Goal: Task Accomplishment & Management: Complete application form

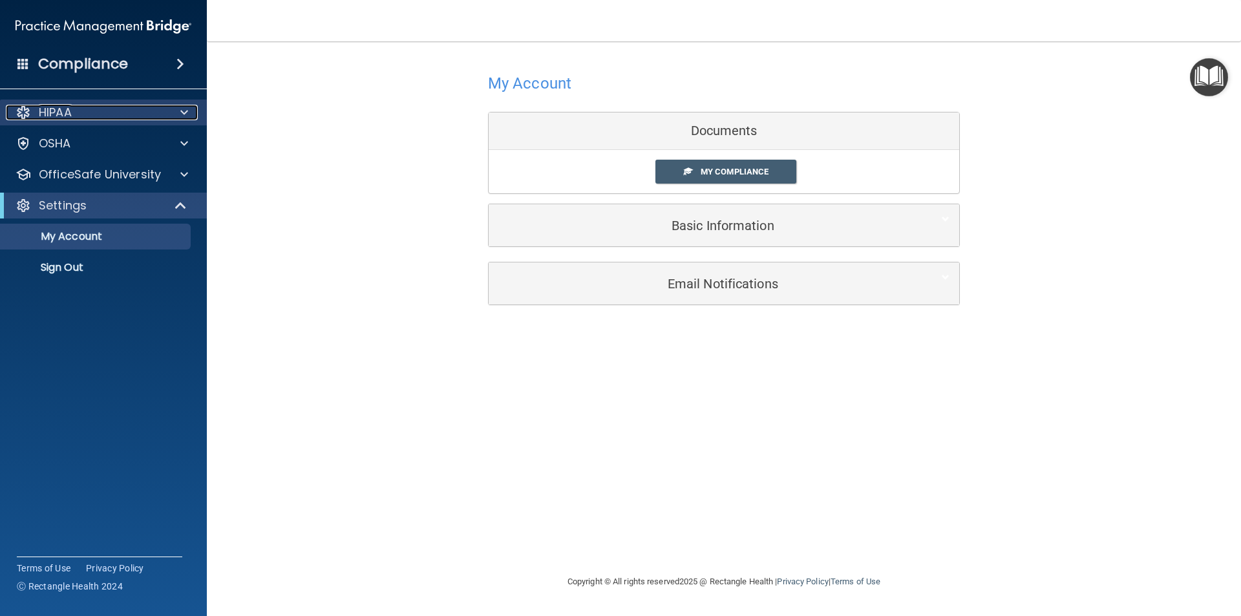
click at [179, 114] on div at bounding box center [182, 113] width 32 height 16
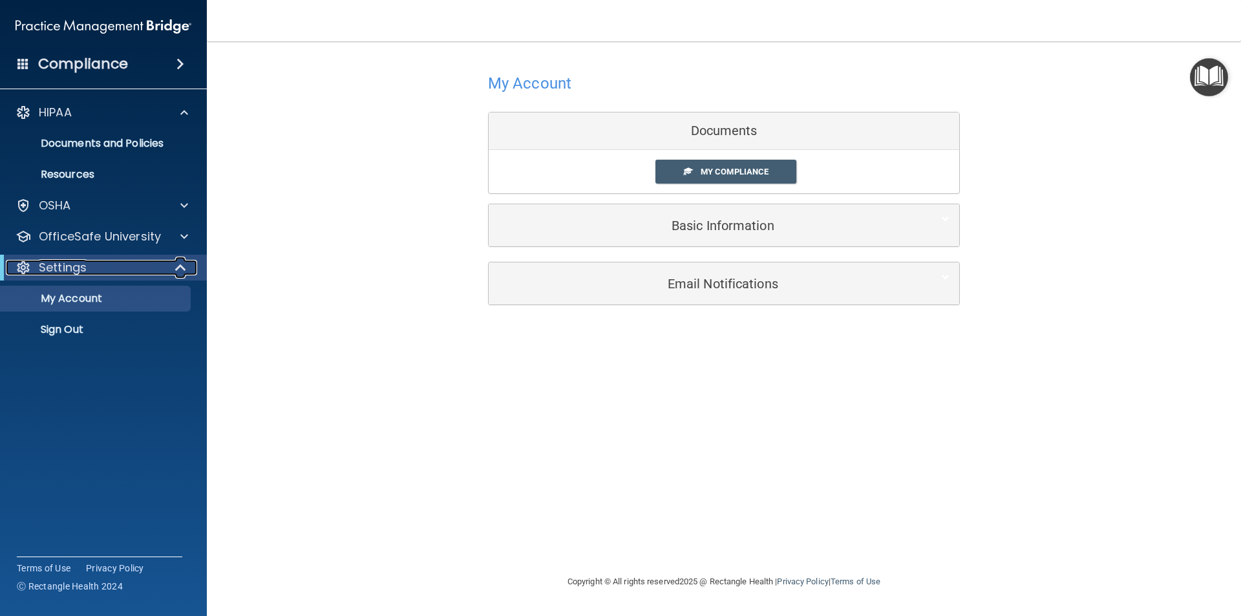
click at [176, 274] on span at bounding box center [181, 268] width 11 height 16
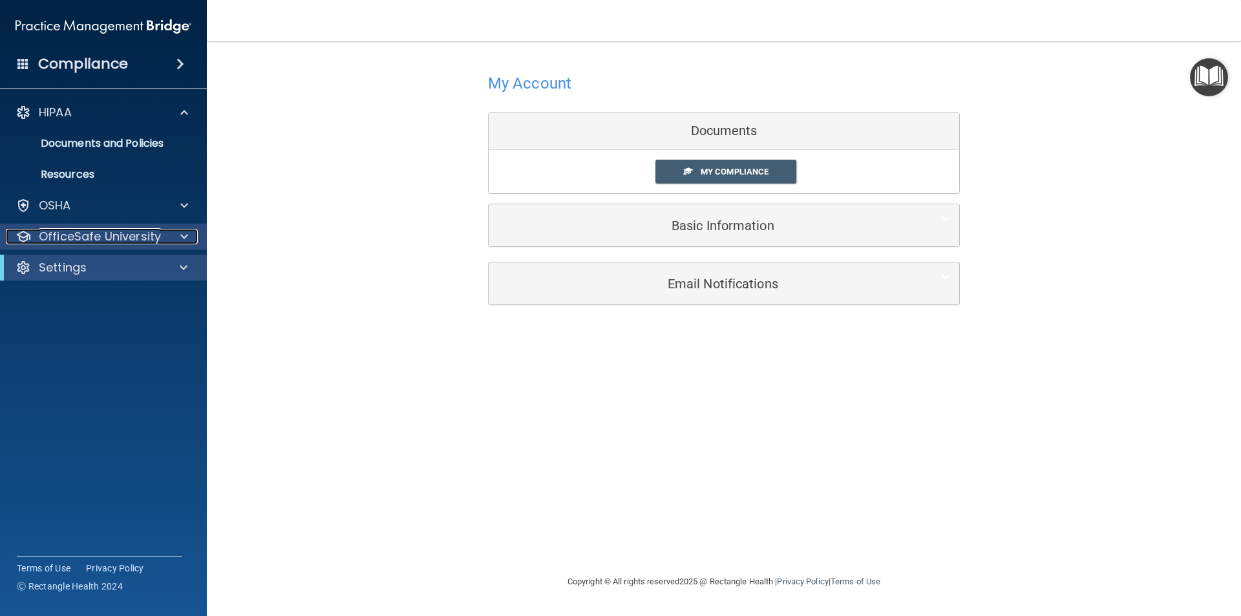
click at [180, 242] on span at bounding box center [184, 237] width 8 height 16
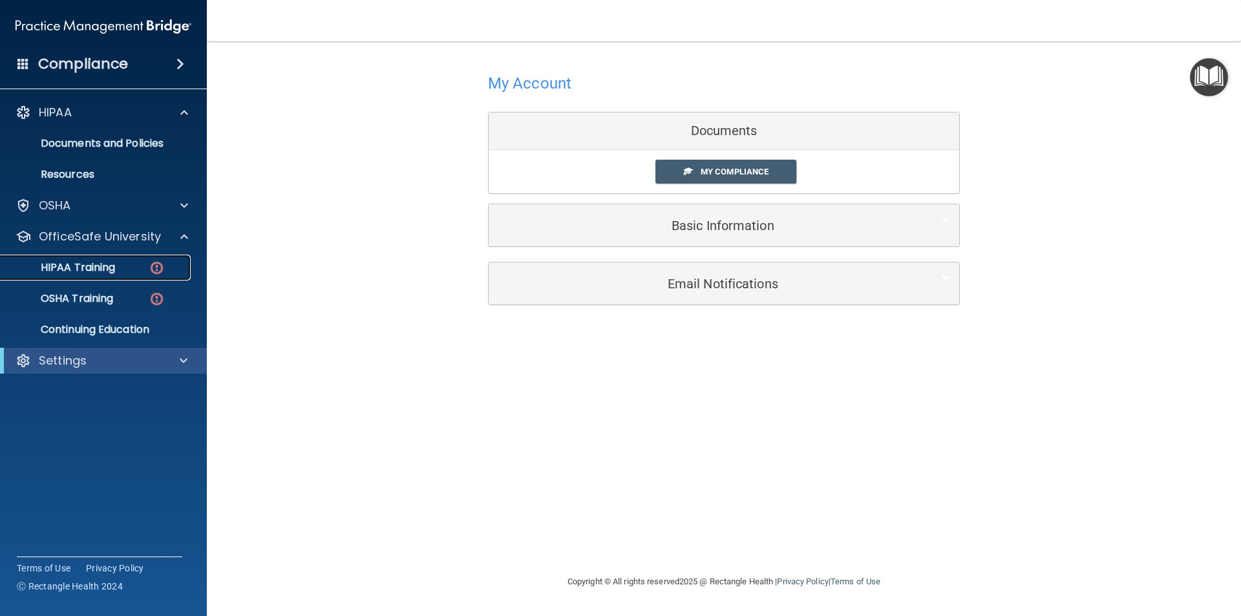
click at [153, 260] on img at bounding box center [157, 268] width 16 height 16
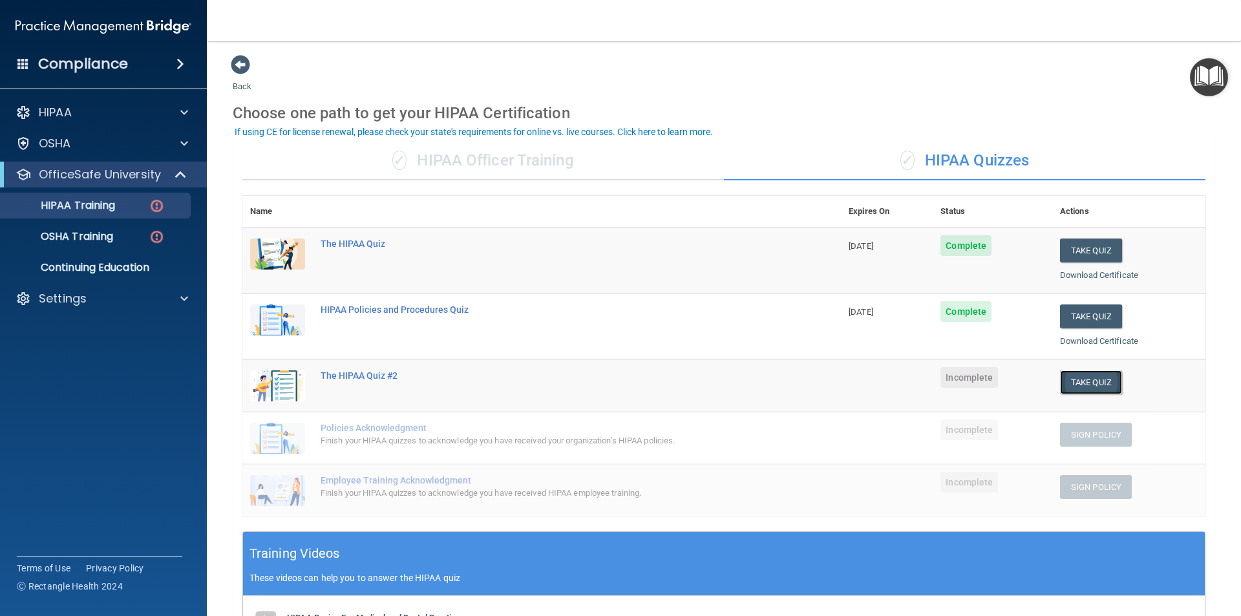
click at [1084, 383] on button "Take Quiz" at bounding box center [1091, 382] width 62 height 24
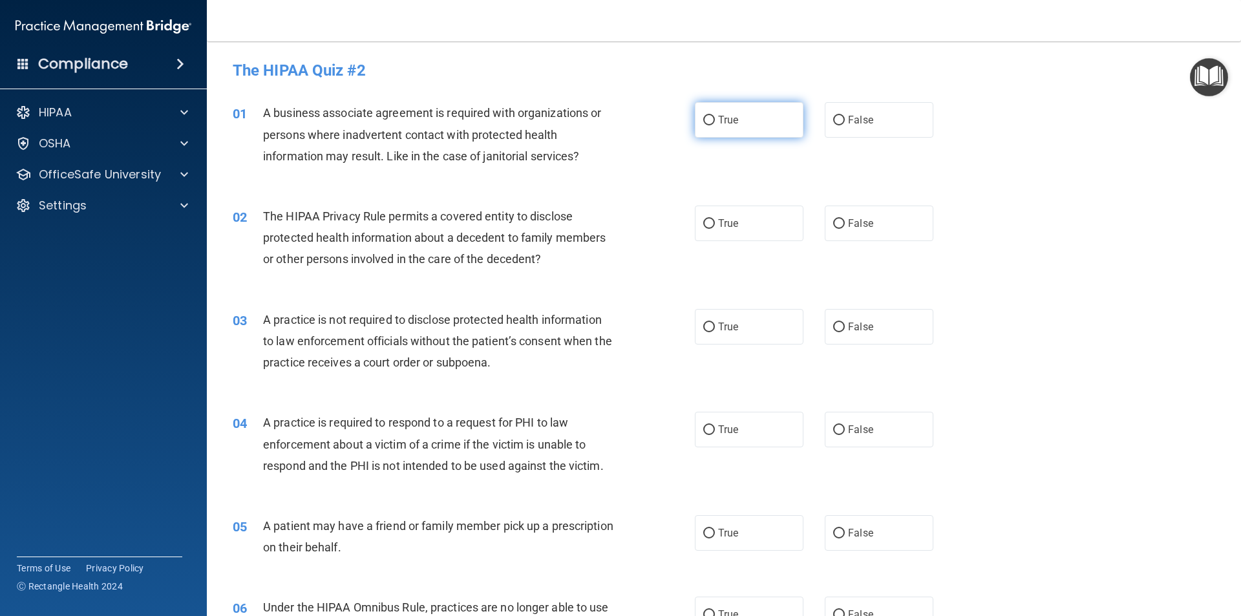
click at [710, 119] on label "True" at bounding box center [749, 120] width 109 height 36
click at [710, 119] on input "True" at bounding box center [709, 121] width 12 height 10
radio input "true"
click at [707, 228] on input "True" at bounding box center [709, 224] width 12 height 10
radio input "true"
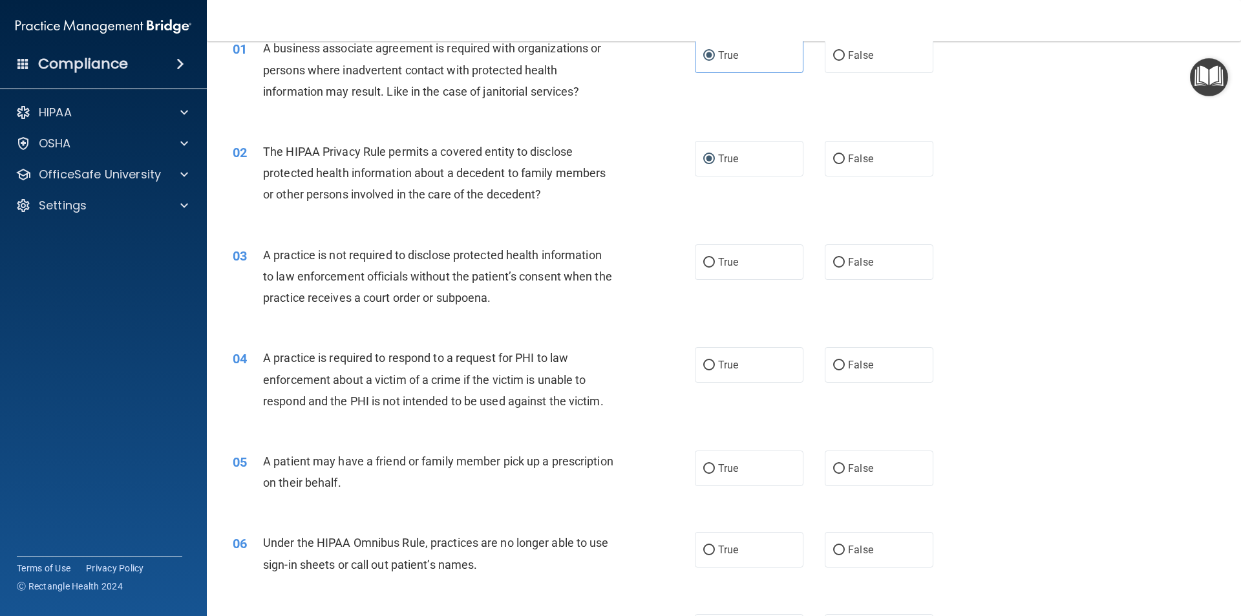
scroll to position [129, 0]
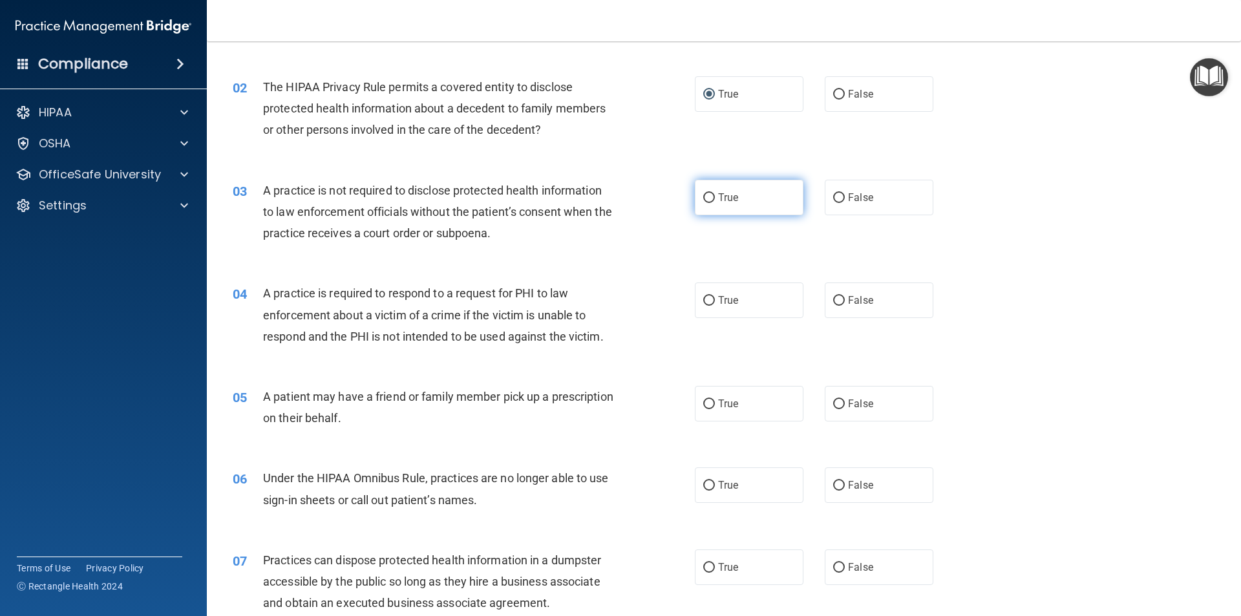
click at [712, 197] on label "True" at bounding box center [749, 198] width 109 height 36
click at [712, 197] on input "True" at bounding box center [709, 198] width 12 height 10
radio input "true"
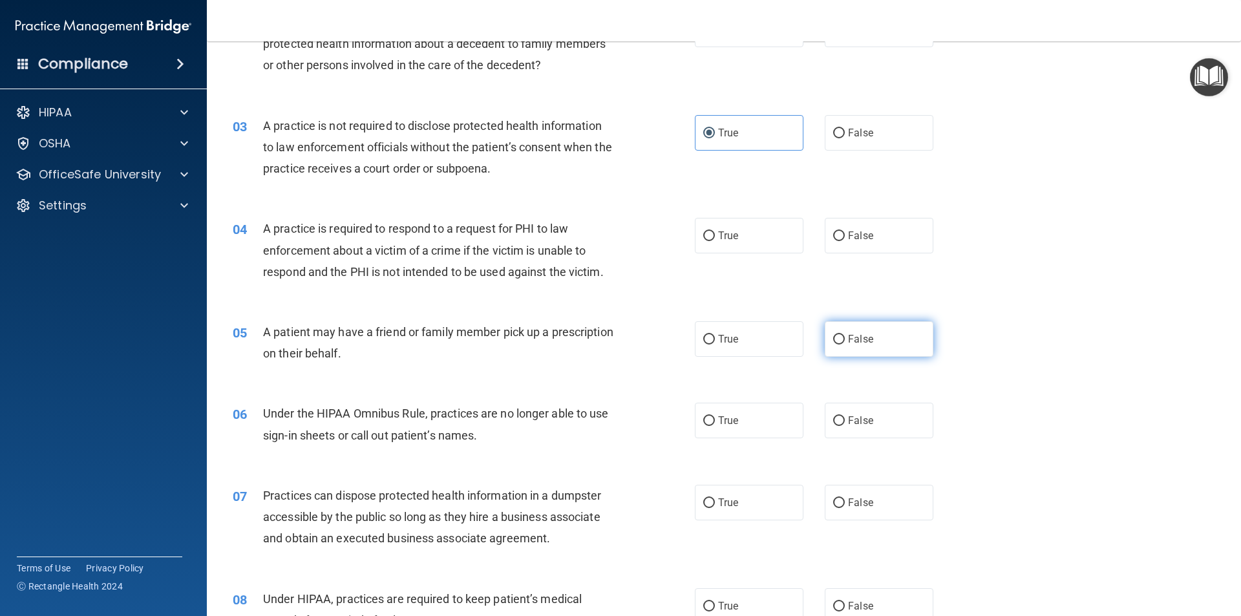
click at [833, 335] on input "False" at bounding box center [839, 340] width 12 height 10
radio input "true"
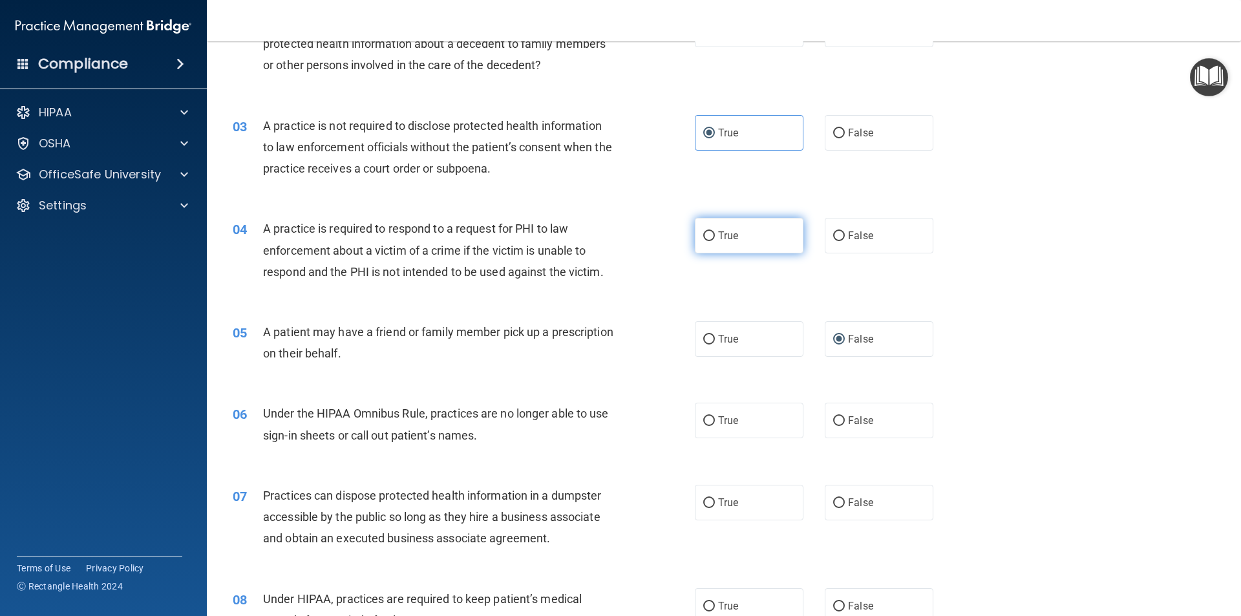
click at [705, 239] on input "True" at bounding box center [709, 236] width 12 height 10
radio input "true"
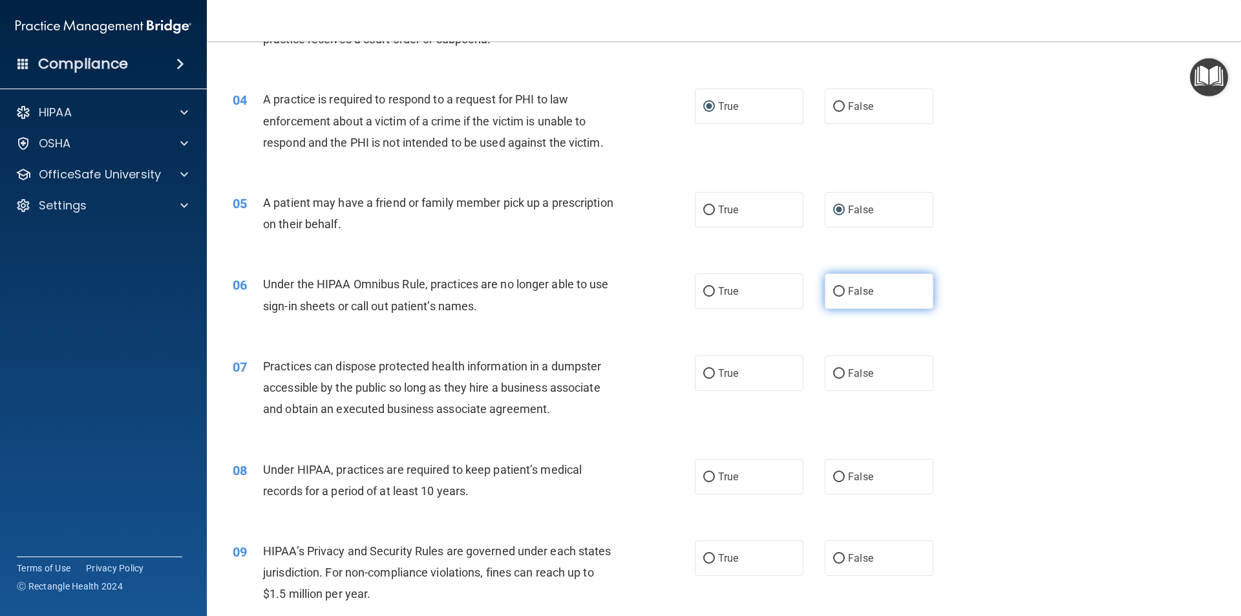
click at [834, 289] on input "False" at bounding box center [839, 292] width 12 height 10
radio input "true"
click at [834, 376] on input "False" at bounding box center [839, 374] width 12 height 10
radio input "true"
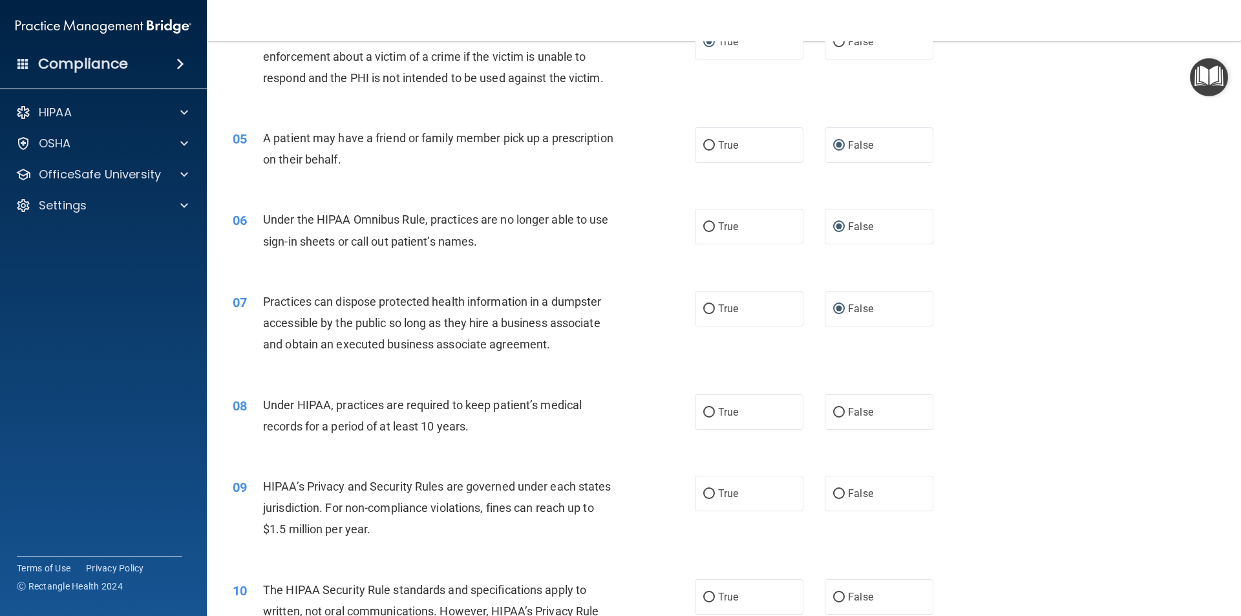
scroll to position [453, 0]
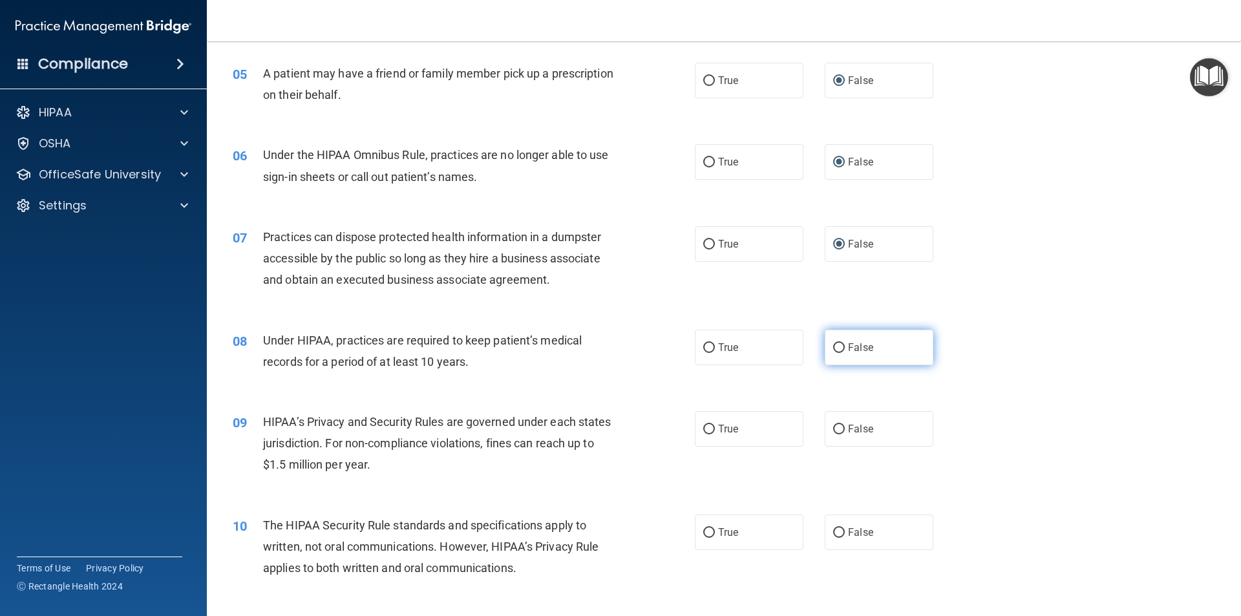
click at [837, 354] on label "False" at bounding box center [879, 348] width 109 height 36
click at [837, 353] on input "False" at bounding box center [839, 348] width 12 height 10
radio input "true"
click at [703, 425] on input "True" at bounding box center [709, 430] width 12 height 10
radio input "true"
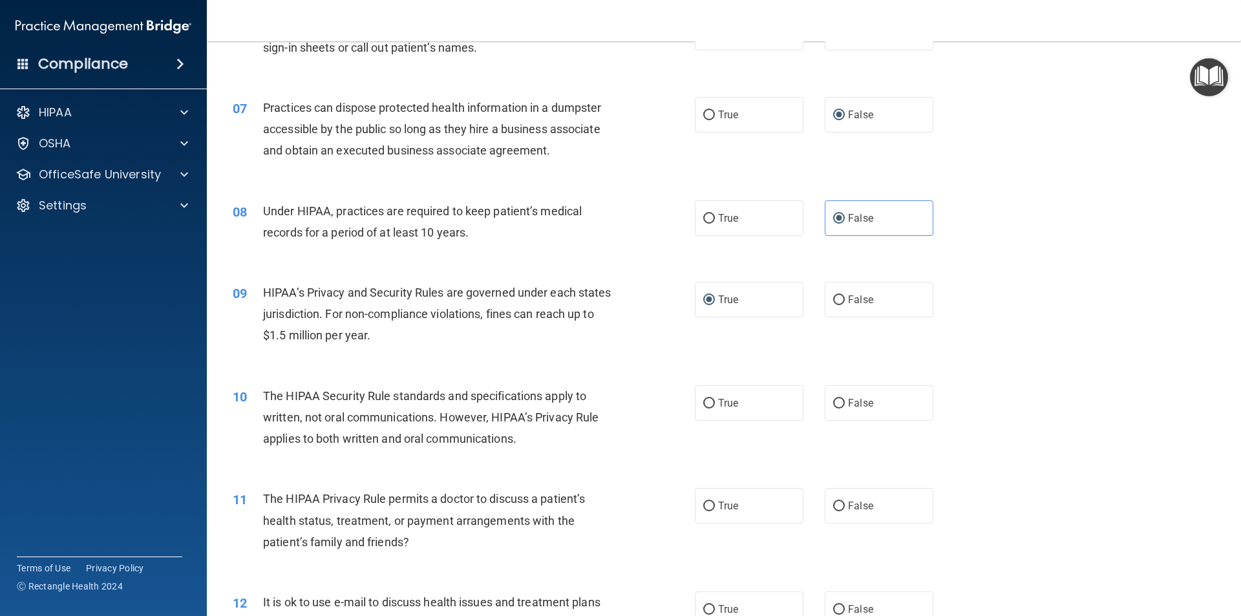
scroll to position [646, 0]
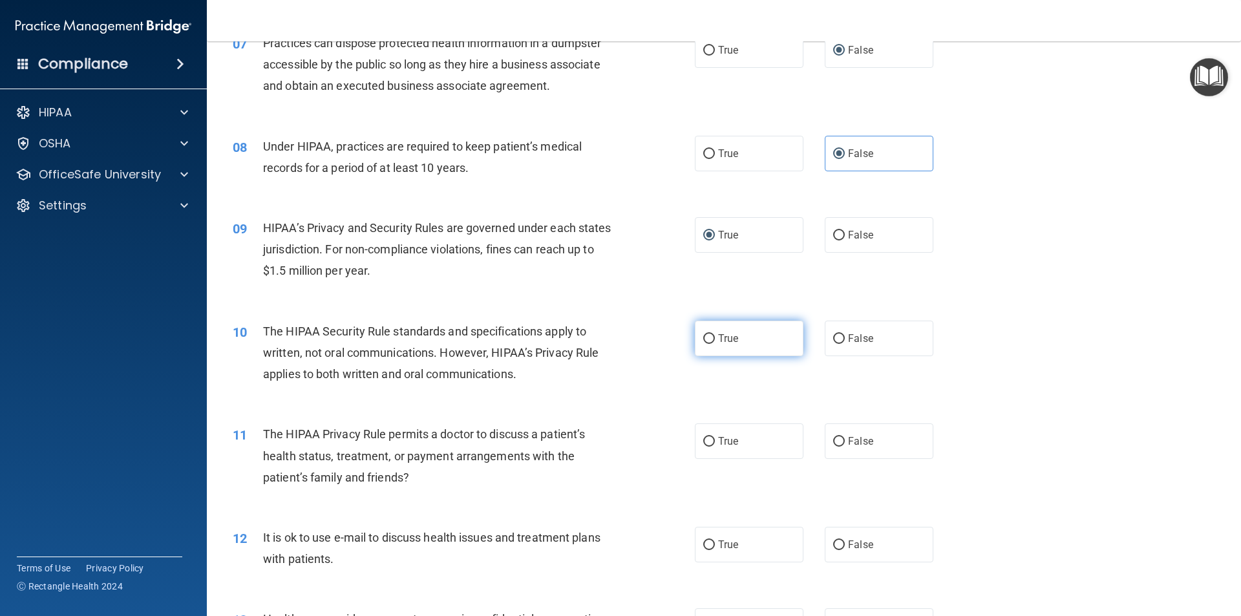
click at [703, 337] on input "True" at bounding box center [709, 339] width 12 height 10
radio input "true"
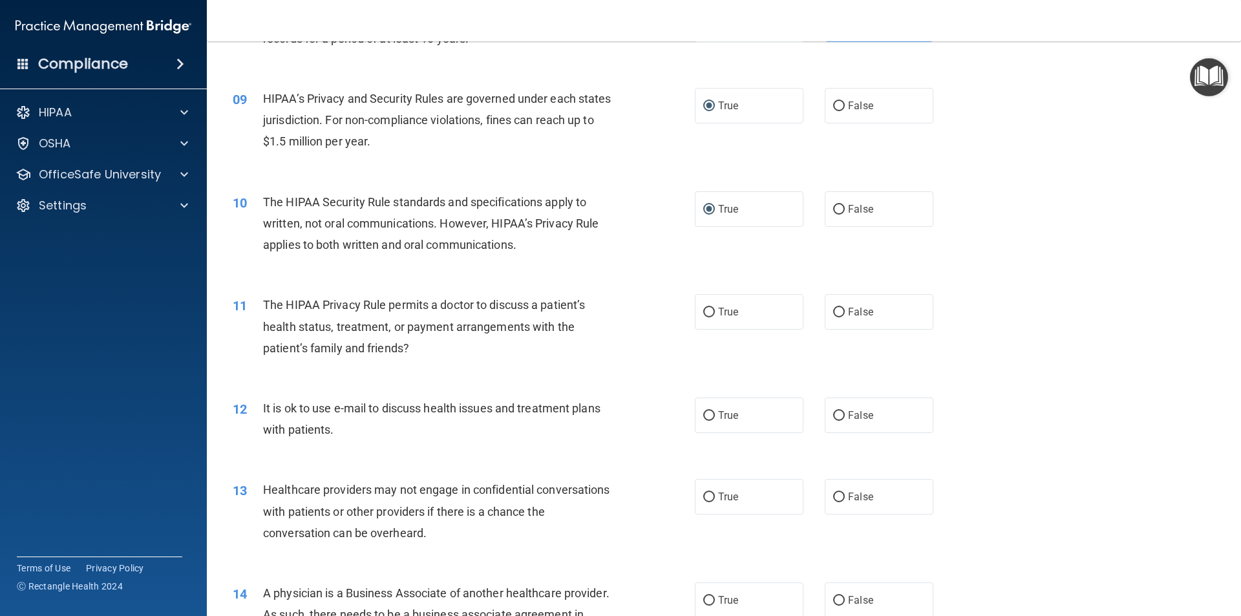
scroll to position [840, 0]
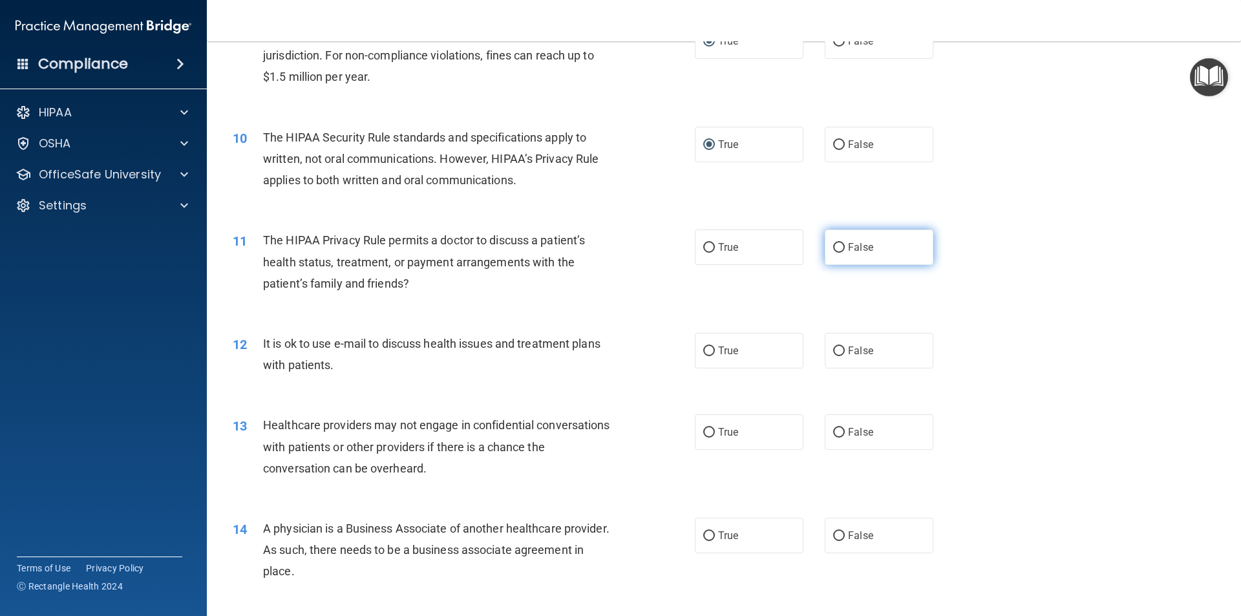
click at [838, 244] on input "False" at bounding box center [839, 248] width 12 height 10
radio input "true"
click at [841, 348] on label "False" at bounding box center [879, 351] width 109 height 36
click at [841, 348] on input "False" at bounding box center [839, 351] width 12 height 10
radio input "true"
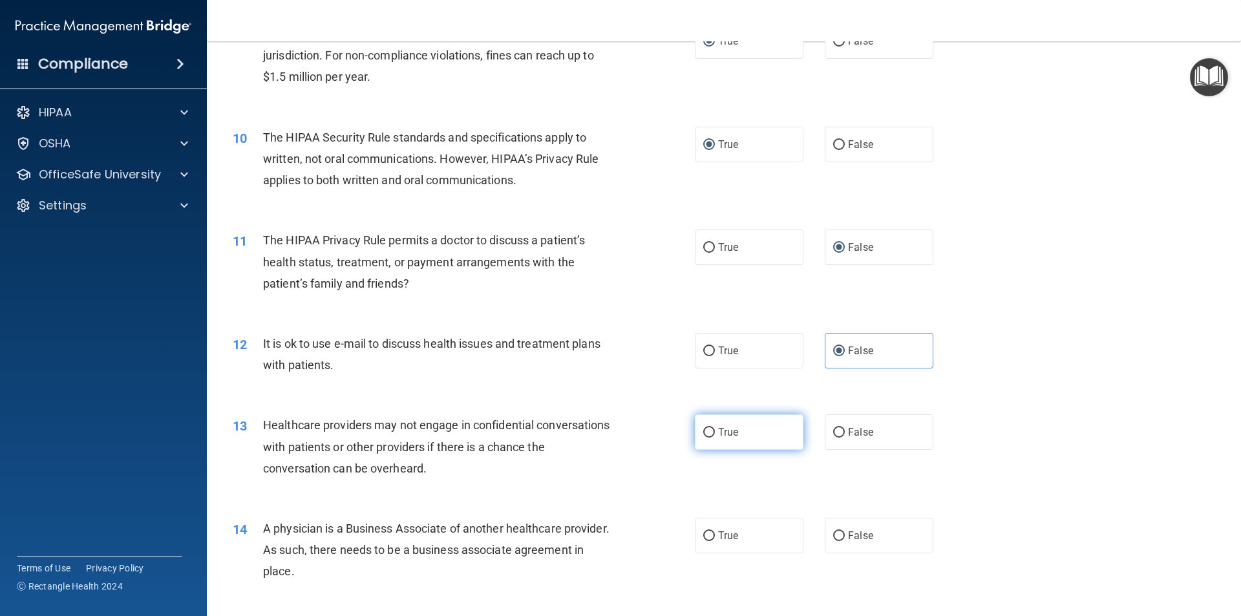
click at [704, 434] on input "True" at bounding box center [709, 433] width 12 height 10
radio input "true"
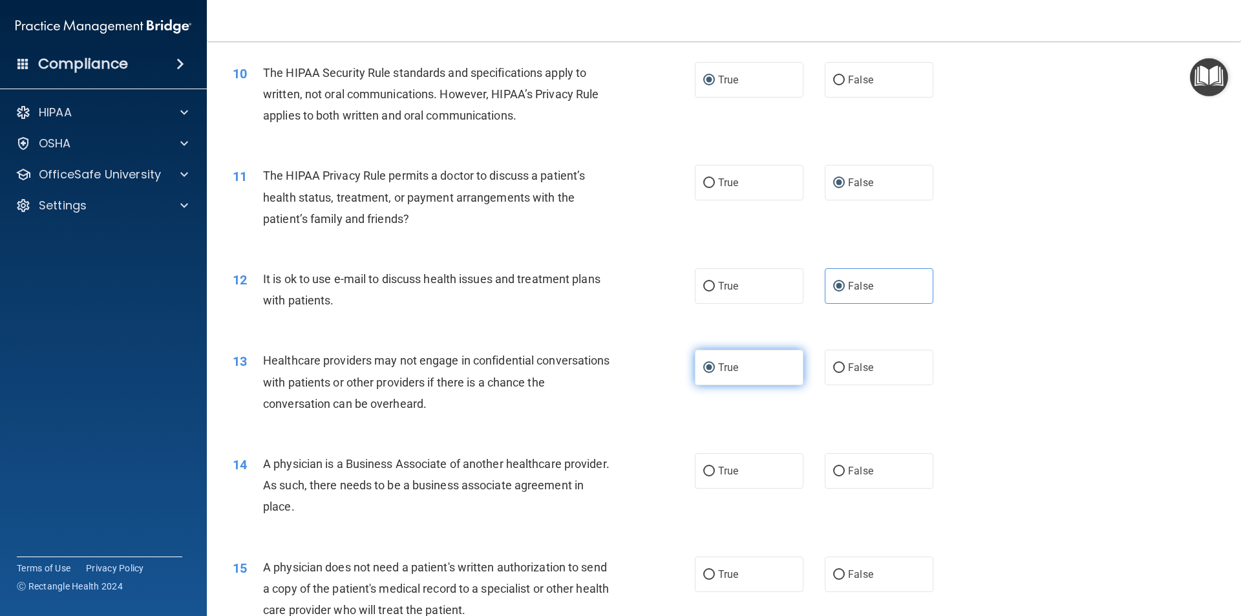
scroll to position [970, 0]
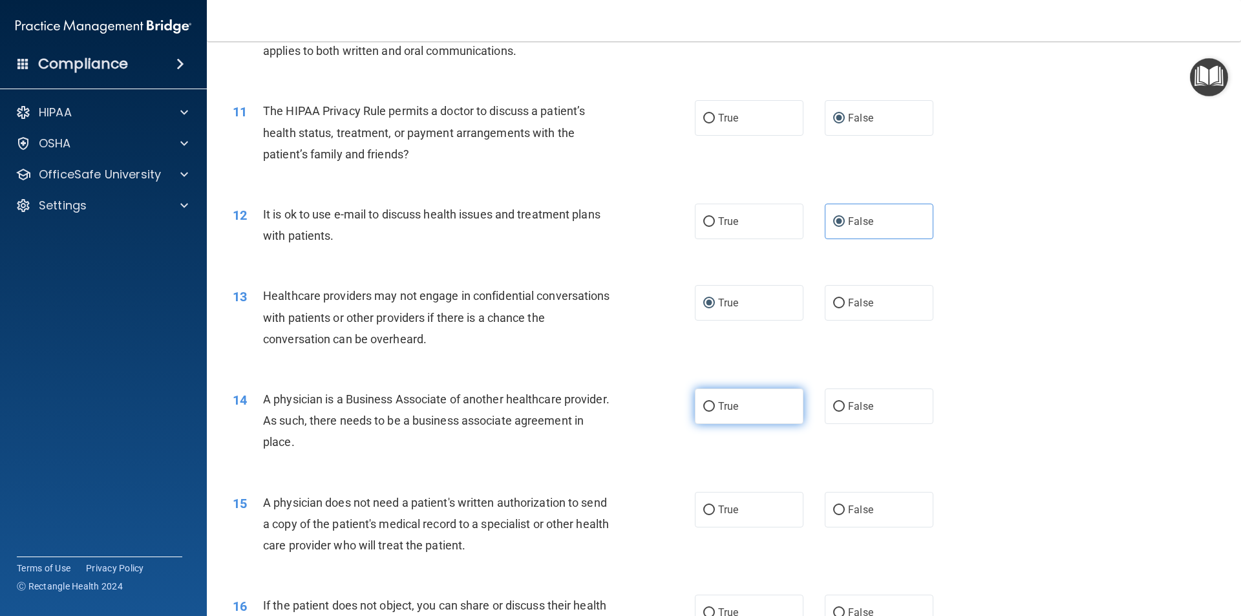
click at [703, 408] on input "True" at bounding box center [709, 407] width 12 height 10
radio input "true"
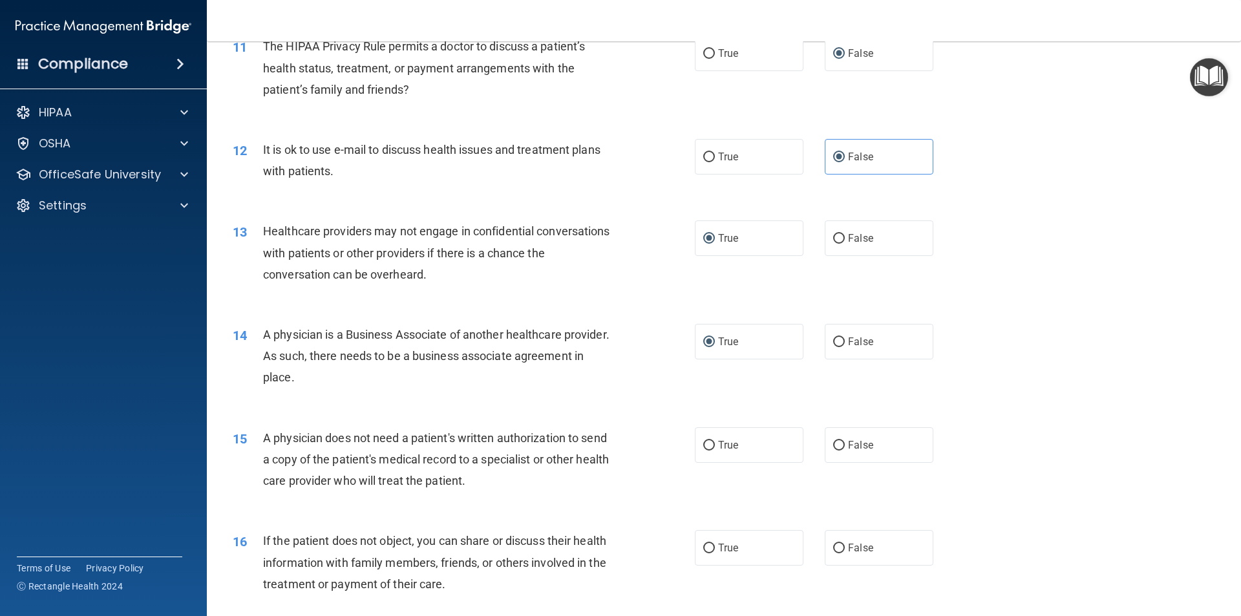
scroll to position [1099, 0]
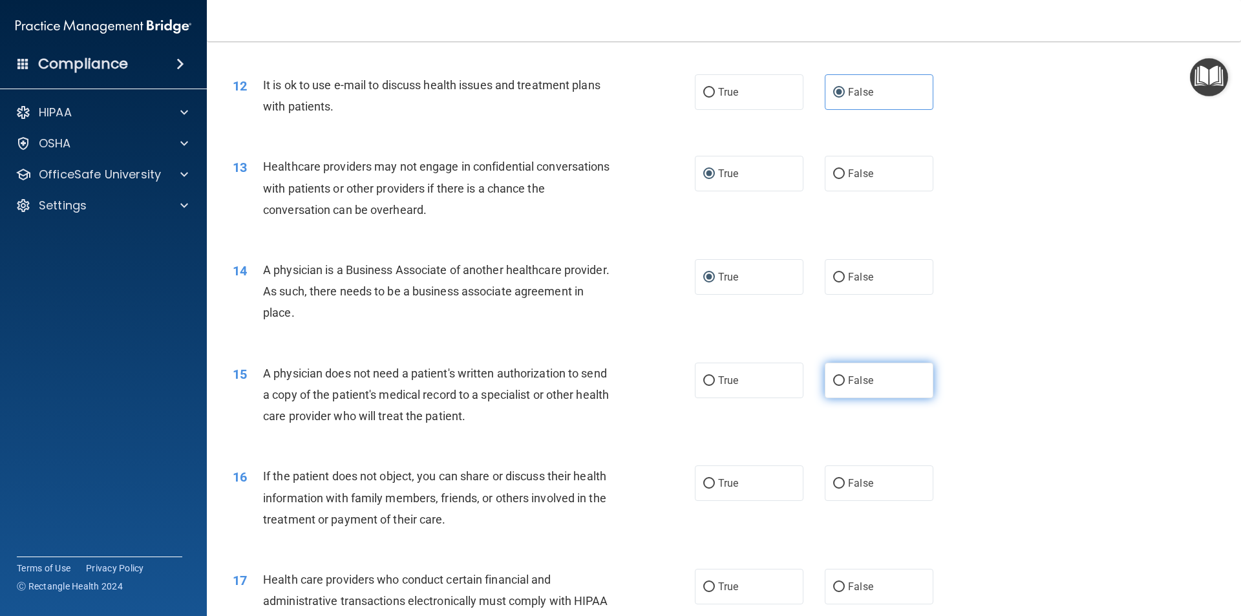
click at [826, 381] on label "False" at bounding box center [879, 381] width 109 height 36
click at [833, 381] on input "False" at bounding box center [839, 381] width 12 height 10
radio input "true"
click at [705, 488] on input "True" at bounding box center [709, 484] width 12 height 10
radio input "true"
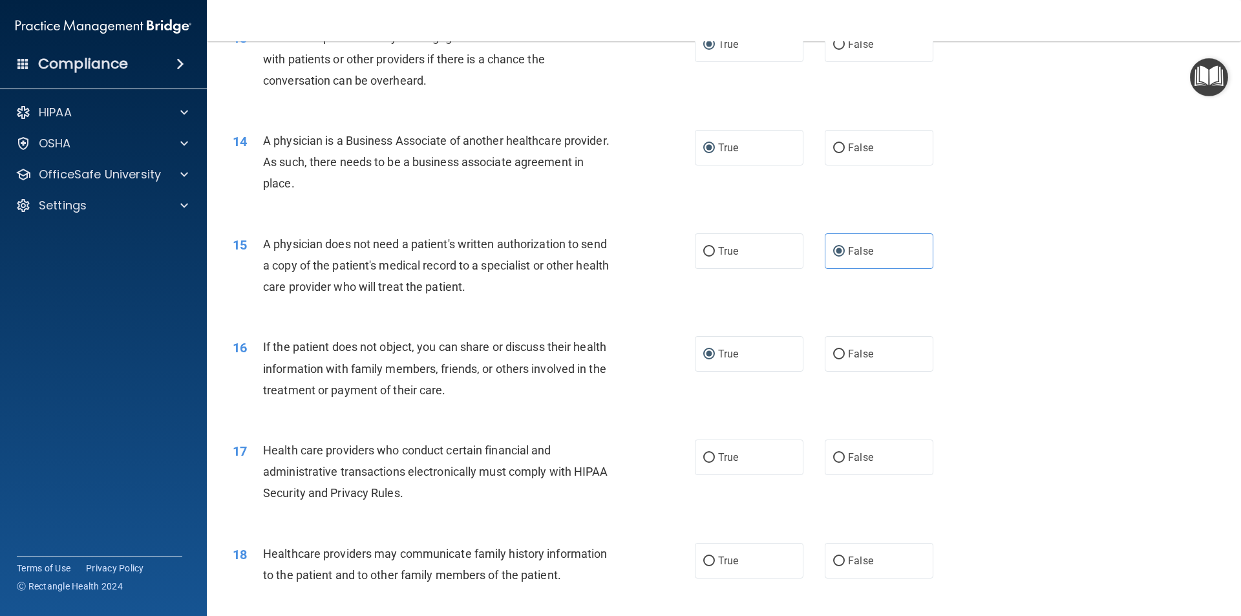
scroll to position [1293, 0]
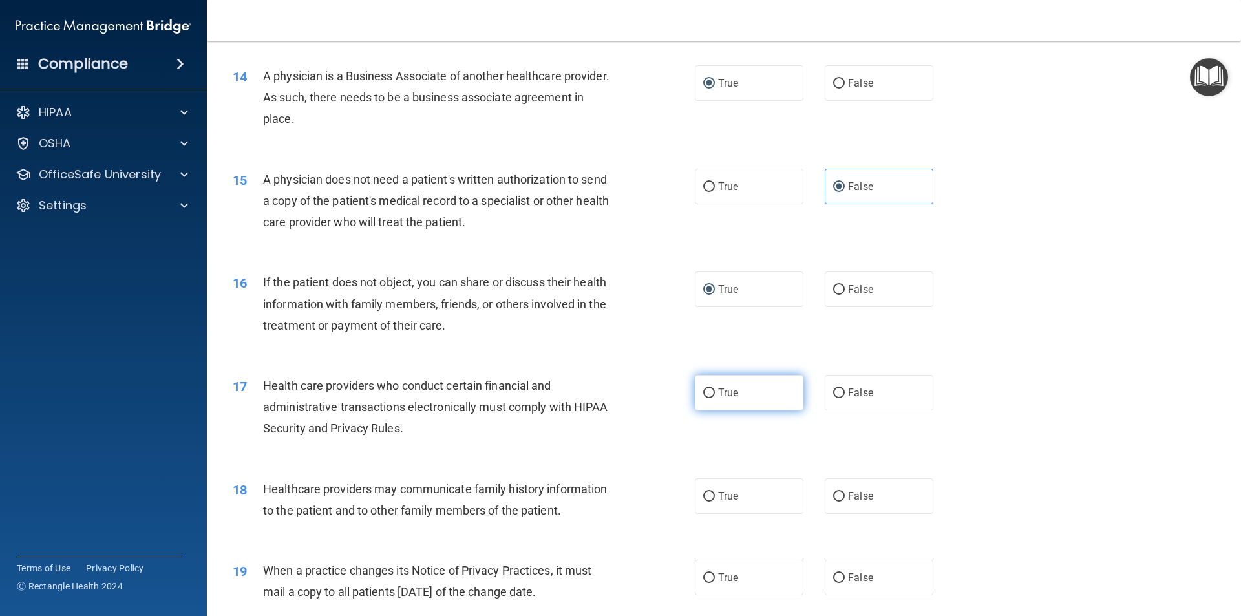
click at [703, 389] on input "True" at bounding box center [709, 394] width 12 height 10
radio input "true"
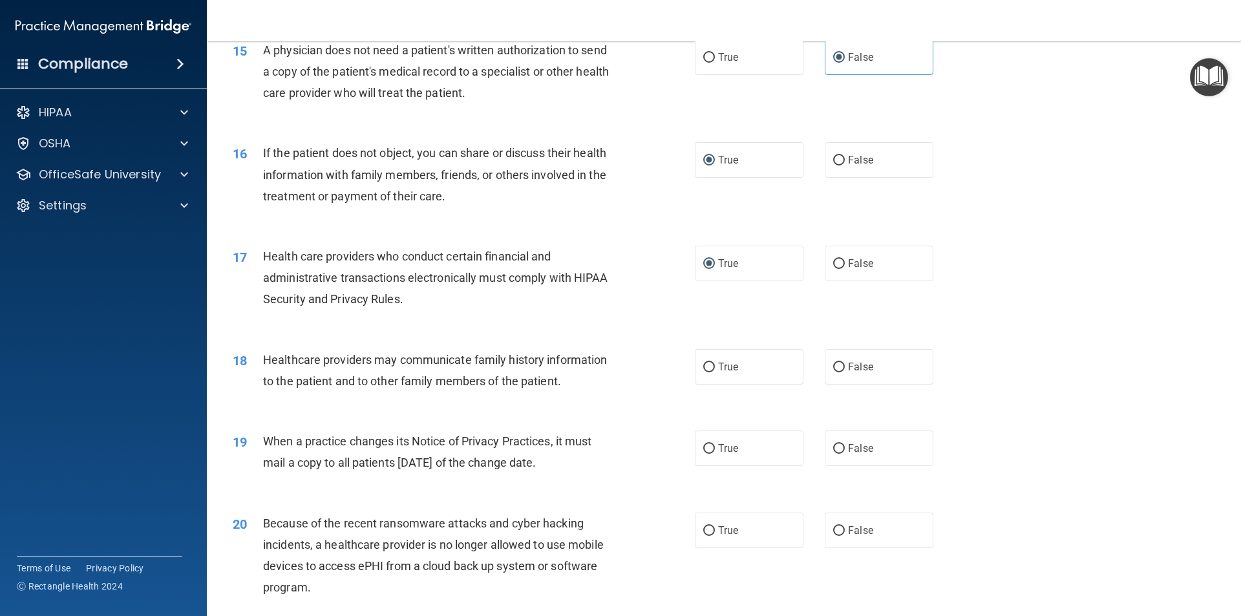
scroll to position [1551, 0]
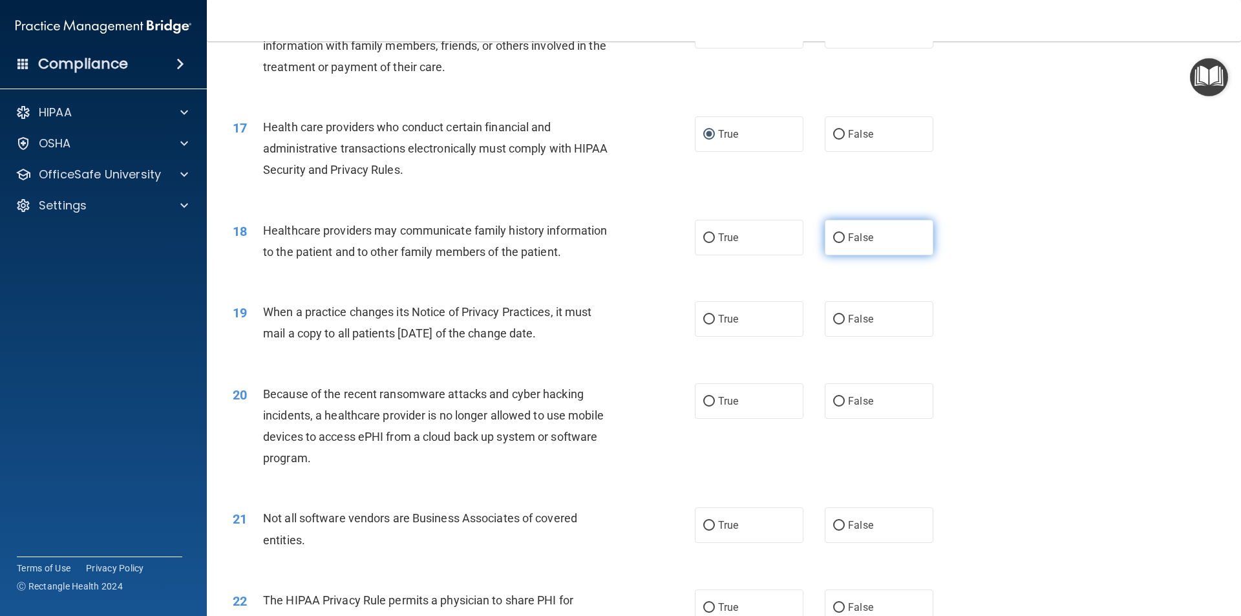
click at [833, 235] on input "False" at bounding box center [839, 238] width 12 height 10
radio input "true"
click at [705, 319] on input "True" at bounding box center [709, 320] width 12 height 10
radio input "true"
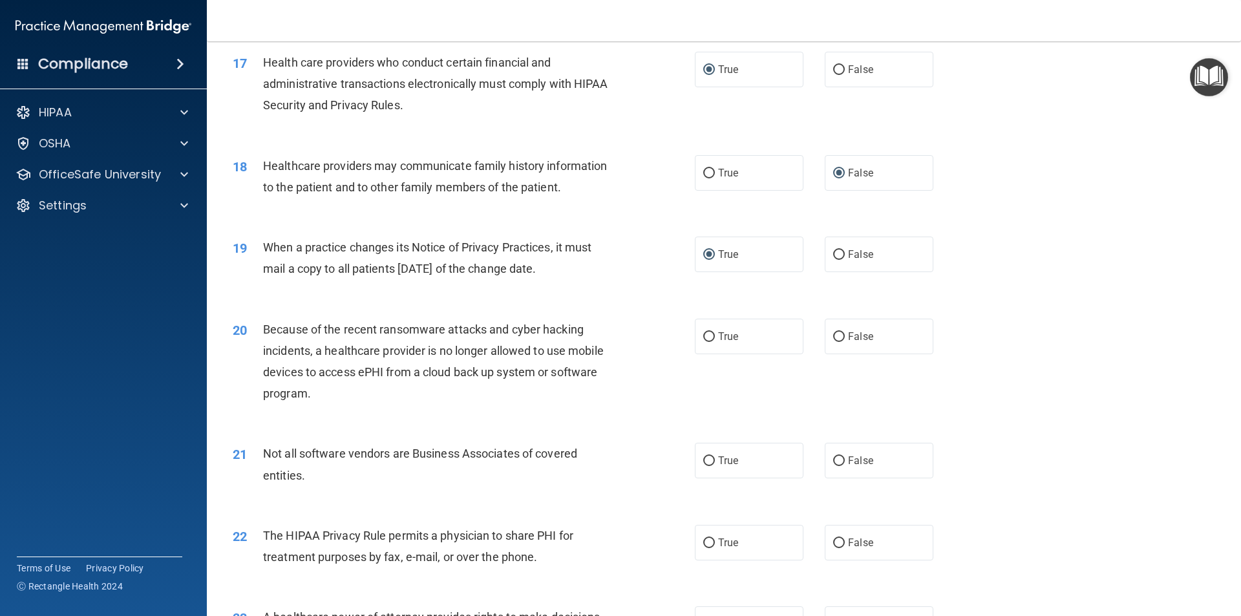
scroll to position [1681, 0]
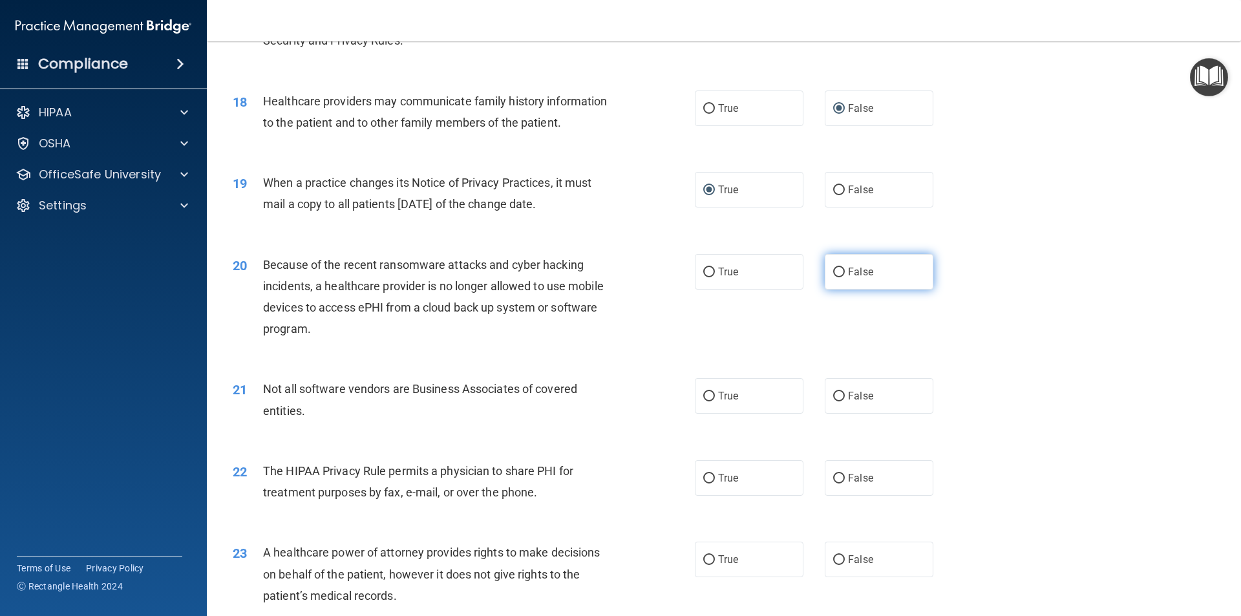
click at [833, 276] on input "False" at bounding box center [839, 273] width 12 height 10
radio input "true"
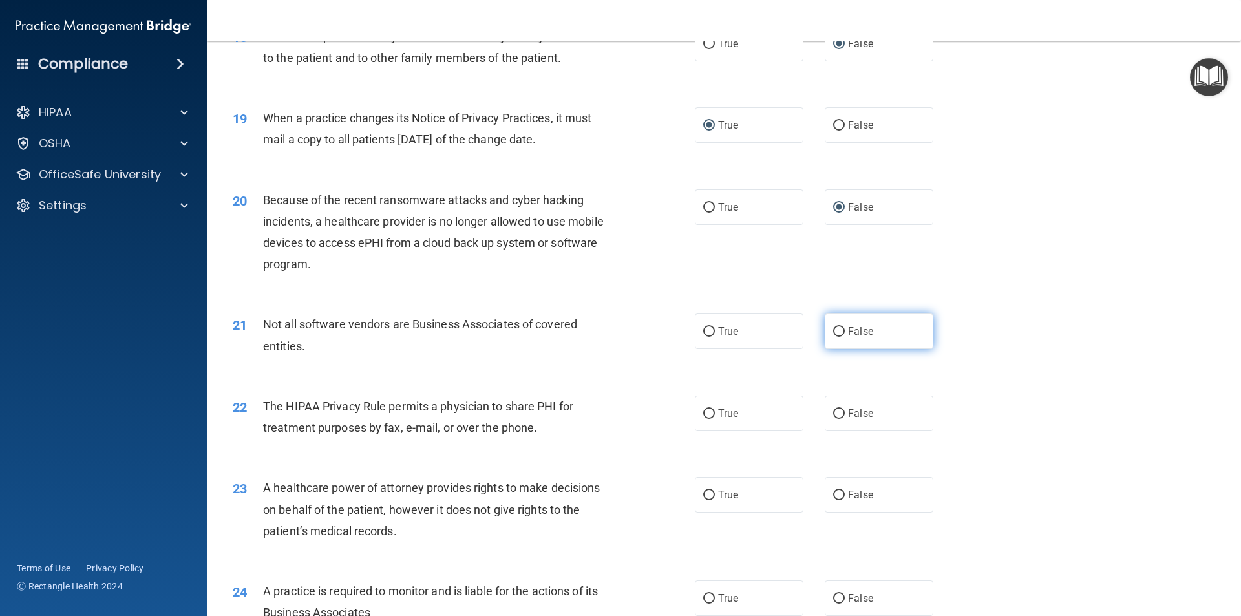
click at [838, 336] on input "False" at bounding box center [839, 332] width 12 height 10
radio input "true"
click at [707, 334] on input "True" at bounding box center [709, 332] width 12 height 10
radio input "true"
radio input "false"
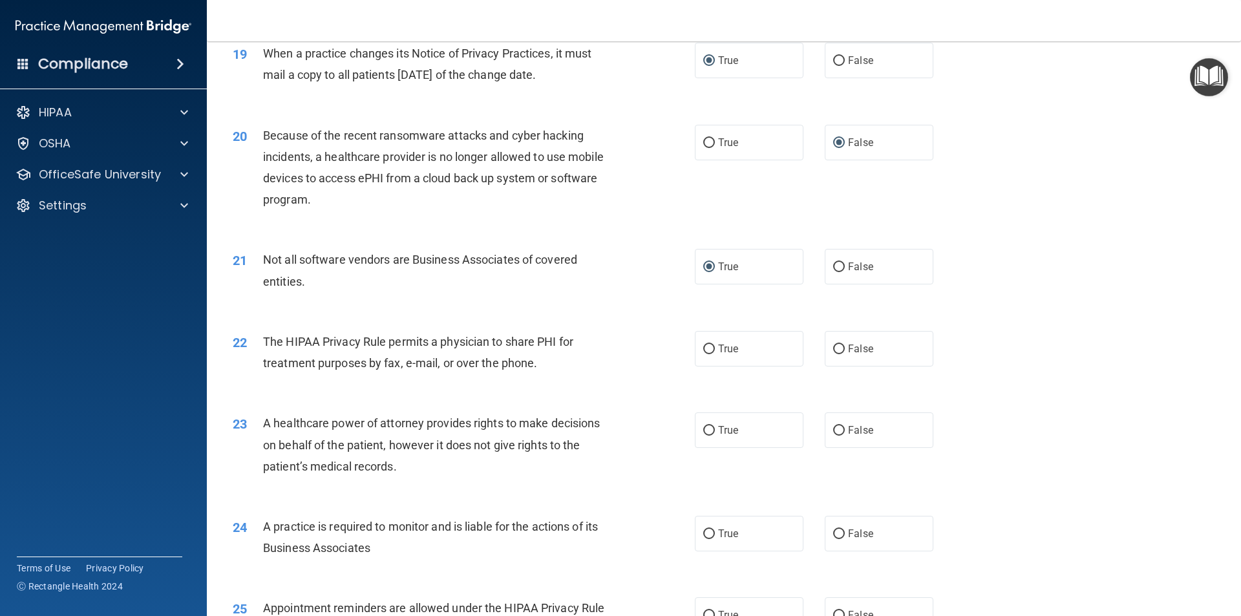
scroll to position [1939, 0]
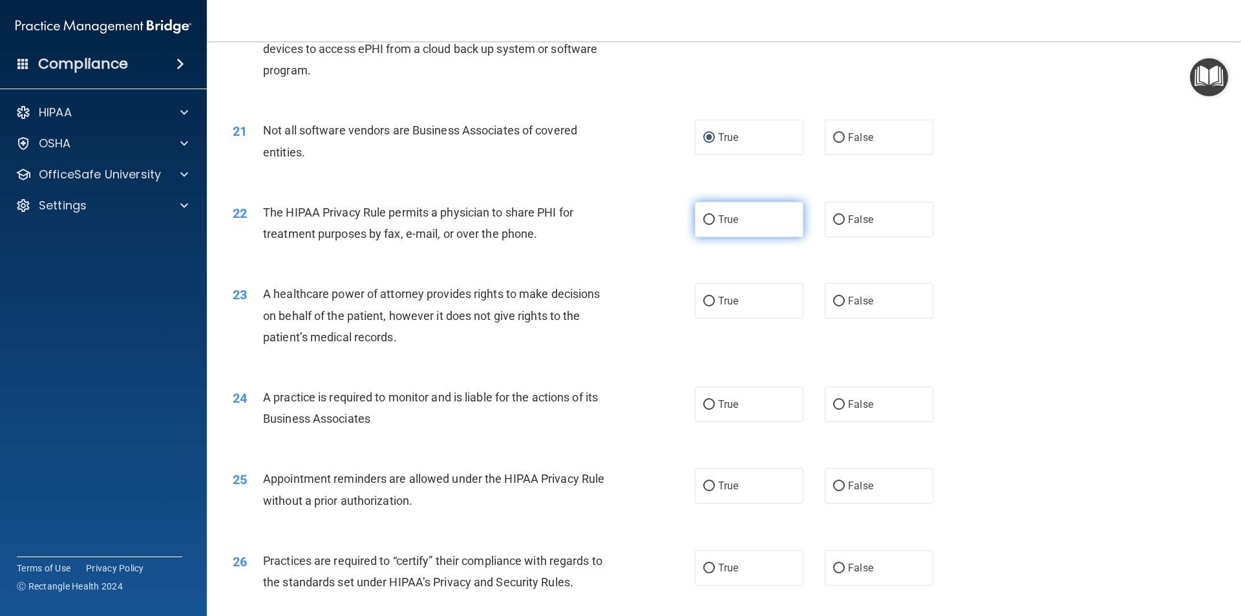
click at [712, 222] on label "True" at bounding box center [749, 220] width 109 height 36
click at [712, 222] on input "True" at bounding box center [709, 220] width 12 height 10
radio input "true"
click at [712, 304] on label "True" at bounding box center [749, 301] width 109 height 36
click at [712, 304] on input "True" at bounding box center [709, 302] width 12 height 10
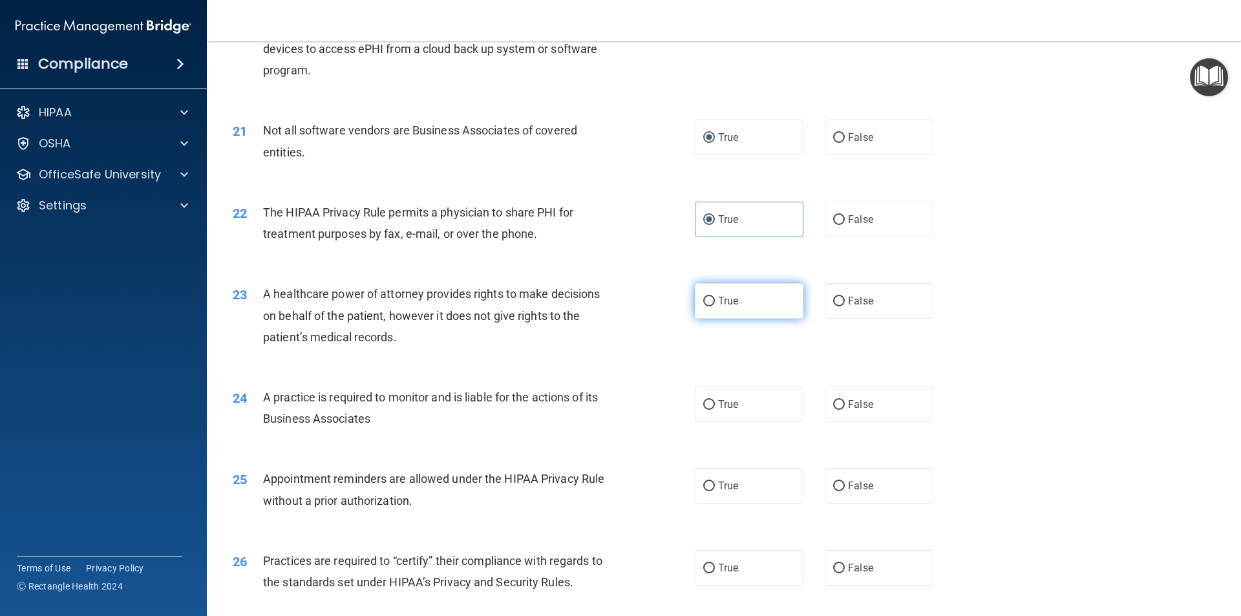
radio input "true"
click at [706, 401] on input "True" at bounding box center [709, 405] width 12 height 10
radio input "true"
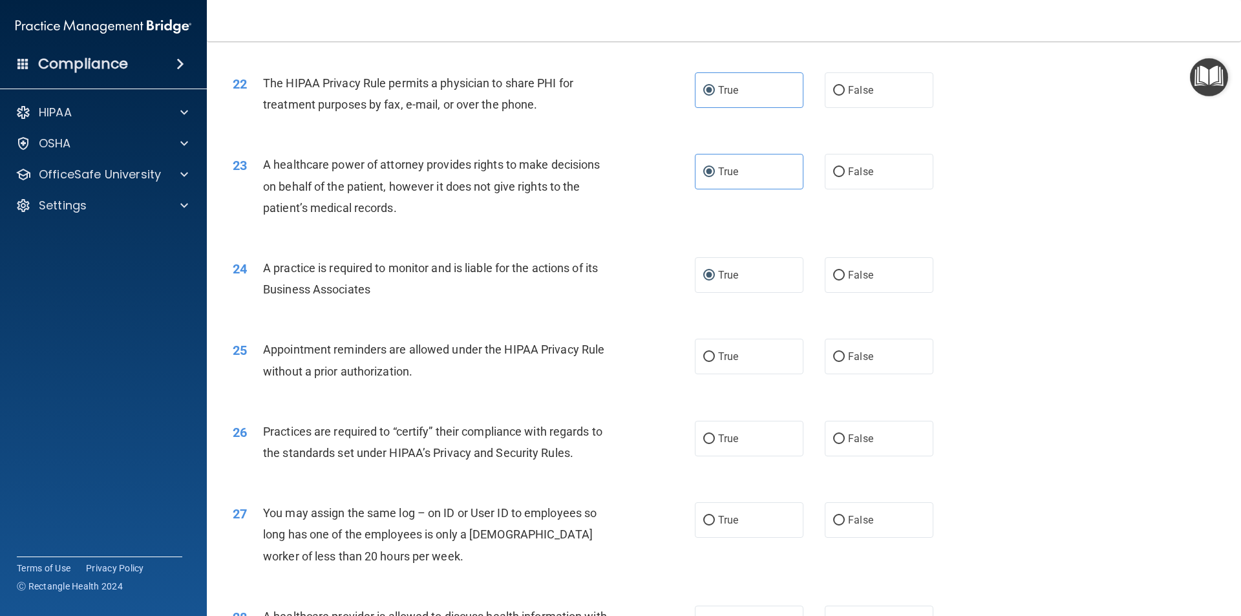
scroll to position [2133, 0]
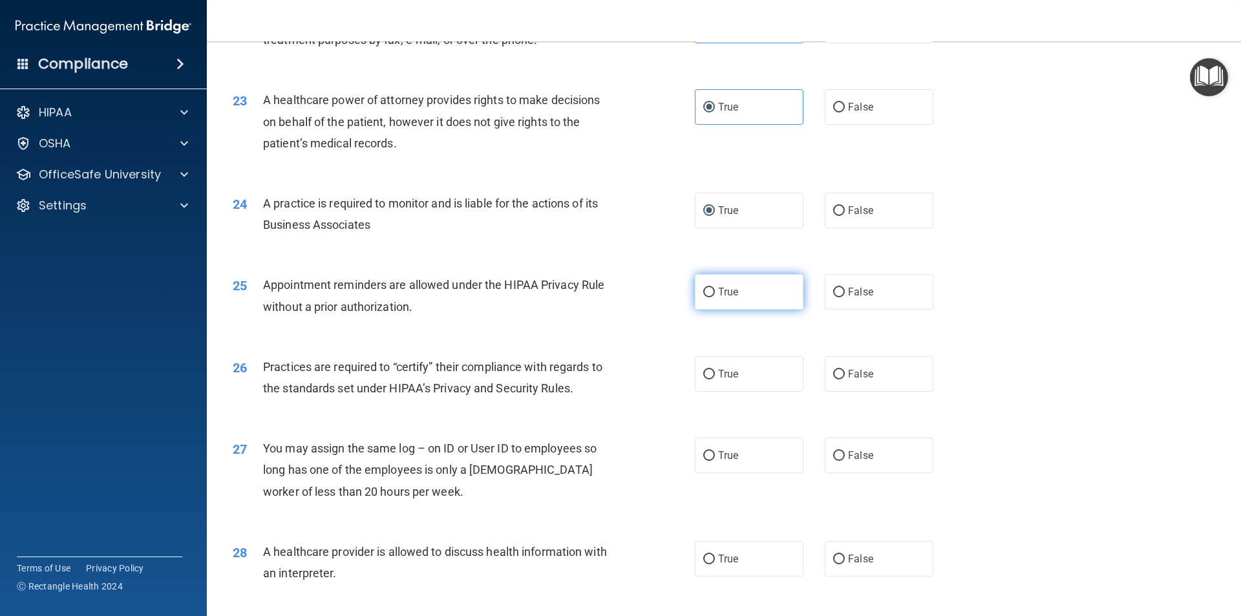
click at [706, 294] on input "True" at bounding box center [709, 293] width 12 height 10
radio input "true"
click at [738, 376] on label "True" at bounding box center [749, 374] width 109 height 36
click at [715, 376] on input "True" at bounding box center [709, 375] width 12 height 10
radio input "true"
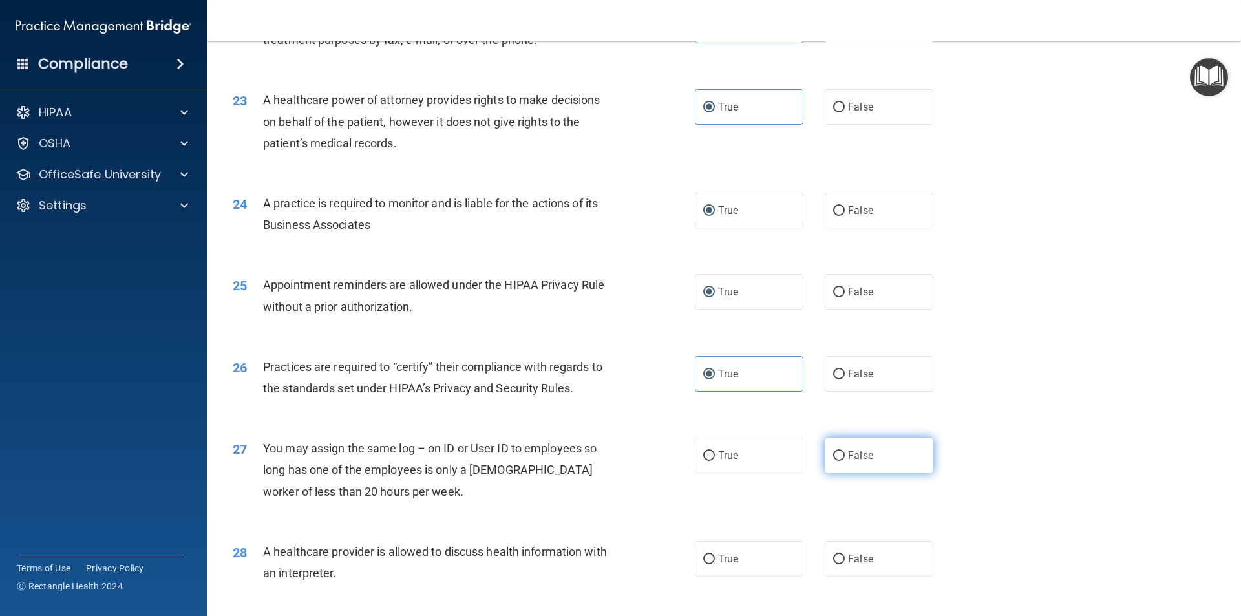
click at [849, 461] on span "False" at bounding box center [860, 455] width 25 height 12
click at [845, 461] on input "False" at bounding box center [839, 456] width 12 height 10
radio input "true"
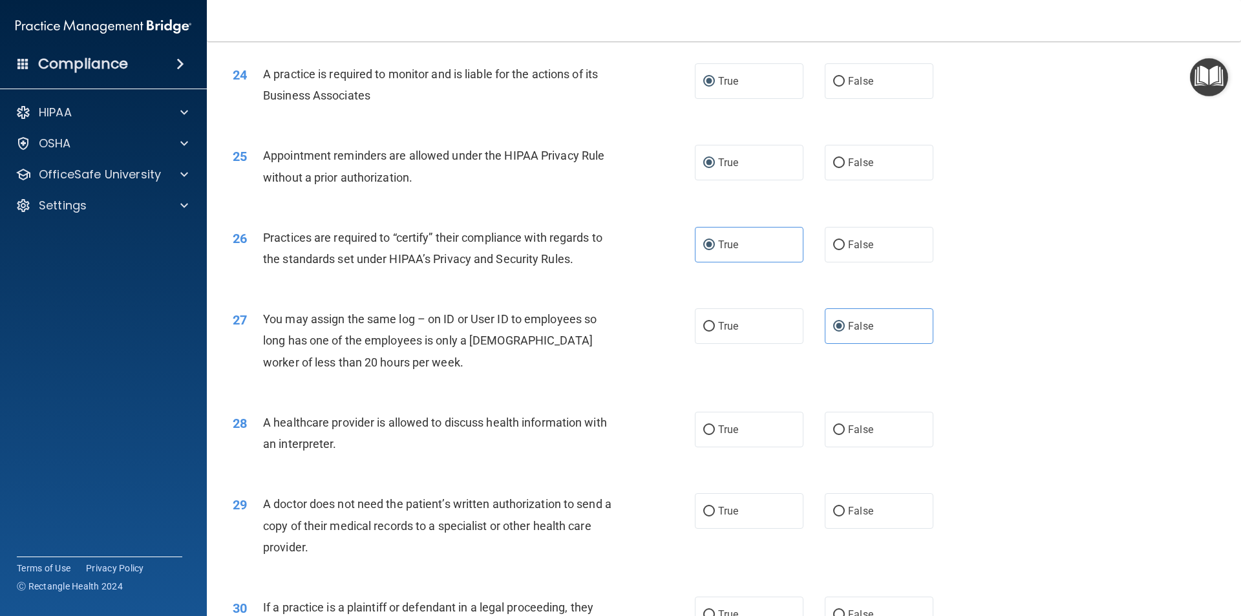
scroll to position [2392, 0]
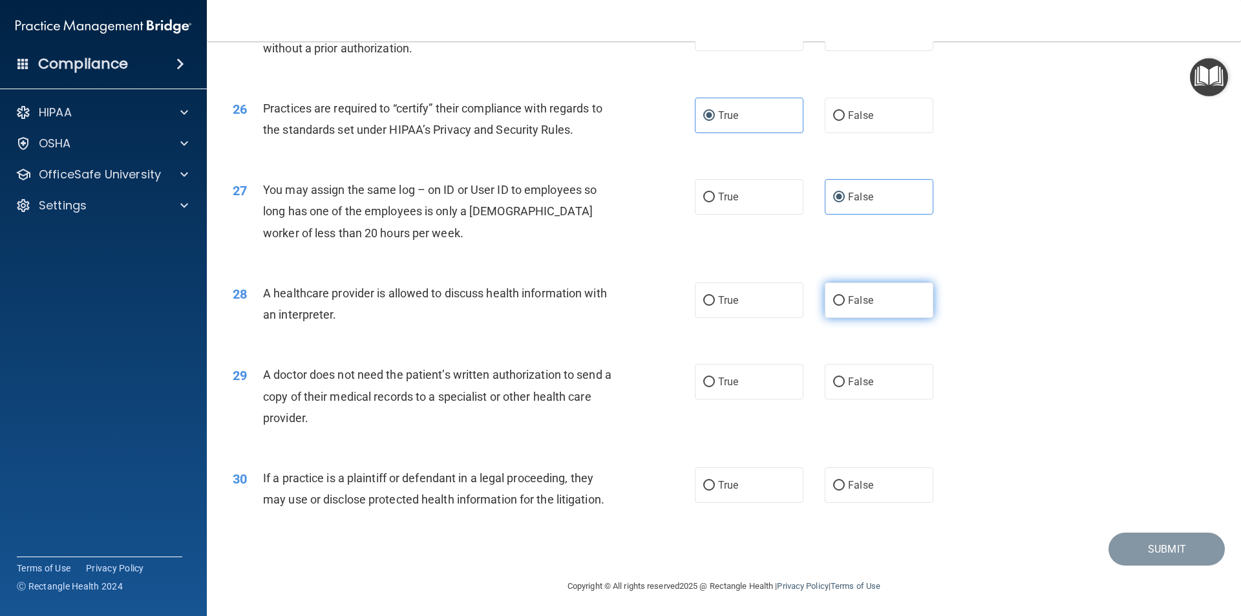
click at [853, 310] on label "False" at bounding box center [879, 300] width 109 height 36
click at [845, 306] on input "False" at bounding box center [839, 301] width 12 height 10
radio input "true"
click at [825, 377] on label "False" at bounding box center [879, 382] width 109 height 36
click at [833, 378] on input "False" at bounding box center [839, 383] width 12 height 10
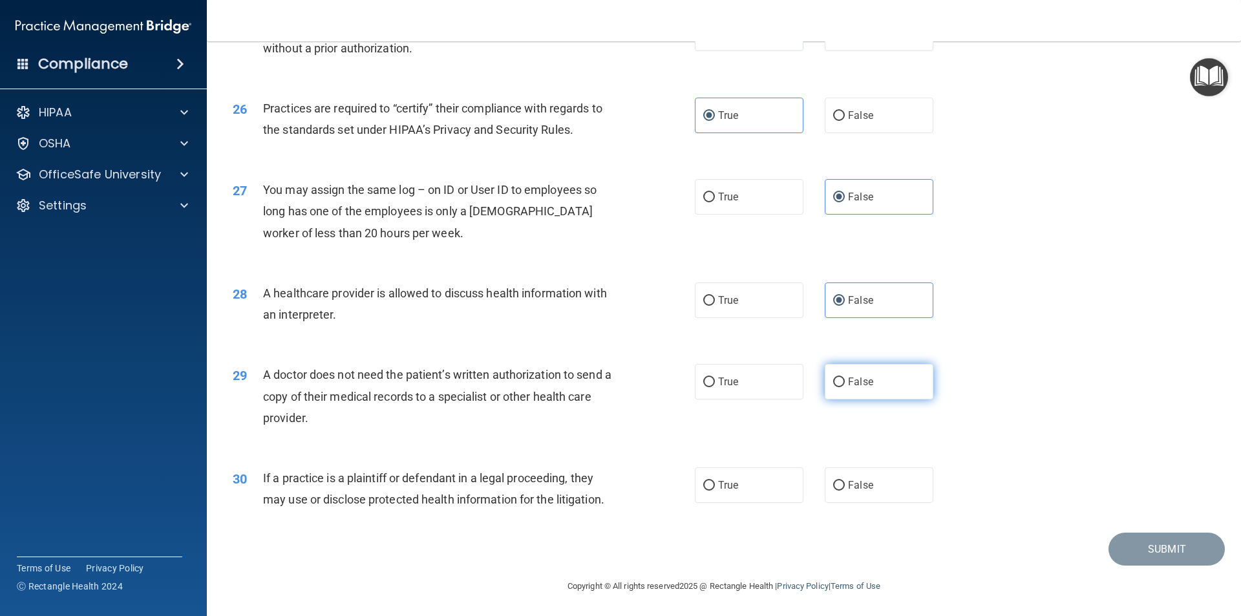
radio input "true"
click at [833, 488] on input "False" at bounding box center [839, 486] width 12 height 10
radio input "true"
click at [1134, 554] on button "Submit" at bounding box center [1167, 549] width 116 height 33
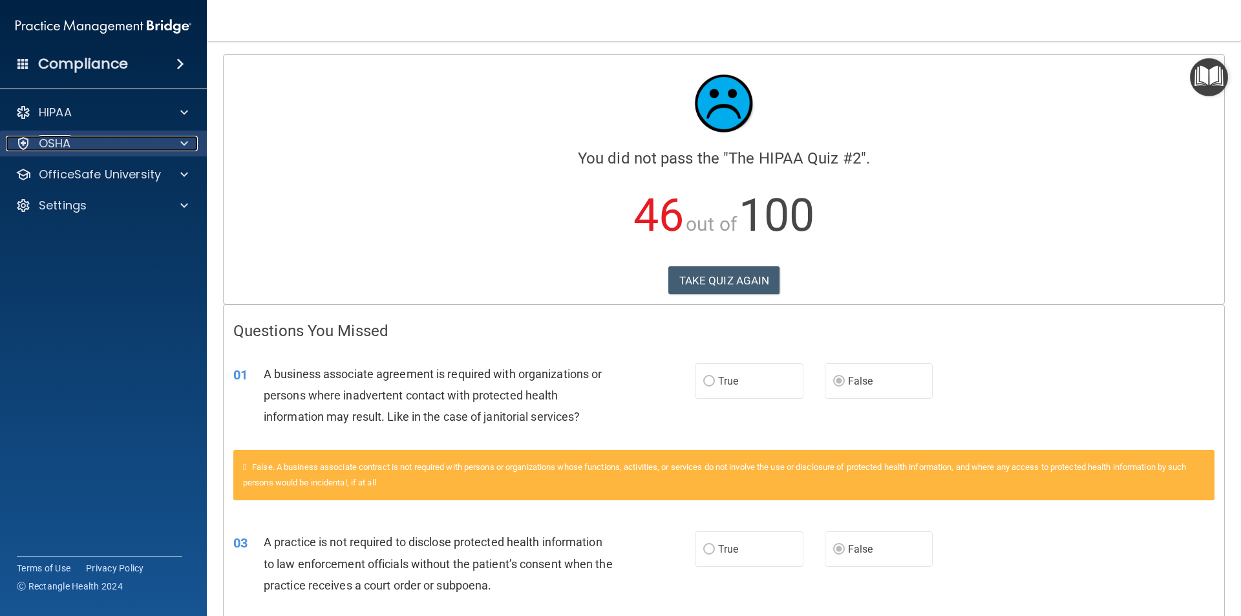
click at [129, 148] on div "OSHA" at bounding box center [86, 144] width 160 height 16
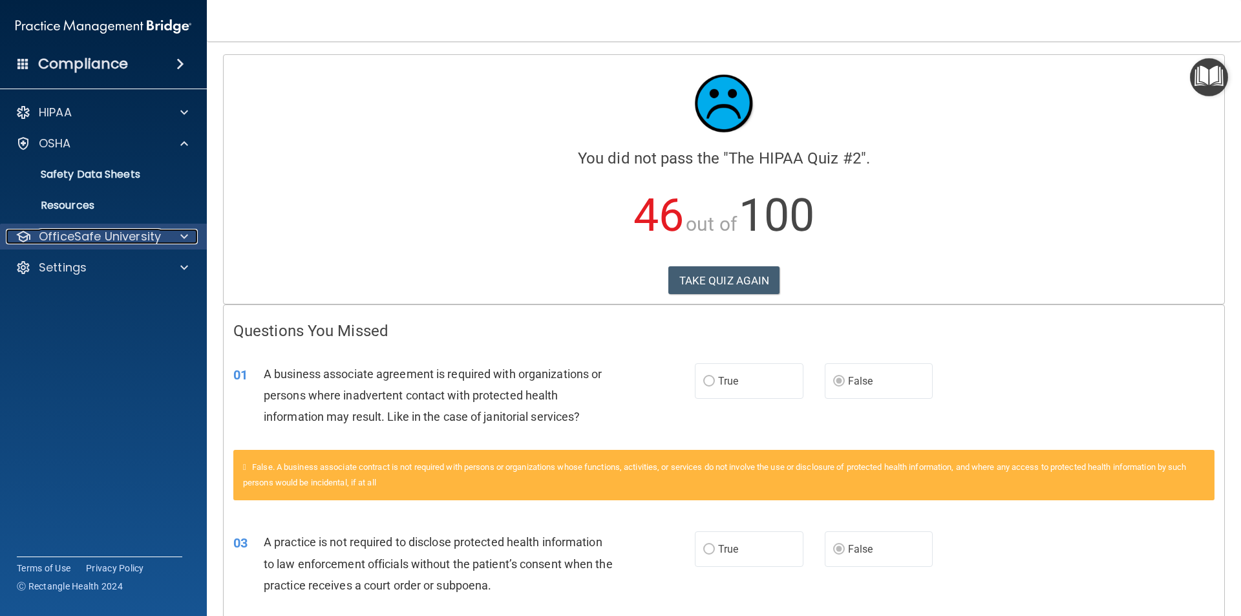
click at [167, 239] on div at bounding box center [182, 237] width 32 height 16
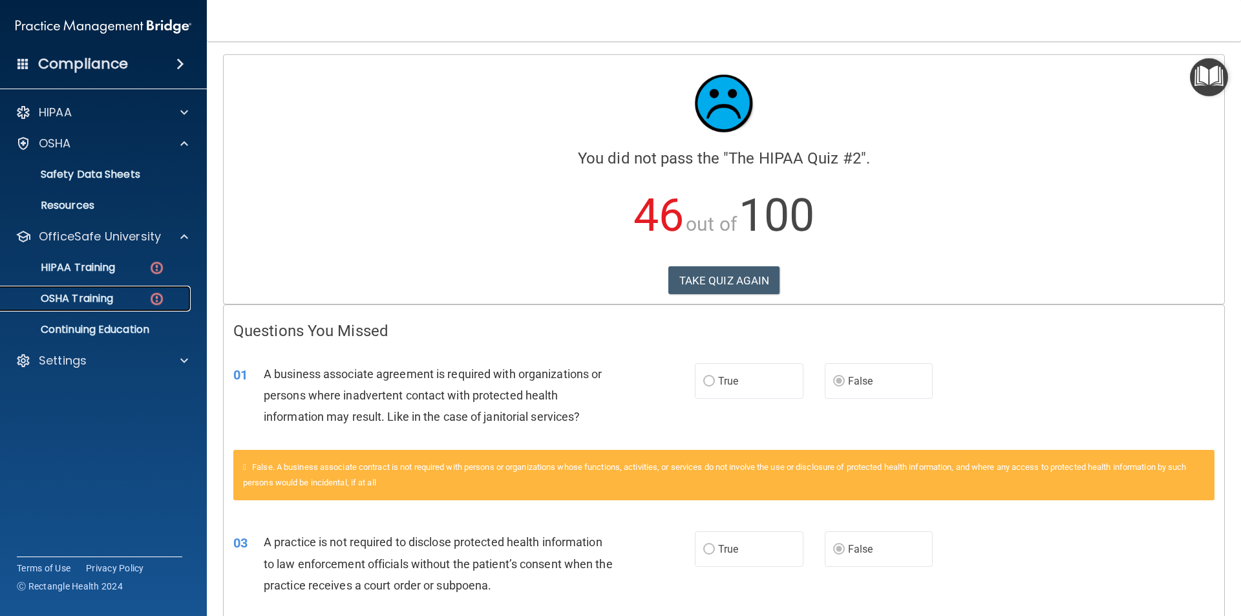
click at [147, 301] on div "OSHA Training" at bounding box center [96, 298] width 176 height 13
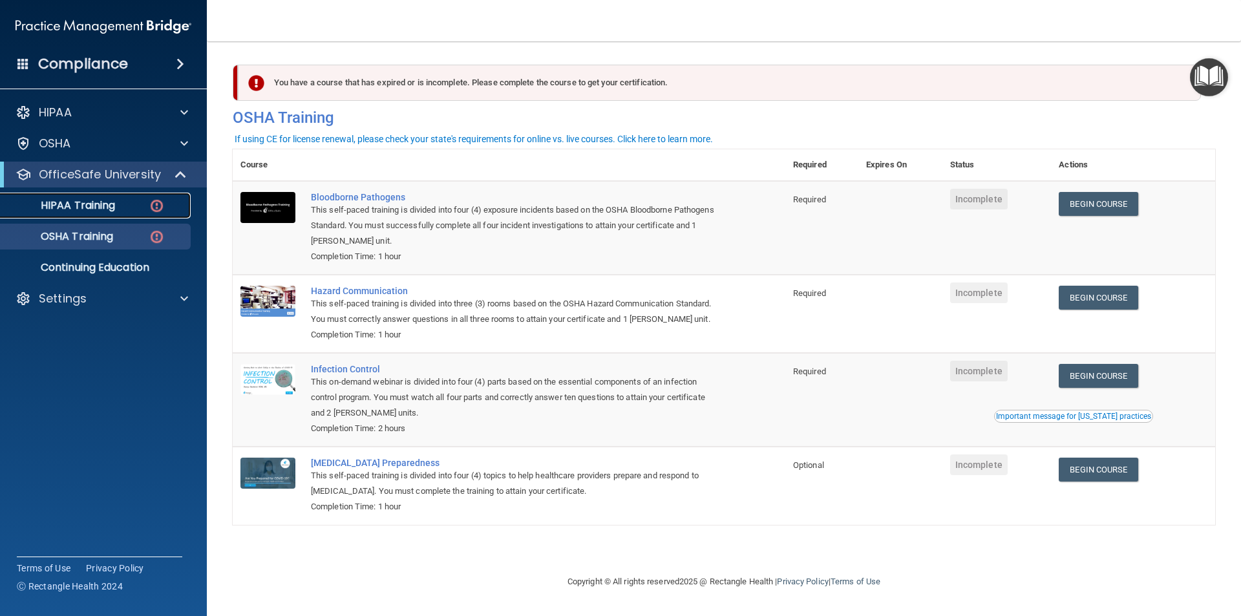
click at [94, 205] on p "HIPAA Training" at bounding box center [61, 205] width 107 height 13
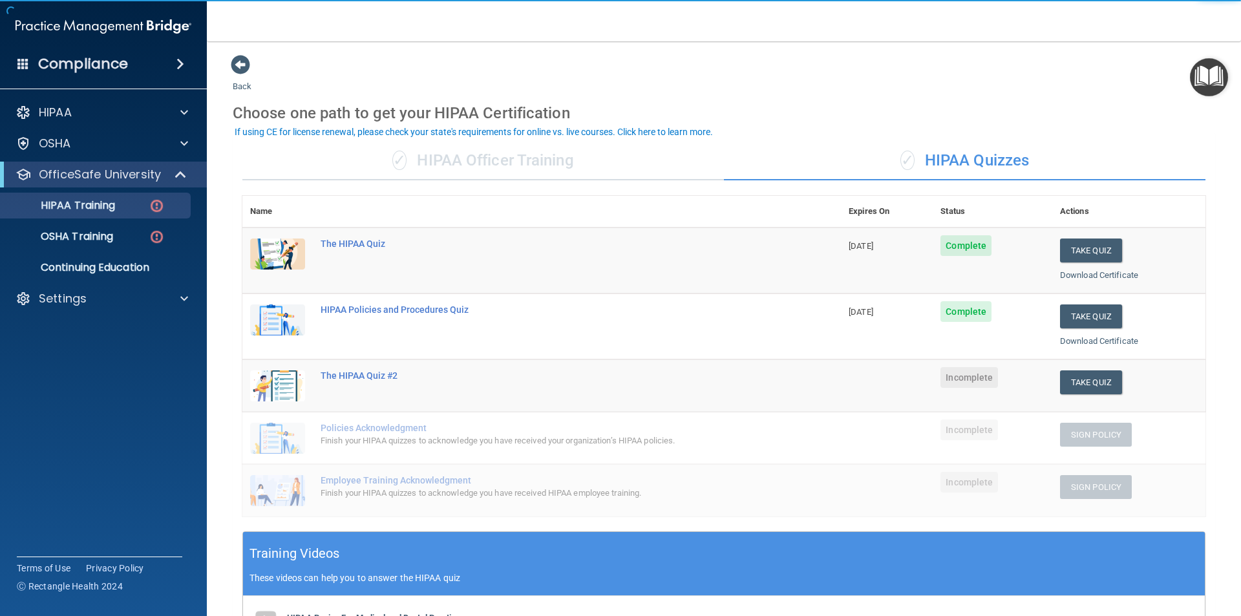
click at [428, 157] on div "✓ HIPAA Officer Training" at bounding box center [483, 161] width 482 height 39
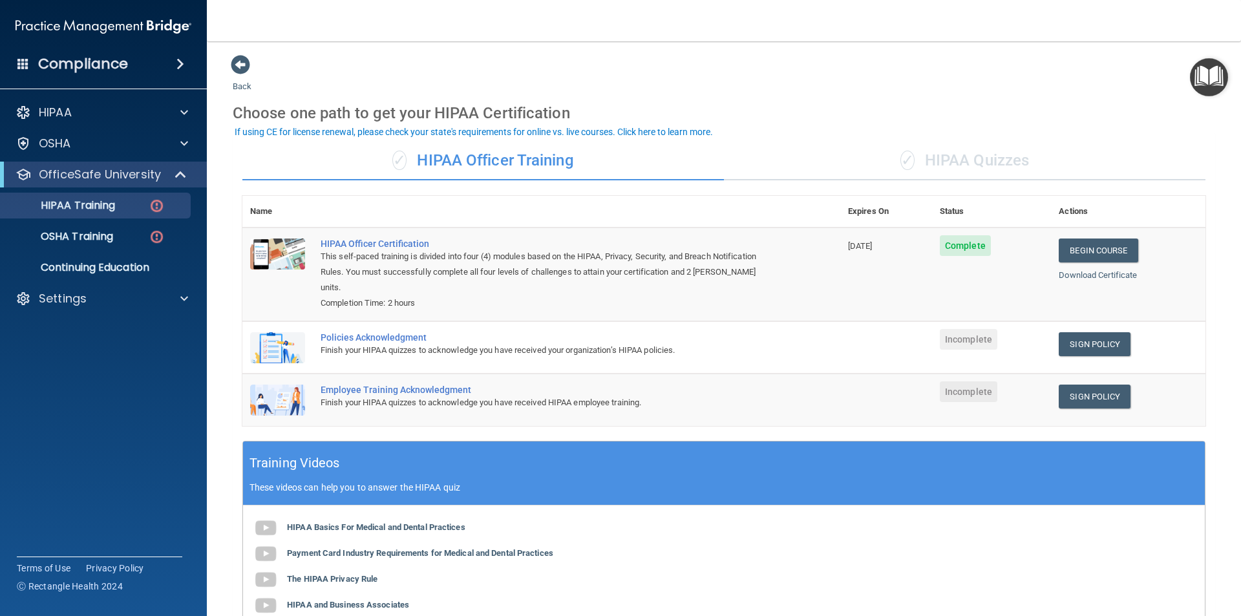
click at [622, 332] on div "Policies Acknowledgment" at bounding box center [548, 337] width 455 height 10
click at [394, 332] on div "Policies Acknowledgment" at bounding box center [548, 337] width 455 height 10
click at [1087, 332] on link "Sign Policy" at bounding box center [1095, 344] width 72 height 24
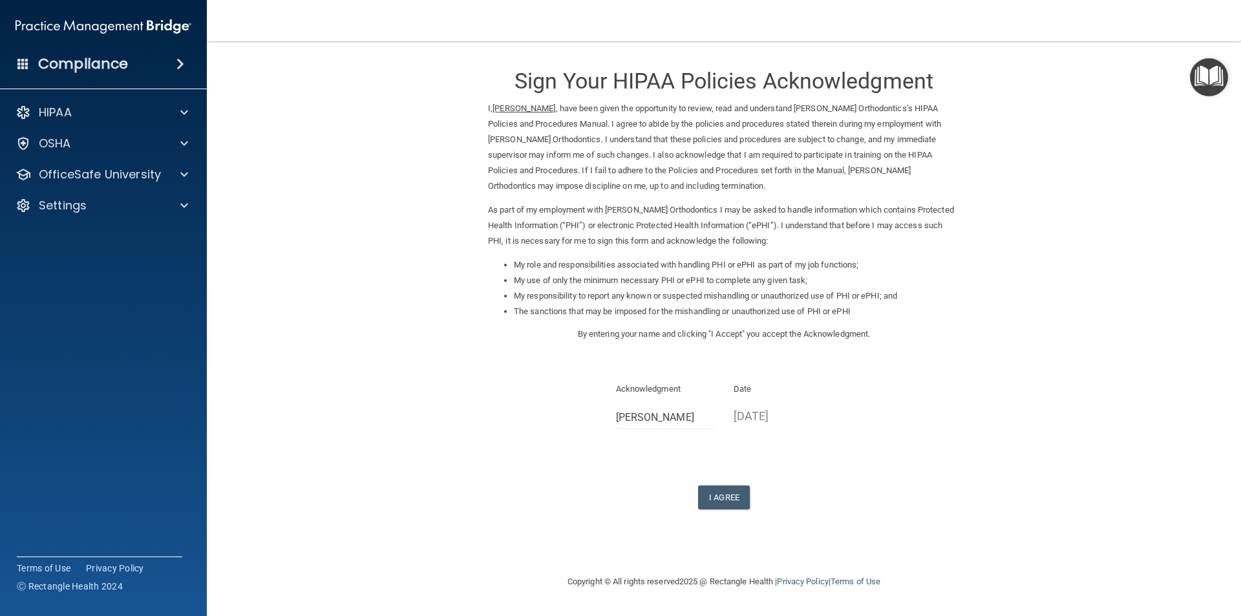
click at [611, 418] on div "Acknowledgment Raesh Moses" at bounding box center [665, 410] width 118 height 58
click at [999, 423] on form "Sign Your HIPAA Policies Acknowledgment I, Raesh Moses , have been given the op…" at bounding box center [724, 297] width 983 height 486
click at [717, 498] on button "I Agree" at bounding box center [724, 497] width 52 height 24
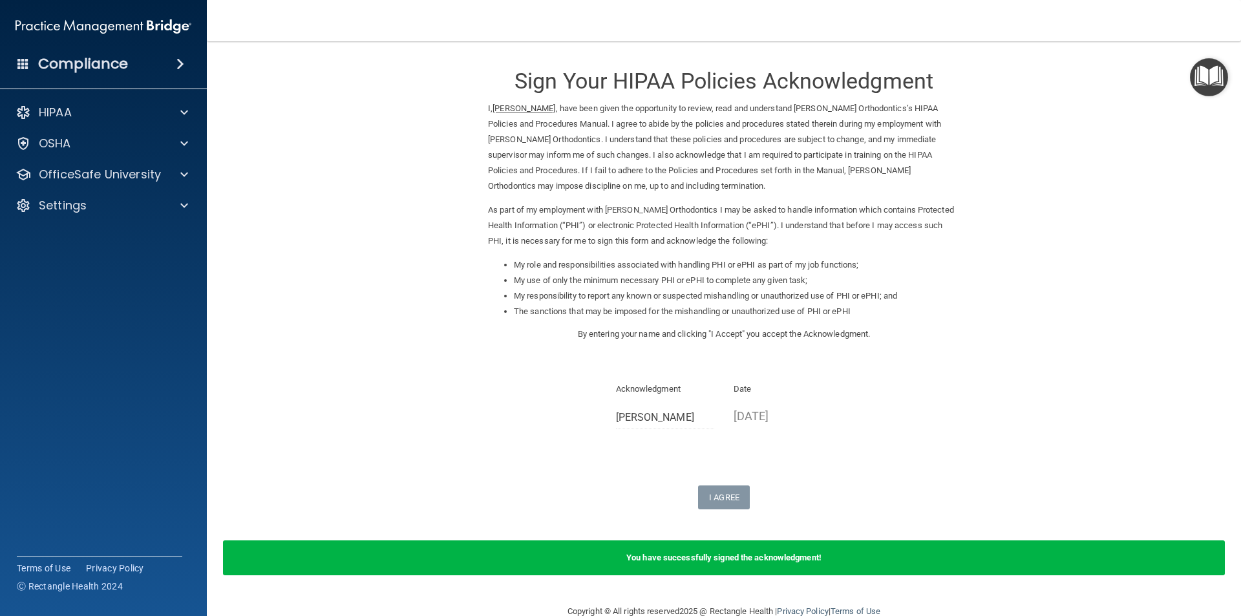
scroll to position [27, 0]
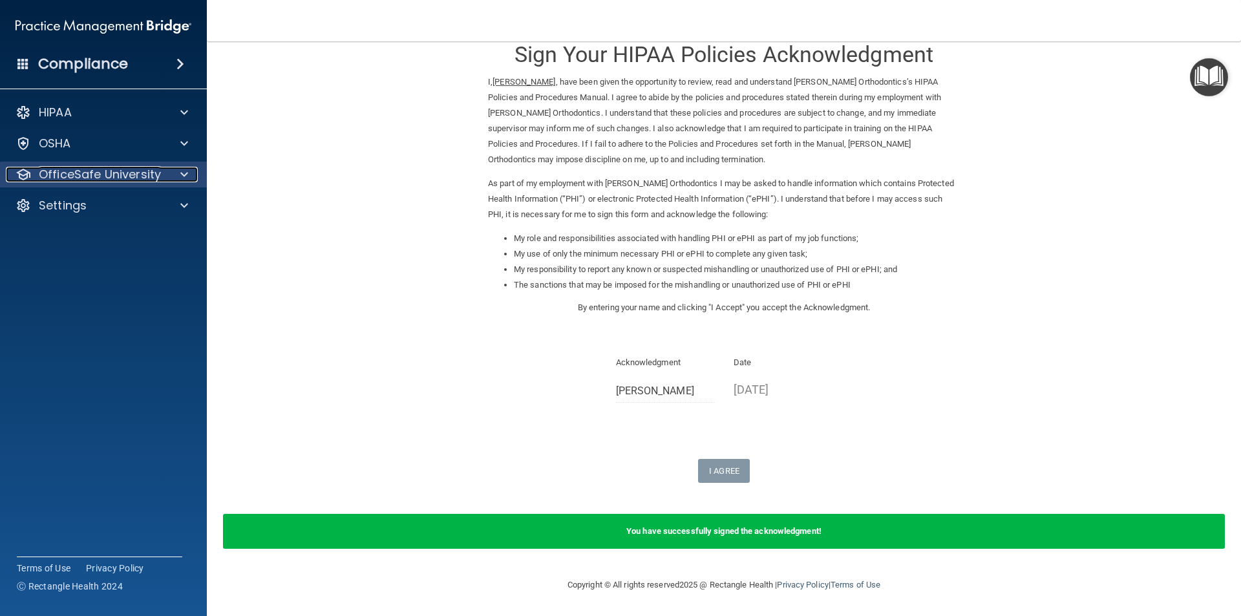
click at [176, 171] on div at bounding box center [182, 175] width 32 height 16
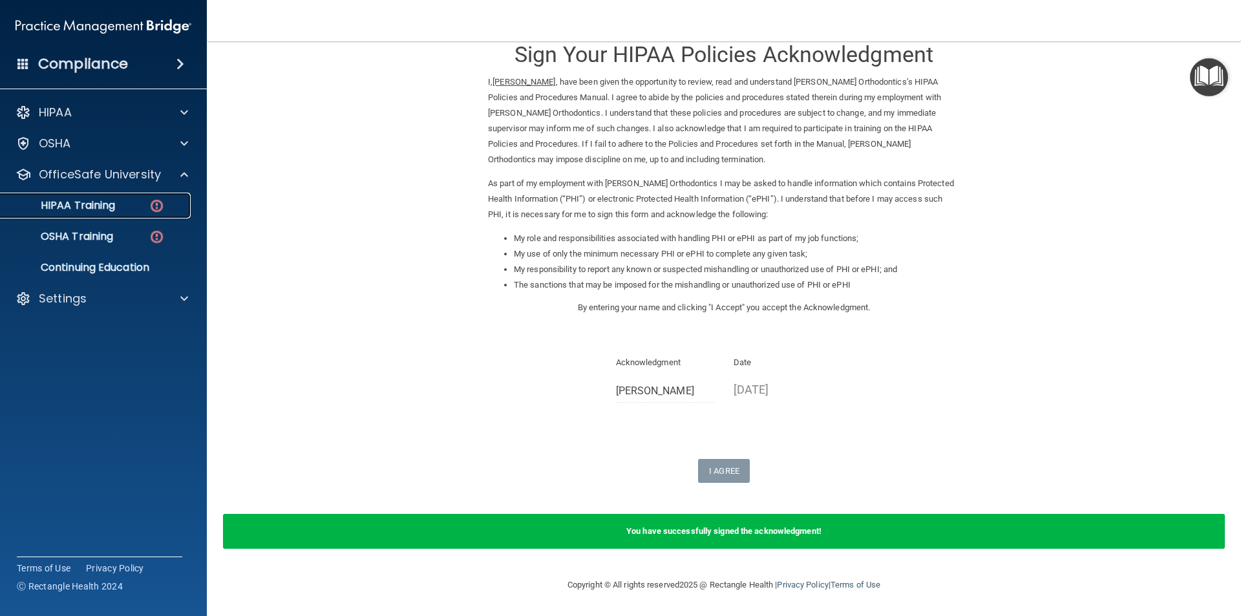
click at [167, 206] on div "HIPAA Training" at bounding box center [96, 205] width 176 height 13
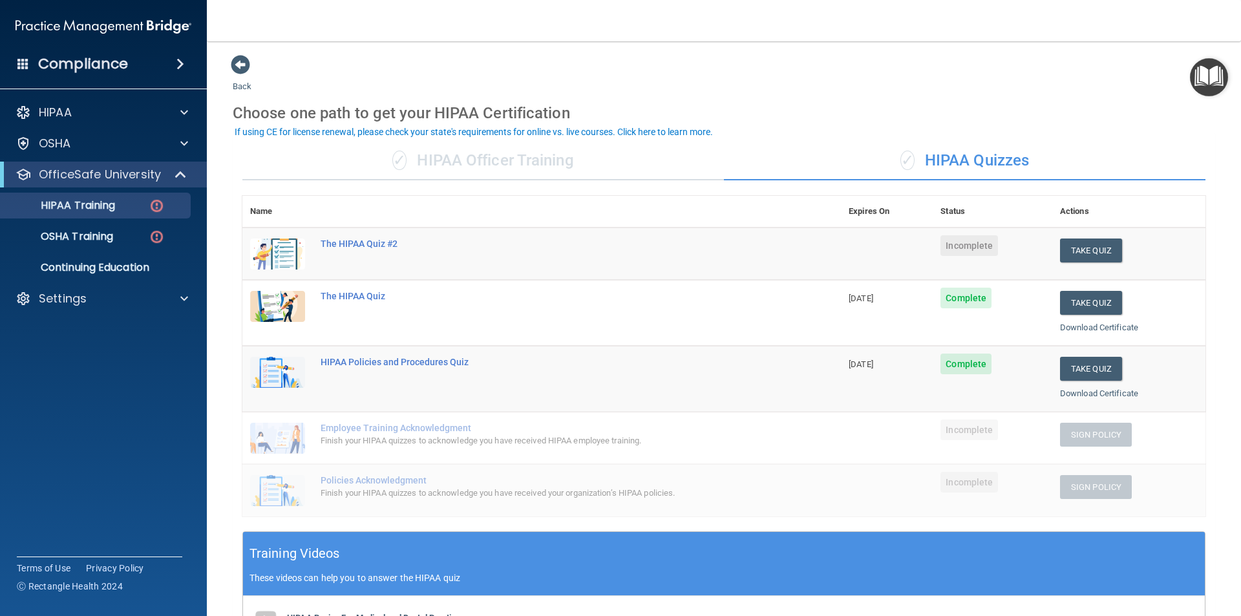
click at [401, 152] on span "✓" at bounding box center [399, 160] width 14 height 19
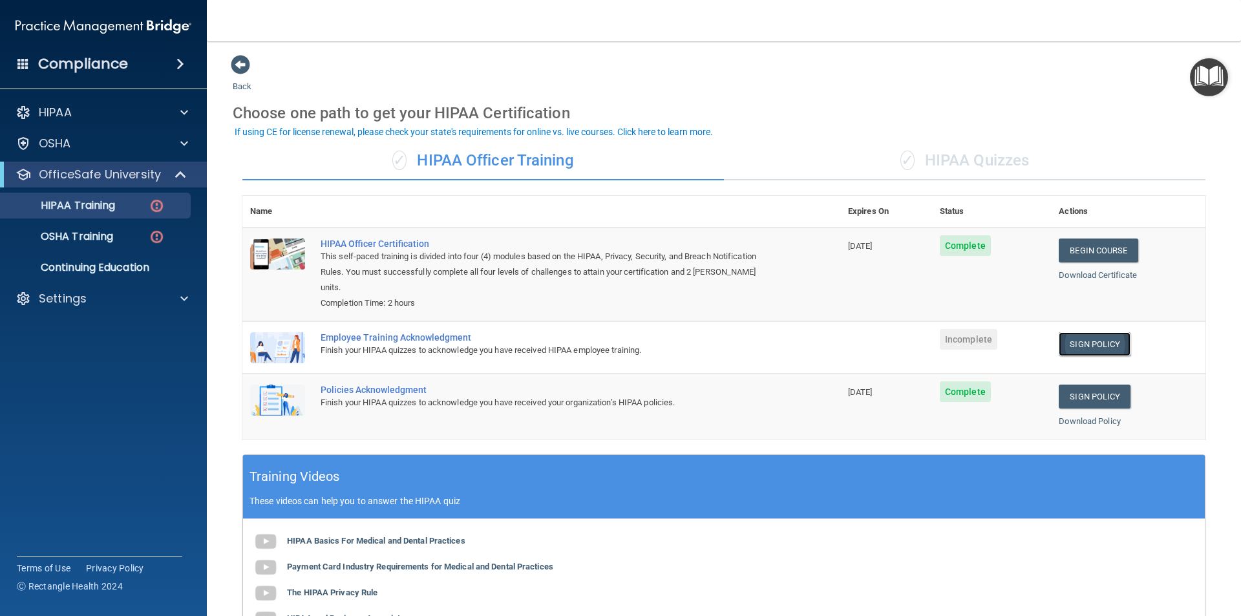
click at [1062, 332] on link "Sign Policy" at bounding box center [1095, 344] width 72 height 24
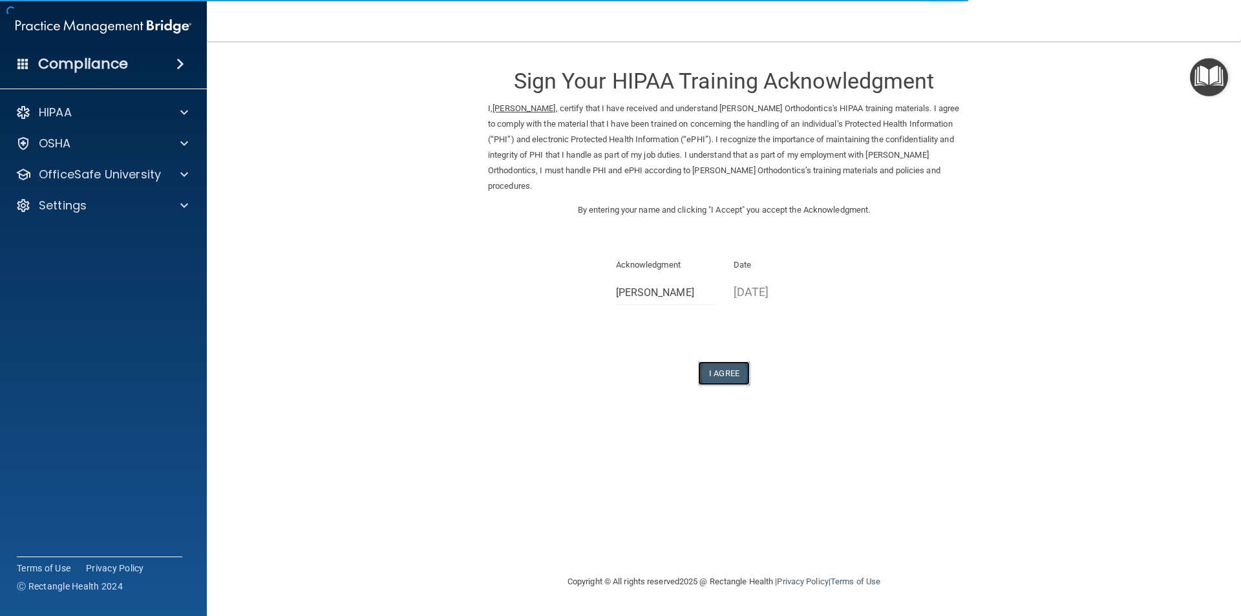
click at [732, 361] on button "I Agree" at bounding box center [724, 373] width 52 height 24
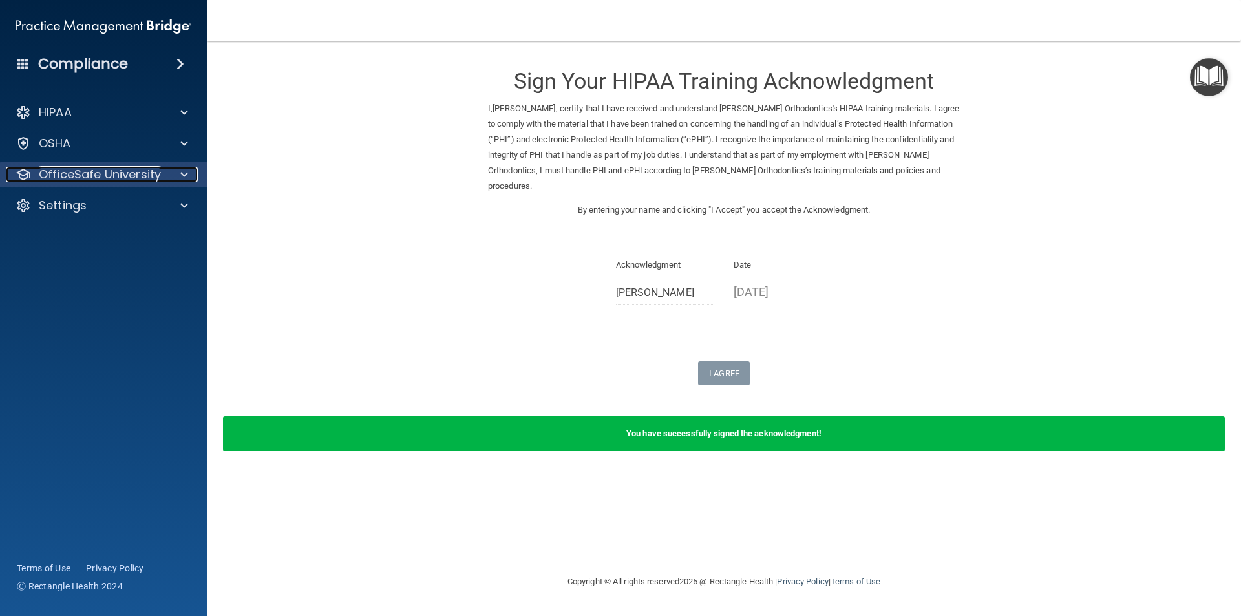
click at [147, 173] on p "OfficeSafe University" at bounding box center [100, 175] width 122 height 16
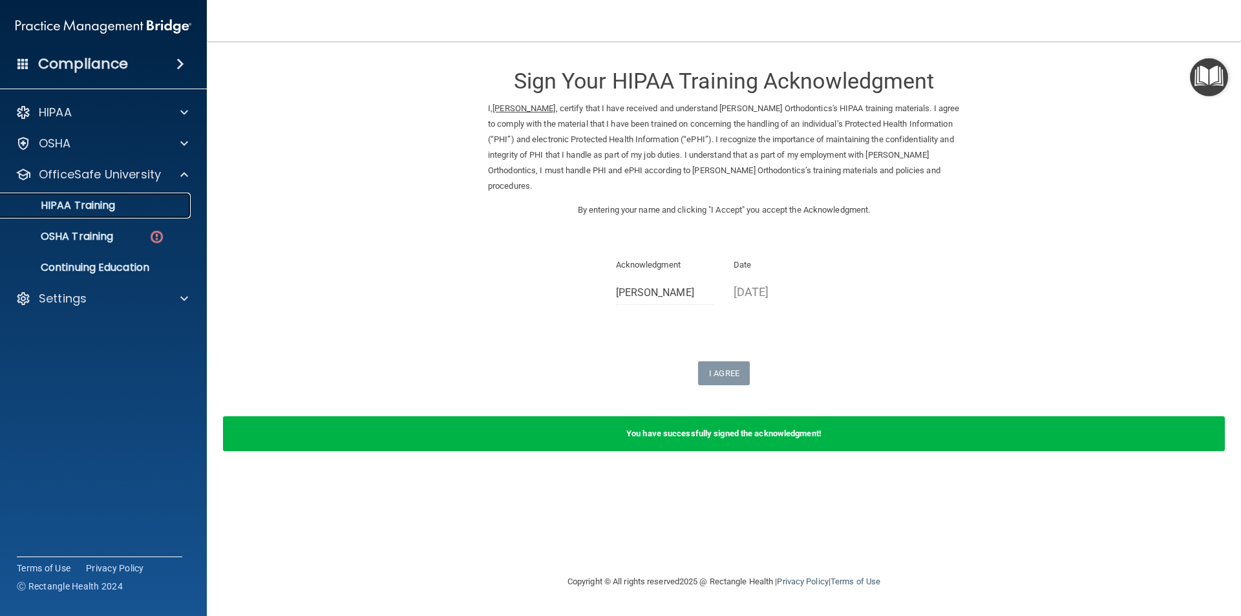
click at [145, 209] on div "HIPAA Training" at bounding box center [96, 205] width 176 height 13
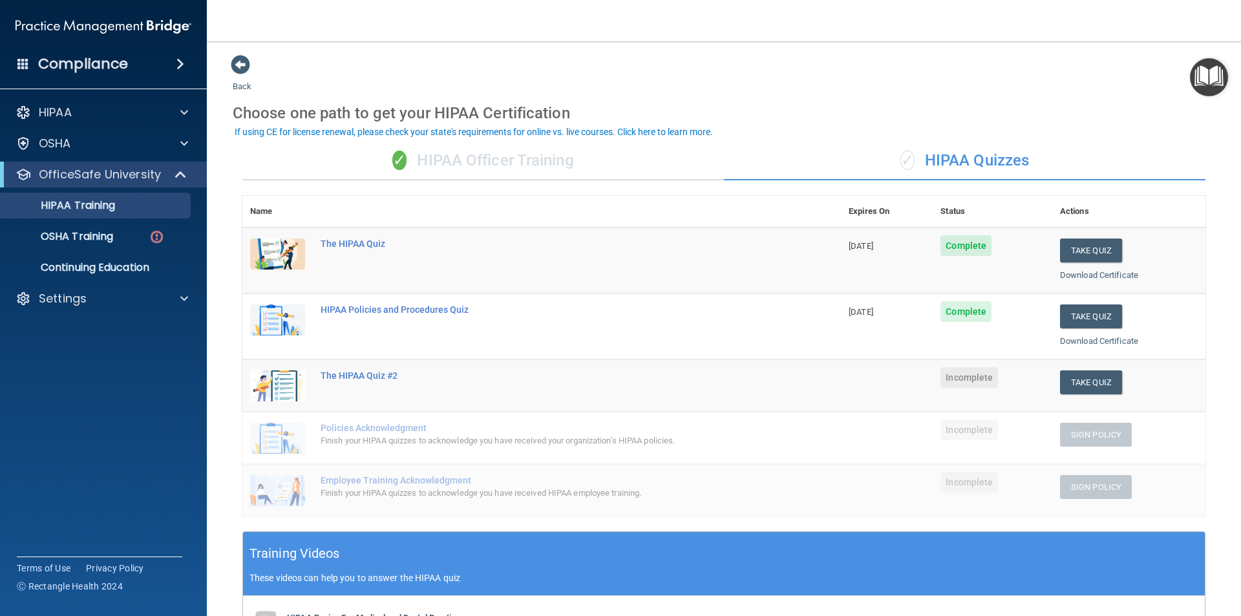
click at [900, 152] on span "✓" at bounding box center [907, 160] width 14 height 19
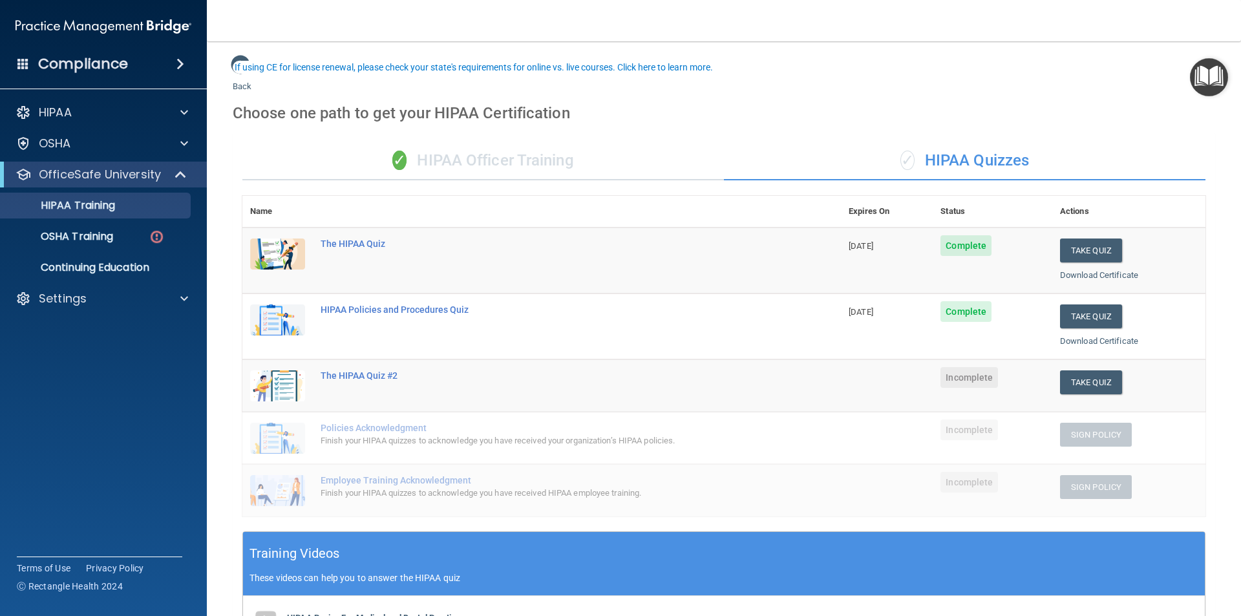
scroll to position [65, 0]
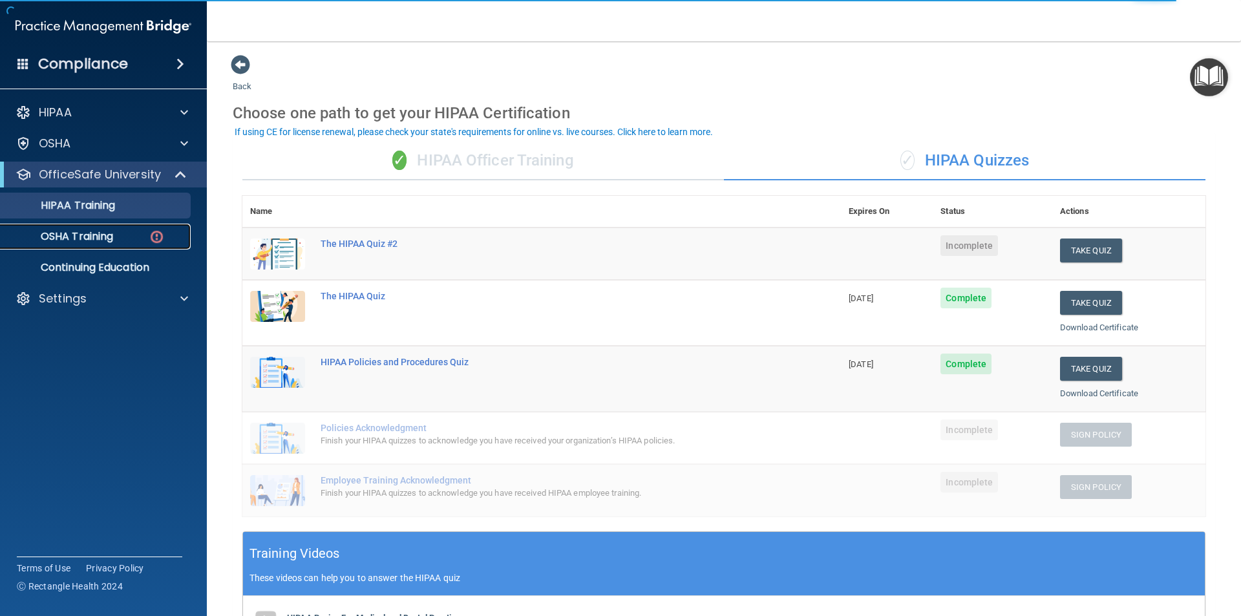
click at [128, 234] on div "OSHA Training" at bounding box center [96, 236] width 176 height 13
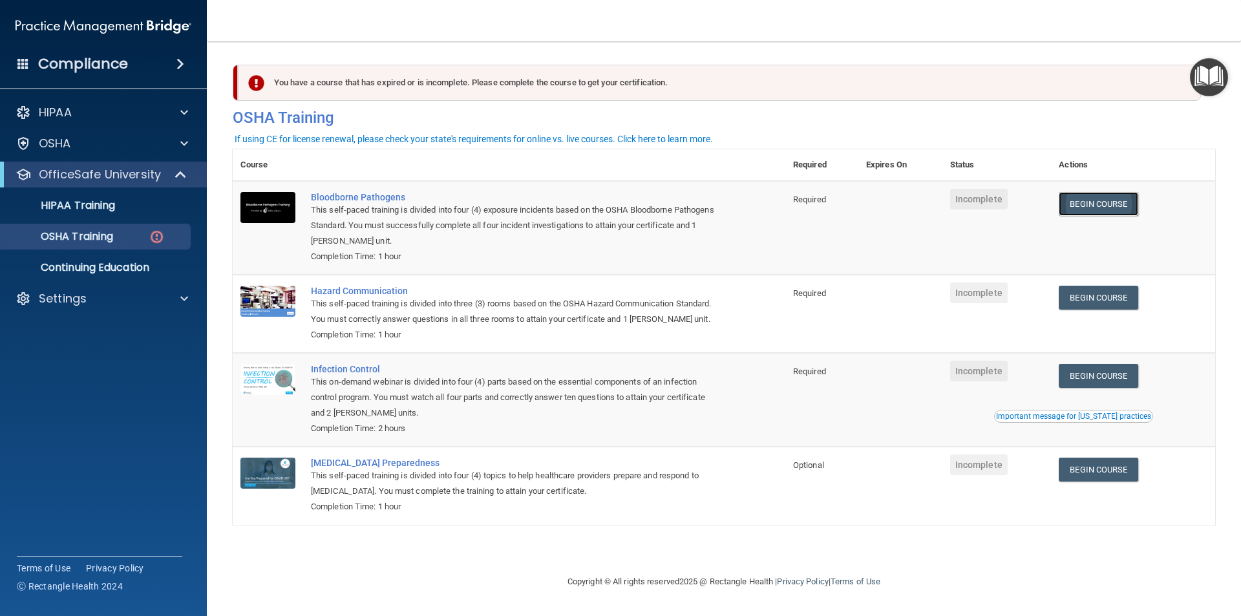
click at [1078, 206] on link "Begin Course" at bounding box center [1098, 204] width 79 height 24
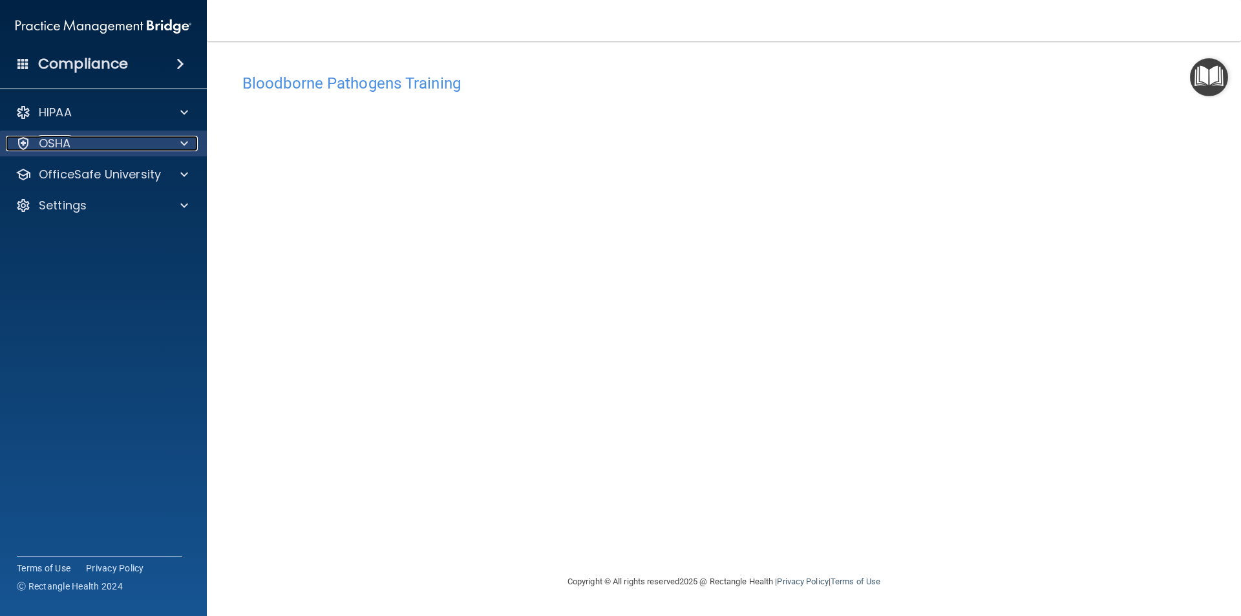
click at [165, 144] on div "OSHA" at bounding box center [86, 144] width 160 height 16
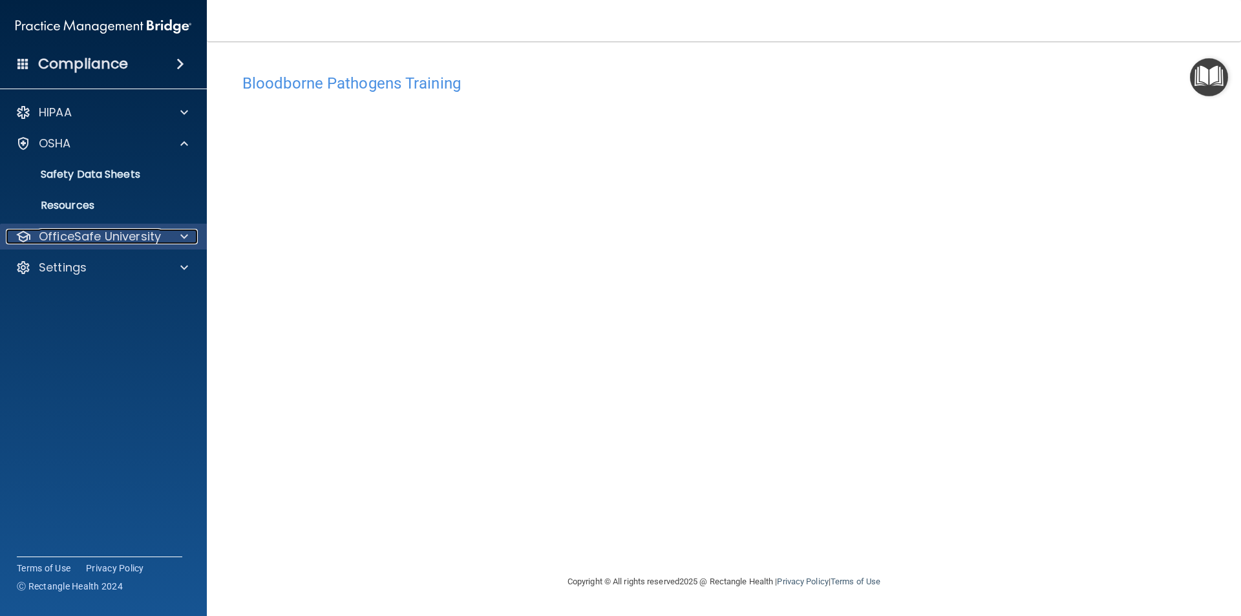
click at [180, 237] on div at bounding box center [182, 237] width 32 height 16
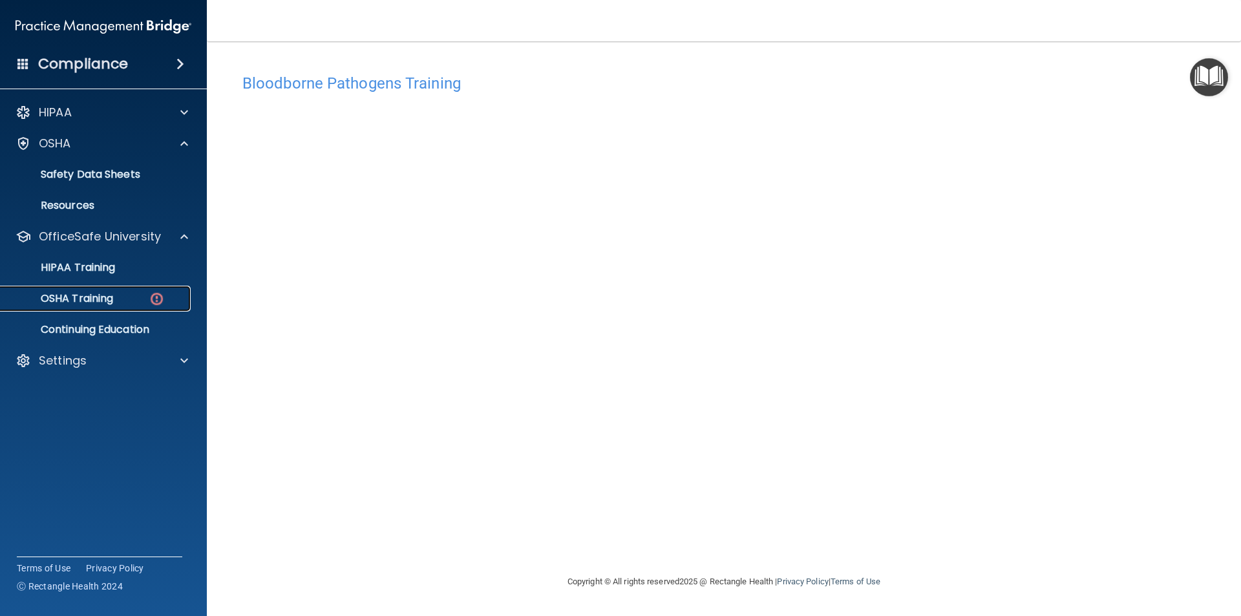
click at [154, 300] on img at bounding box center [157, 299] width 16 height 16
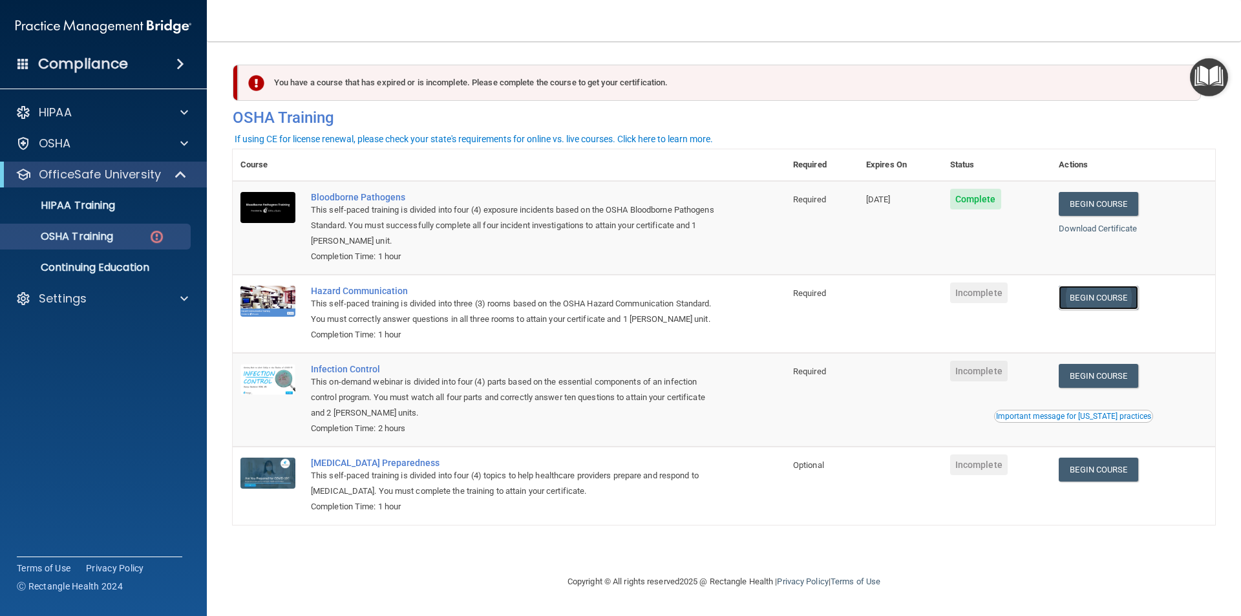
click at [1091, 293] on link "Begin Course" at bounding box center [1098, 298] width 79 height 24
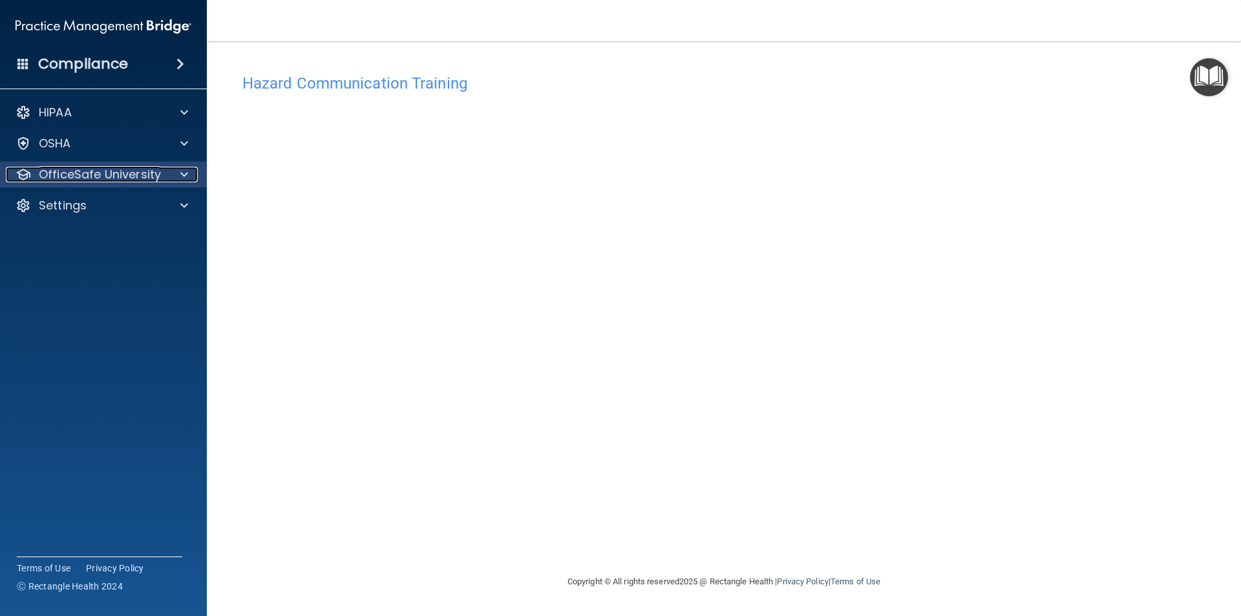
click at [184, 174] on span at bounding box center [184, 175] width 8 height 16
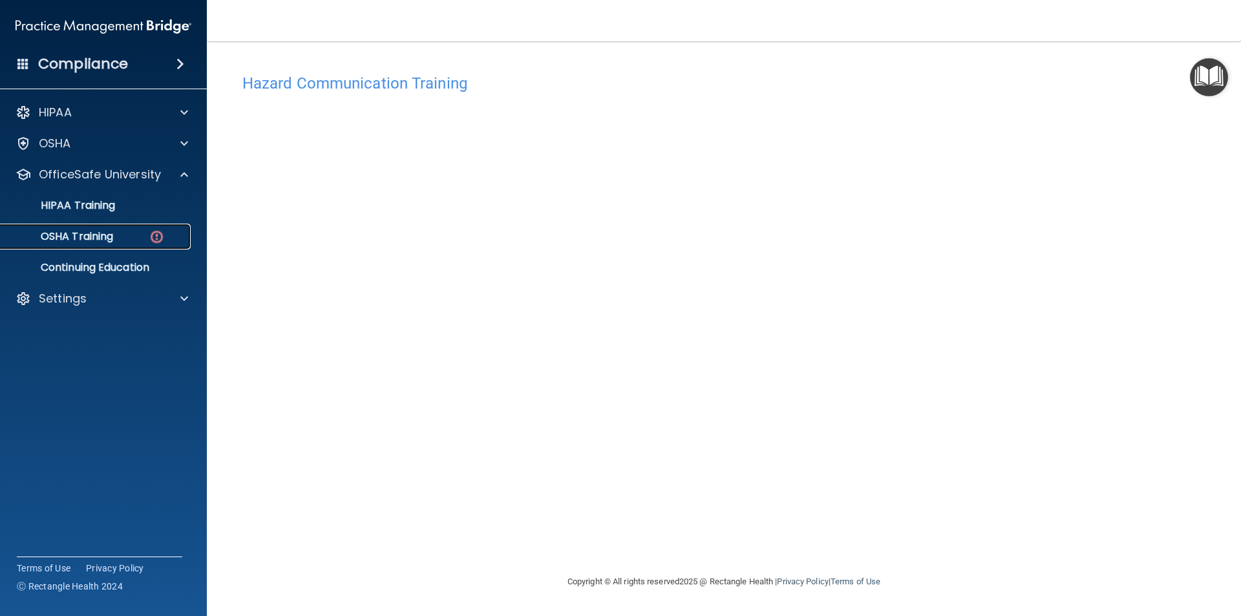
click at [169, 230] on div "OSHA Training" at bounding box center [96, 236] width 176 height 13
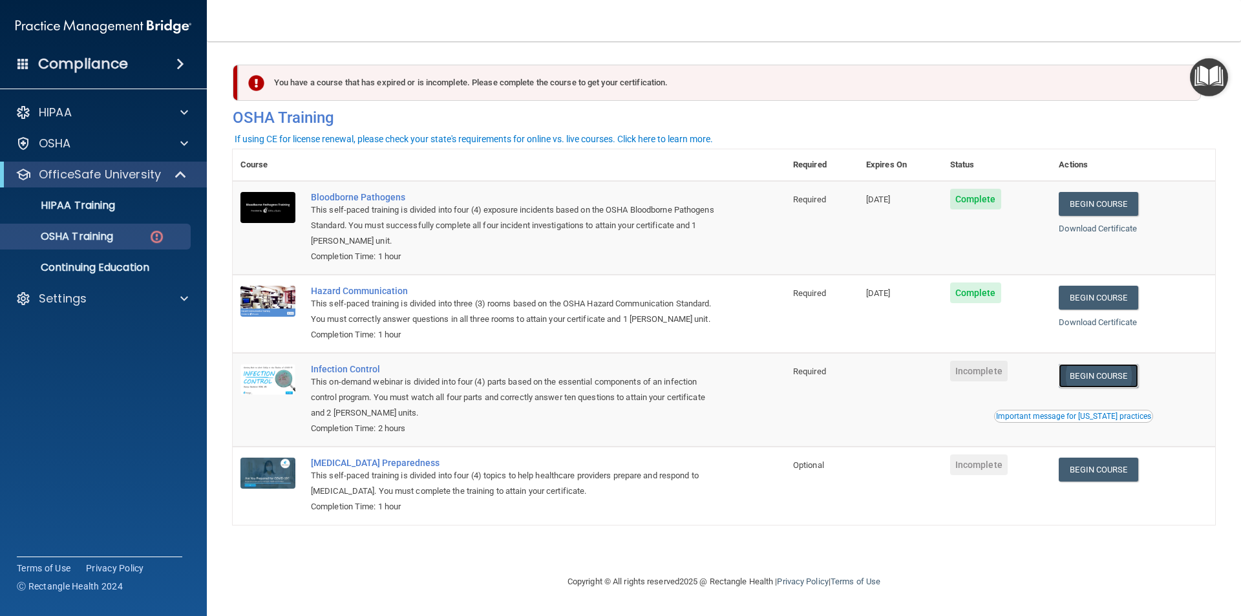
click at [1084, 383] on link "Begin Course" at bounding box center [1098, 376] width 79 height 24
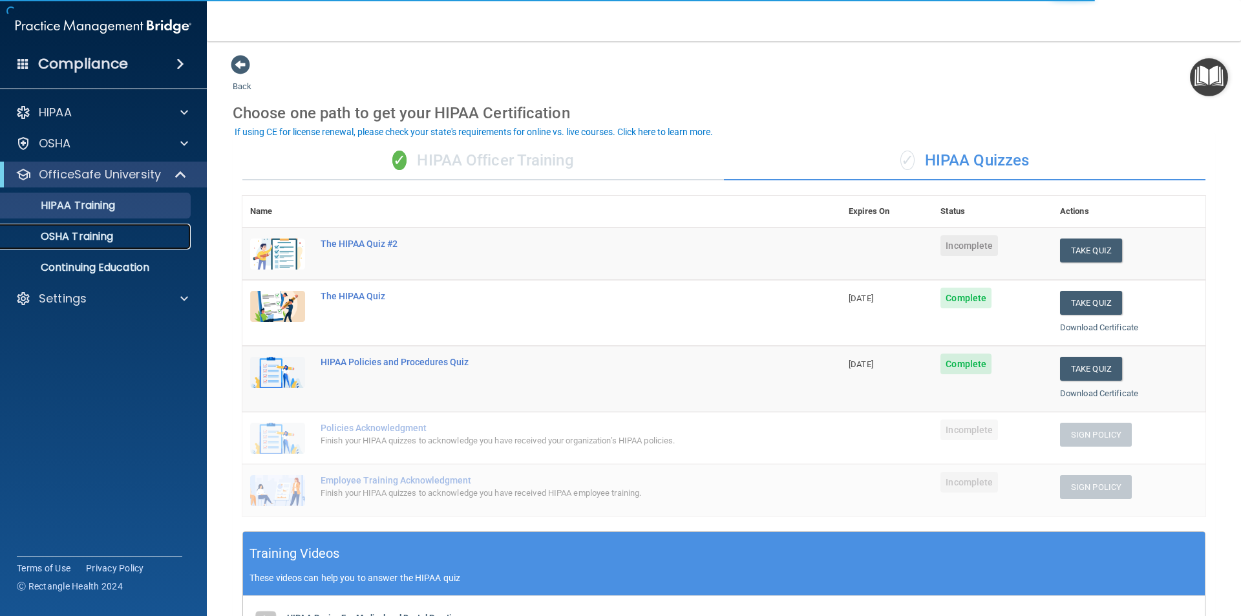
click at [158, 233] on div "OSHA Training" at bounding box center [96, 236] width 176 height 13
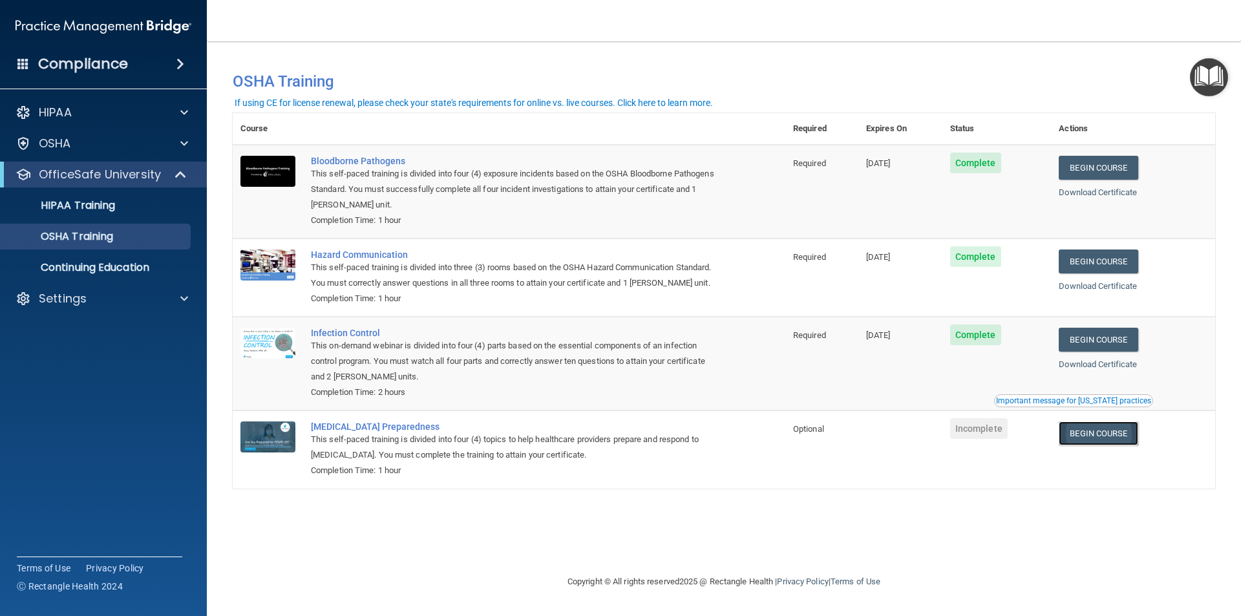
click at [1083, 438] on link "Begin Course" at bounding box center [1098, 433] width 79 height 24
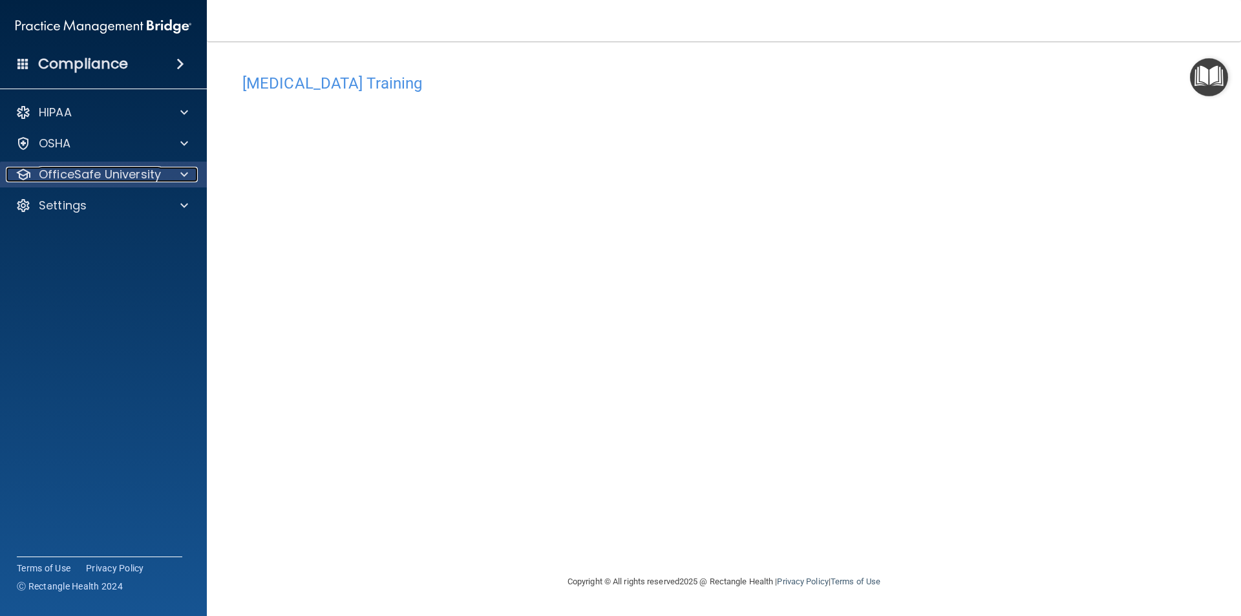
click at [179, 176] on div at bounding box center [182, 175] width 32 height 16
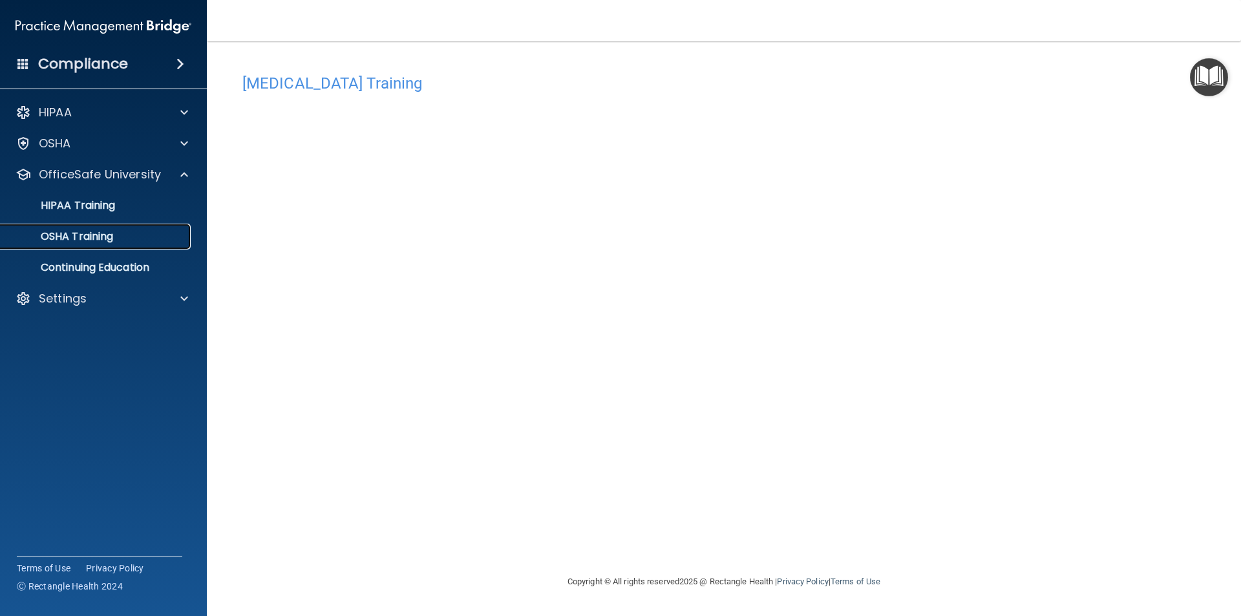
click at [171, 243] on link "OSHA Training" at bounding box center [89, 237] width 204 height 26
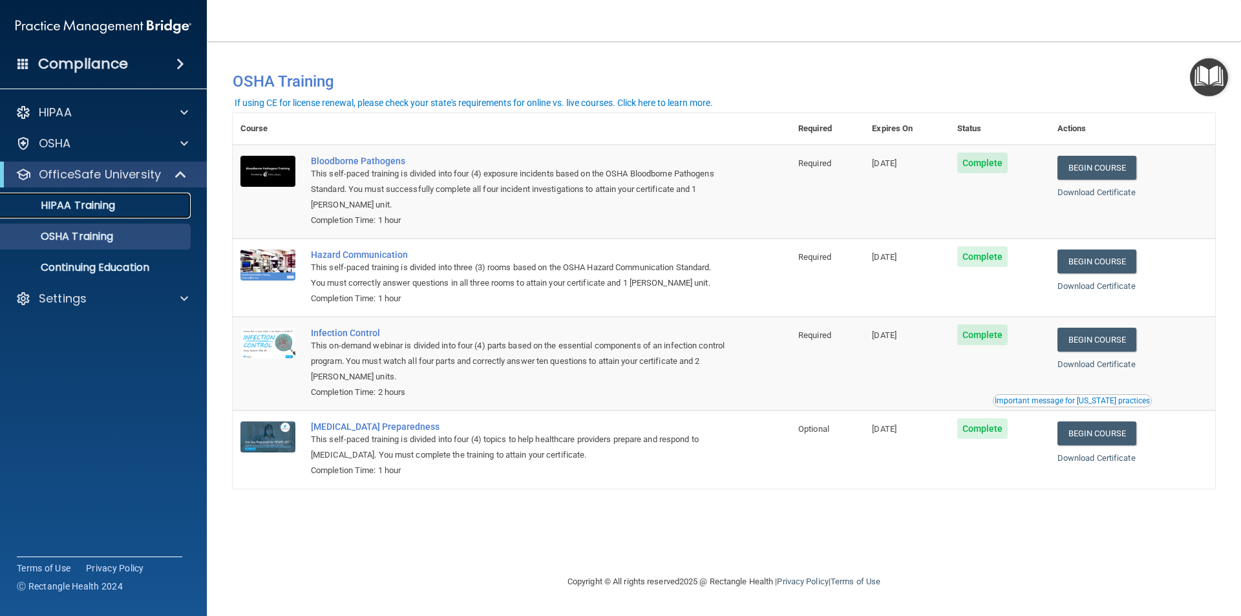
click at [113, 211] on p "HIPAA Training" at bounding box center [61, 205] width 107 height 13
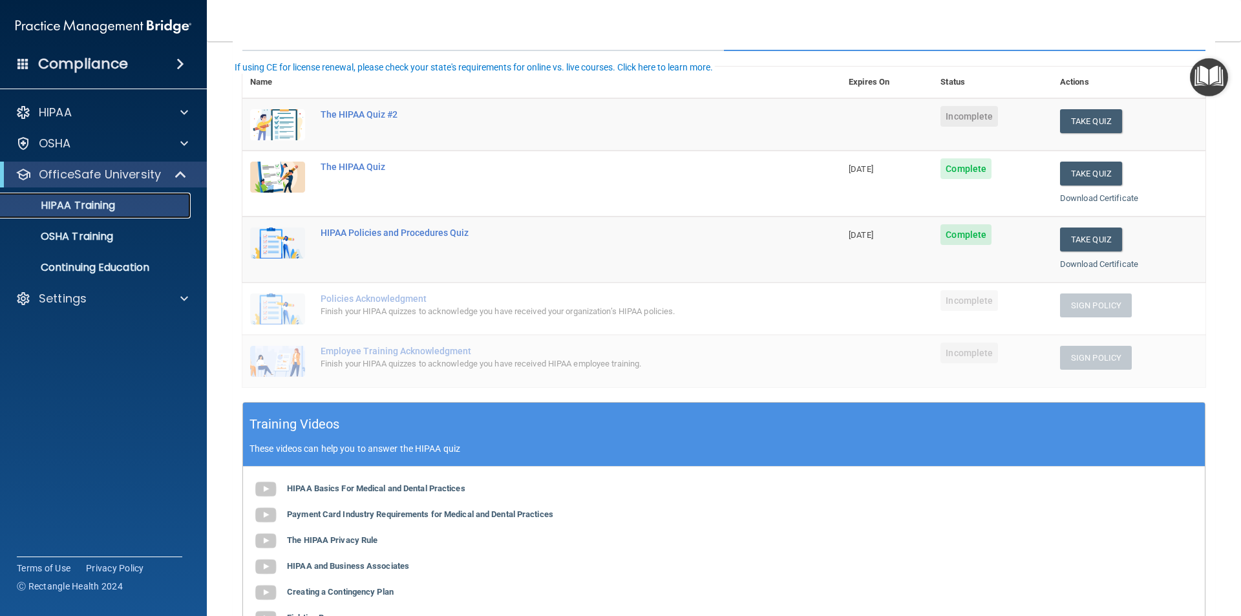
scroll to position [65, 0]
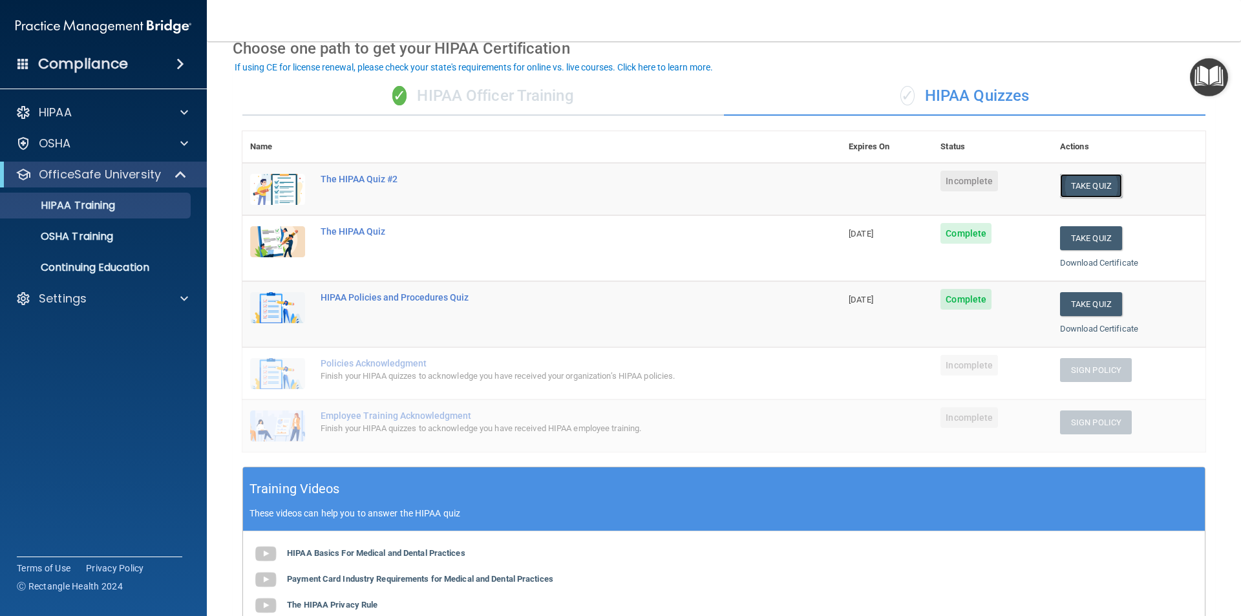
click at [1111, 181] on button "Take Quiz" at bounding box center [1091, 186] width 62 height 24
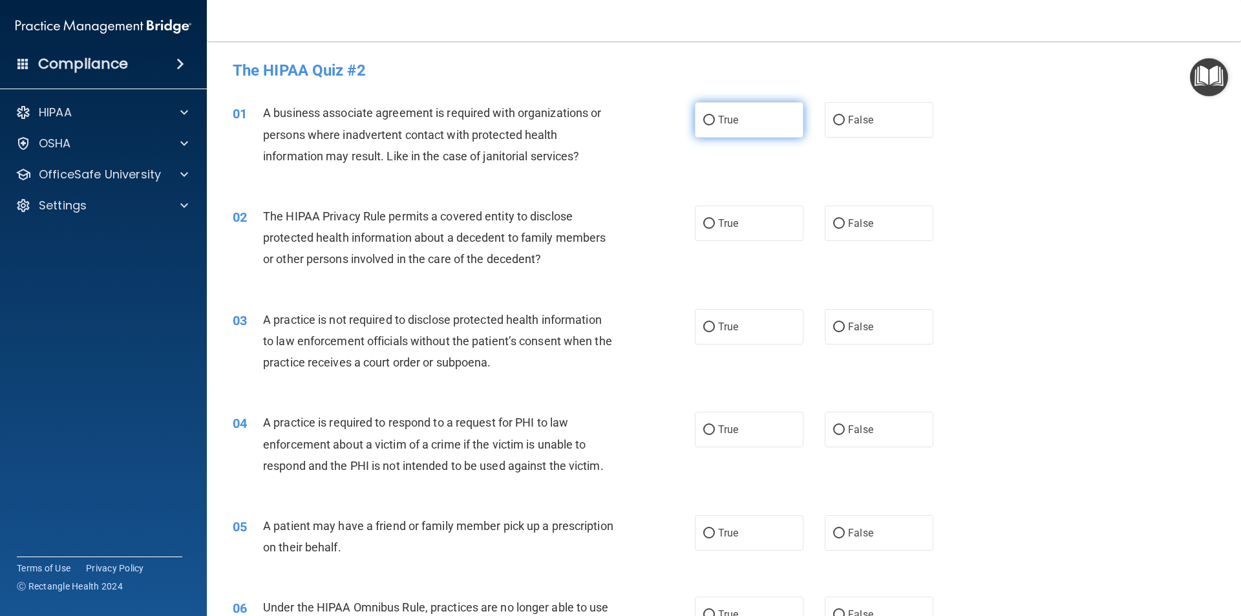
click at [703, 116] on input "True" at bounding box center [709, 121] width 12 height 10
radio input "true"
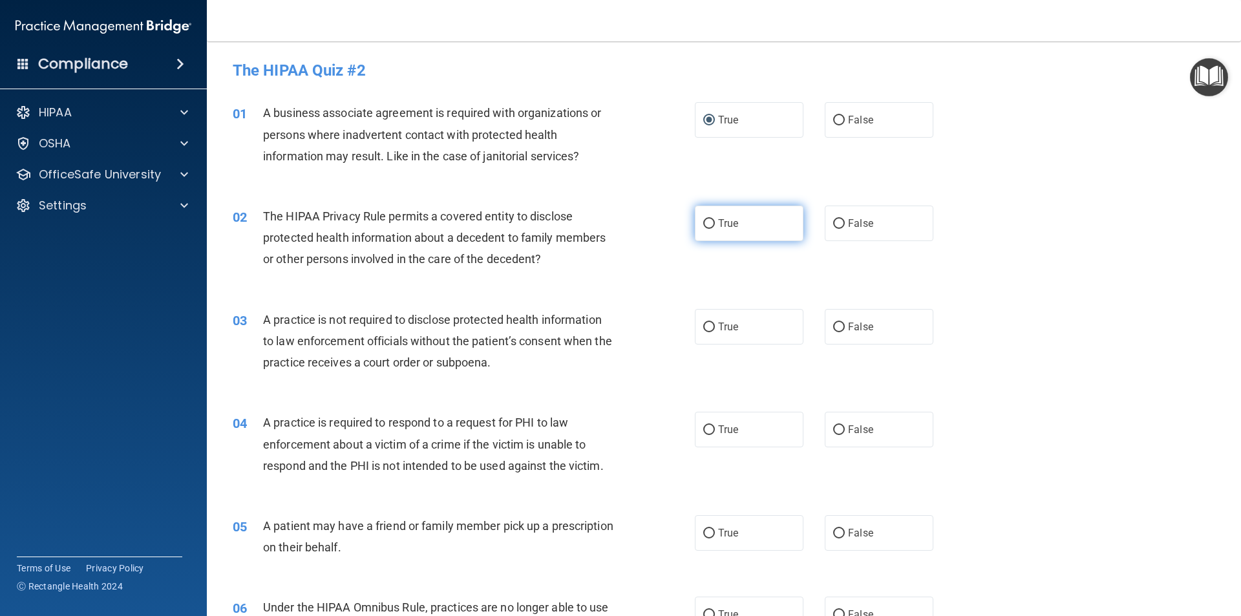
click at [706, 220] on input "True" at bounding box center [709, 224] width 12 height 10
radio input "true"
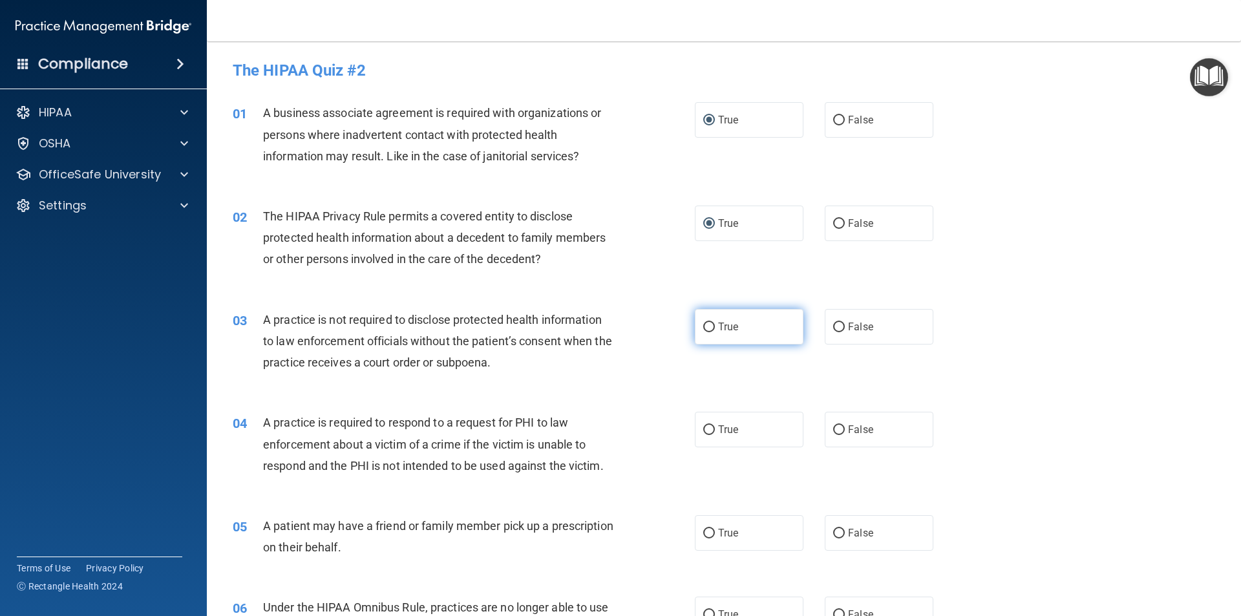
click at [703, 323] on input "True" at bounding box center [709, 328] width 12 height 10
radio input "true"
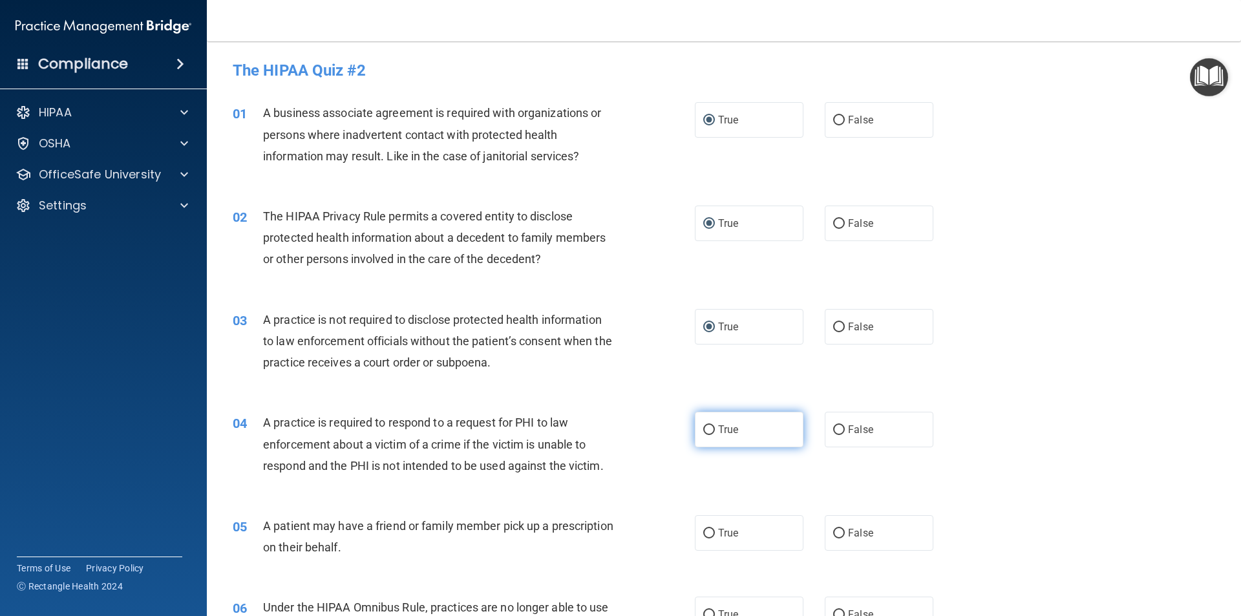
click at [703, 428] on input "True" at bounding box center [709, 430] width 12 height 10
radio input "true"
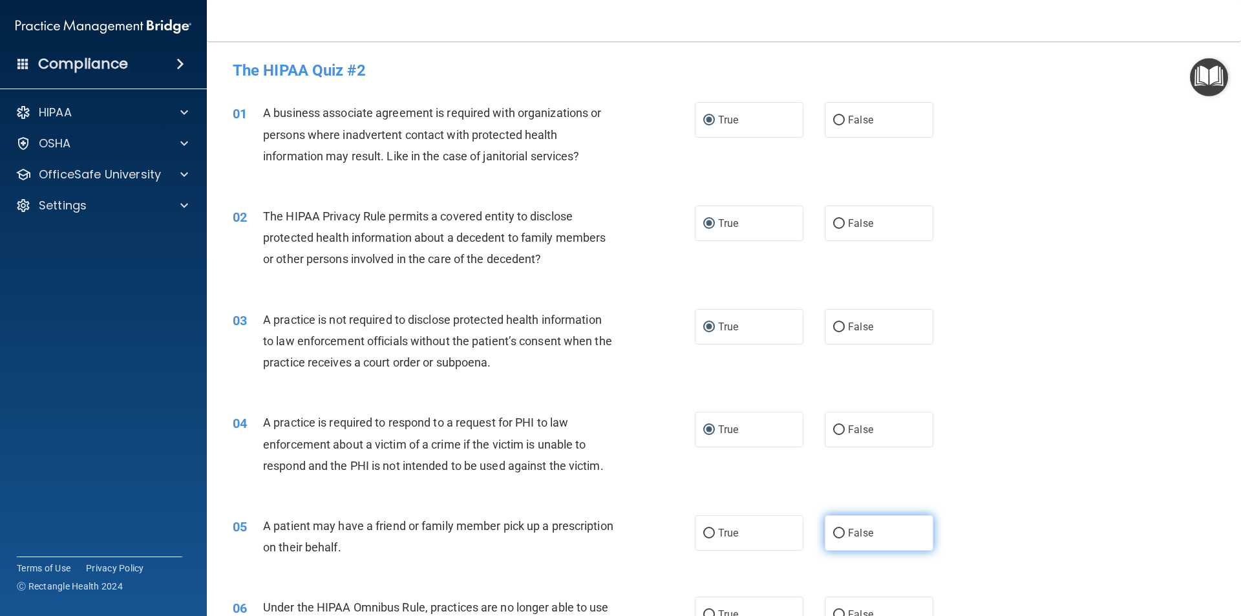
click at [833, 531] on input "False" at bounding box center [839, 534] width 12 height 10
radio input "true"
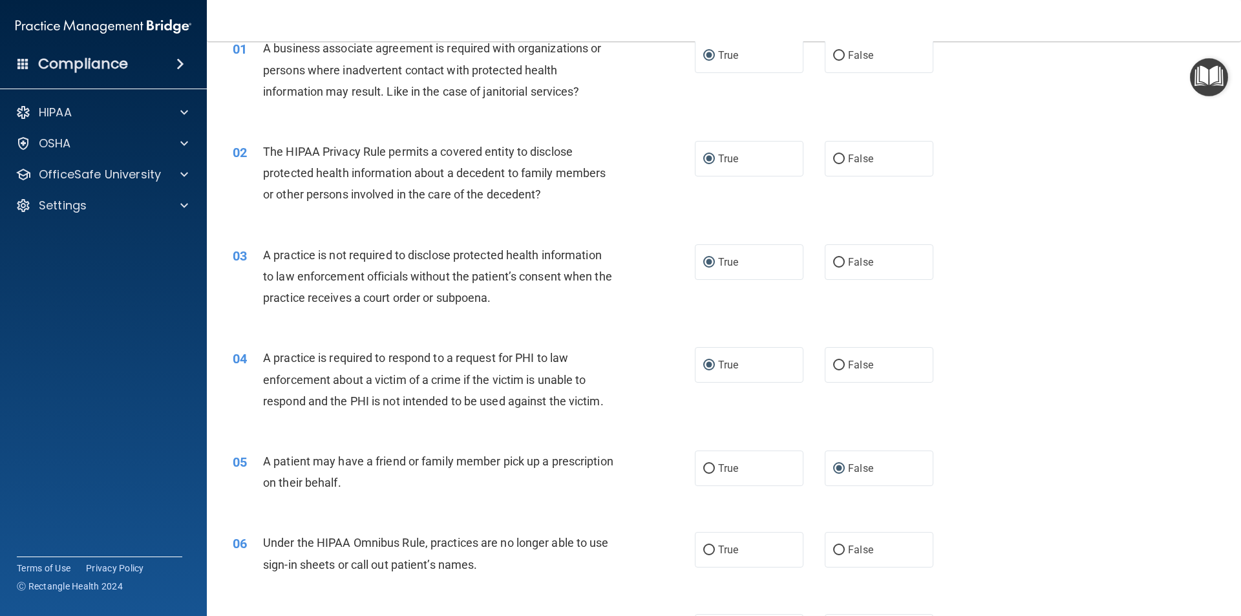
scroll to position [129, 0]
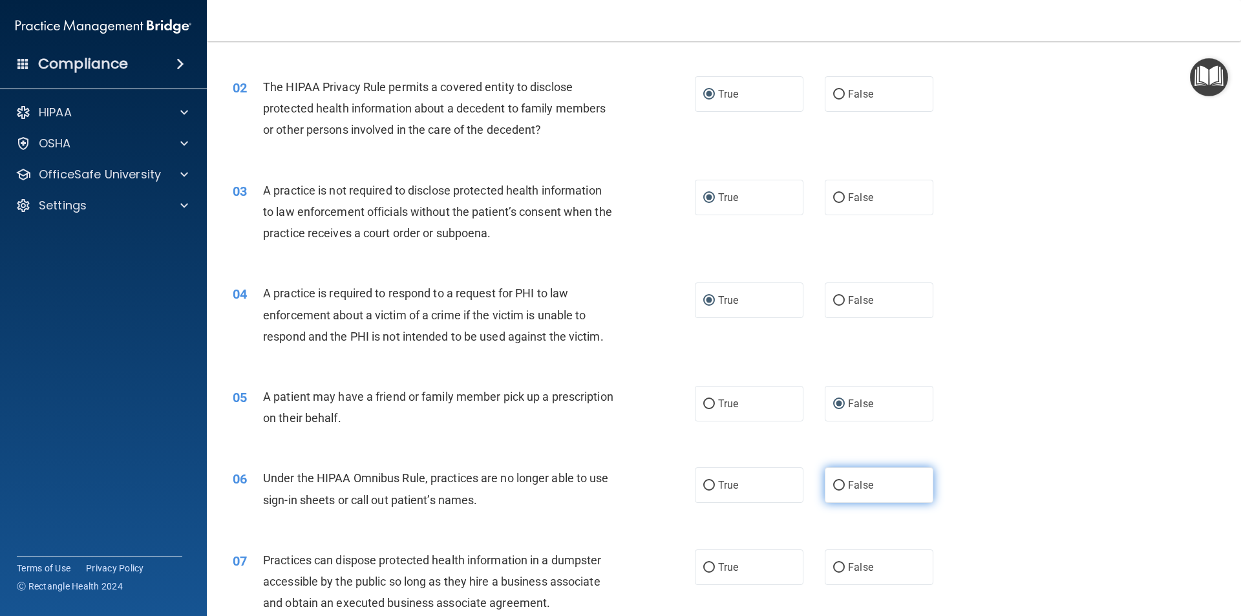
click at [833, 482] on input "False" at bounding box center [839, 486] width 12 height 10
radio input "true"
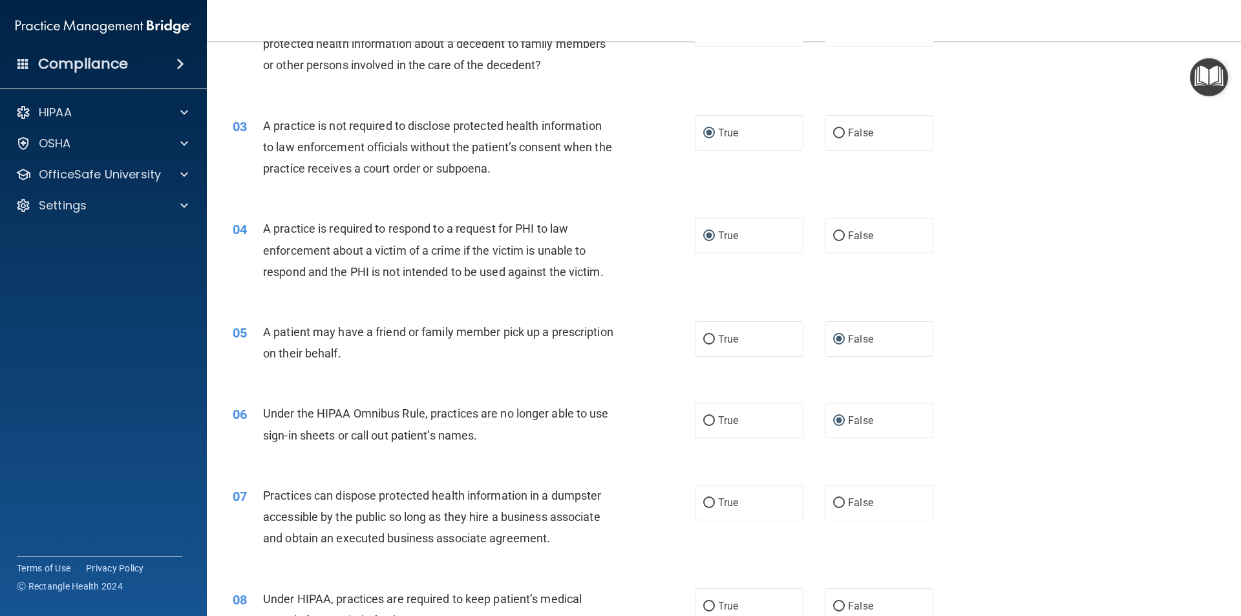
scroll to position [259, 0]
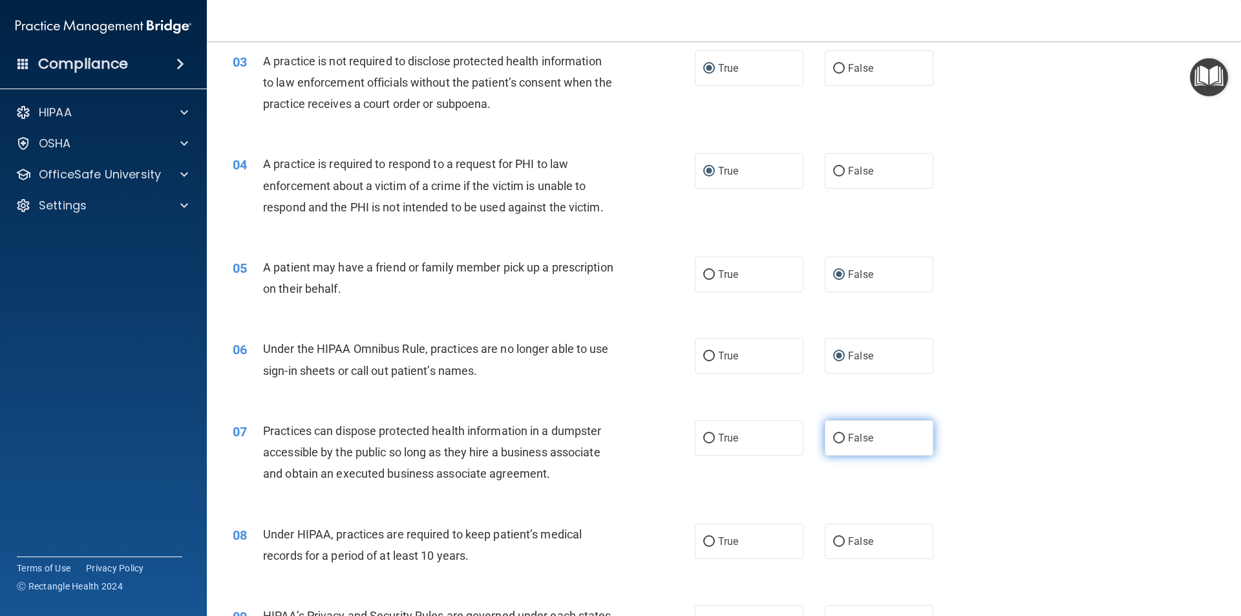
click at [838, 435] on input "False" at bounding box center [839, 439] width 12 height 10
radio input "true"
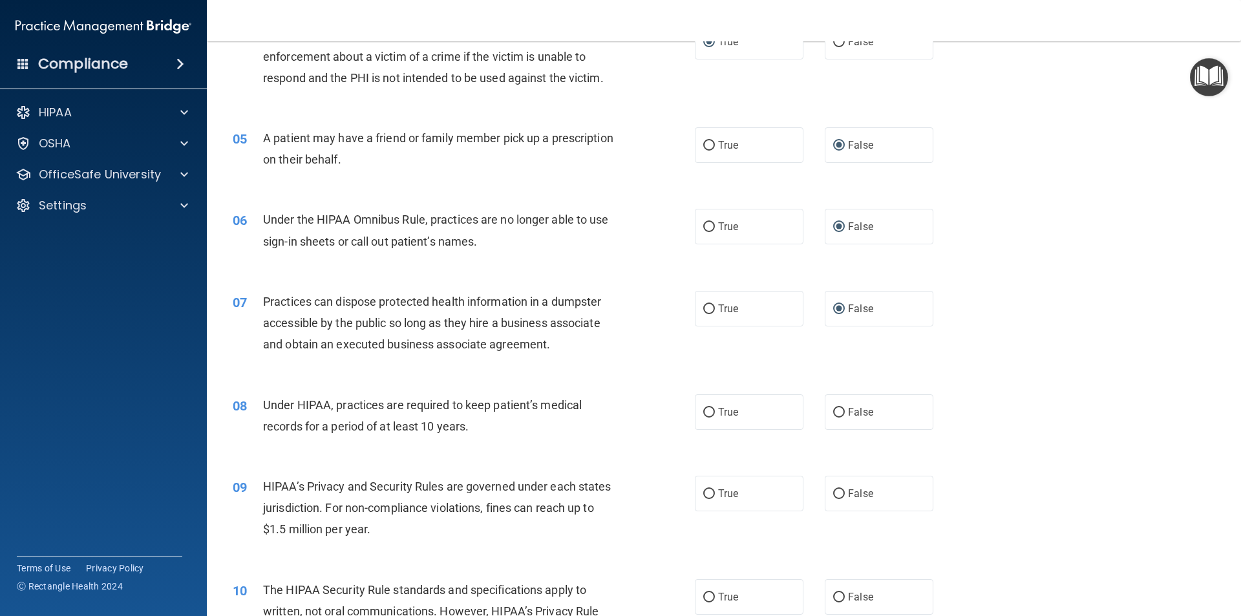
scroll to position [453, 0]
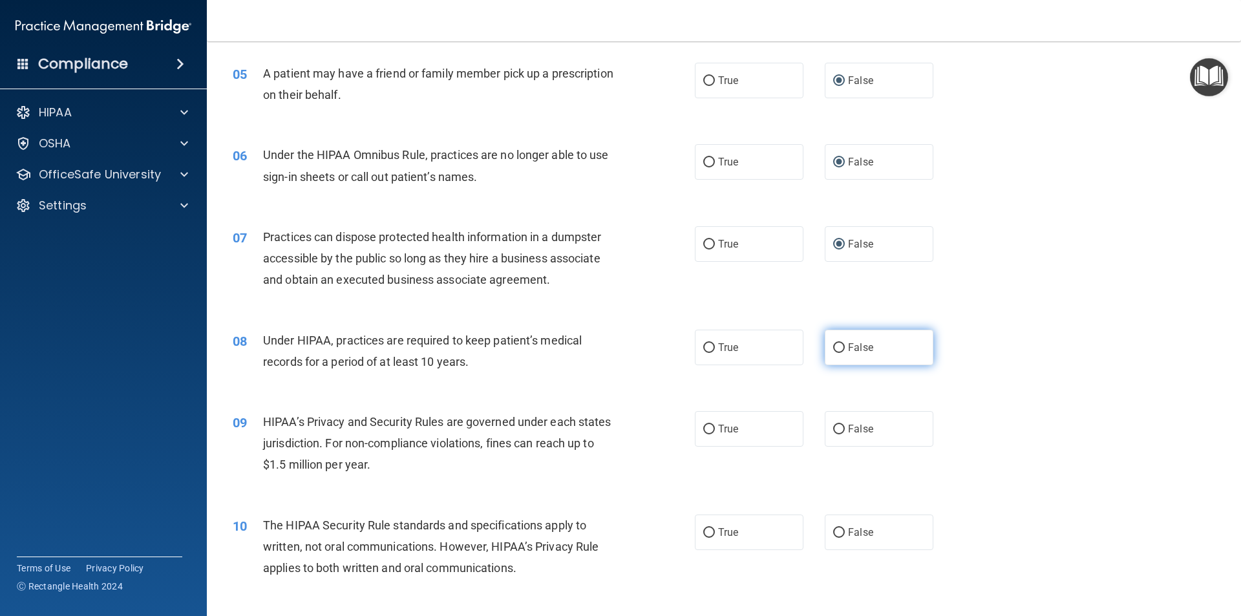
click at [825, 352] on label "False" at bounding box center [879, 348] width 109 height 36
click at [833, 352] on input "False" at bounding box center [839, 348] width 12 height 10
radio input "true"
click at [709, 429] on input "True" at bounding box center [709, 430] width 12 height 10
radio input "true"
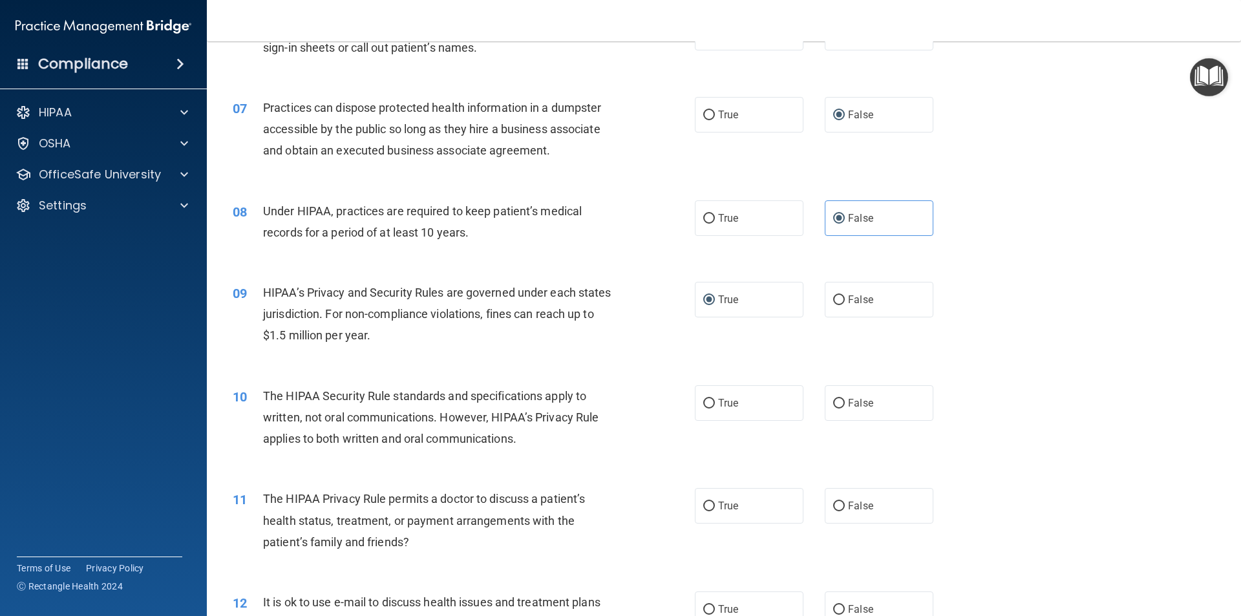
scroll to position [776, 0]
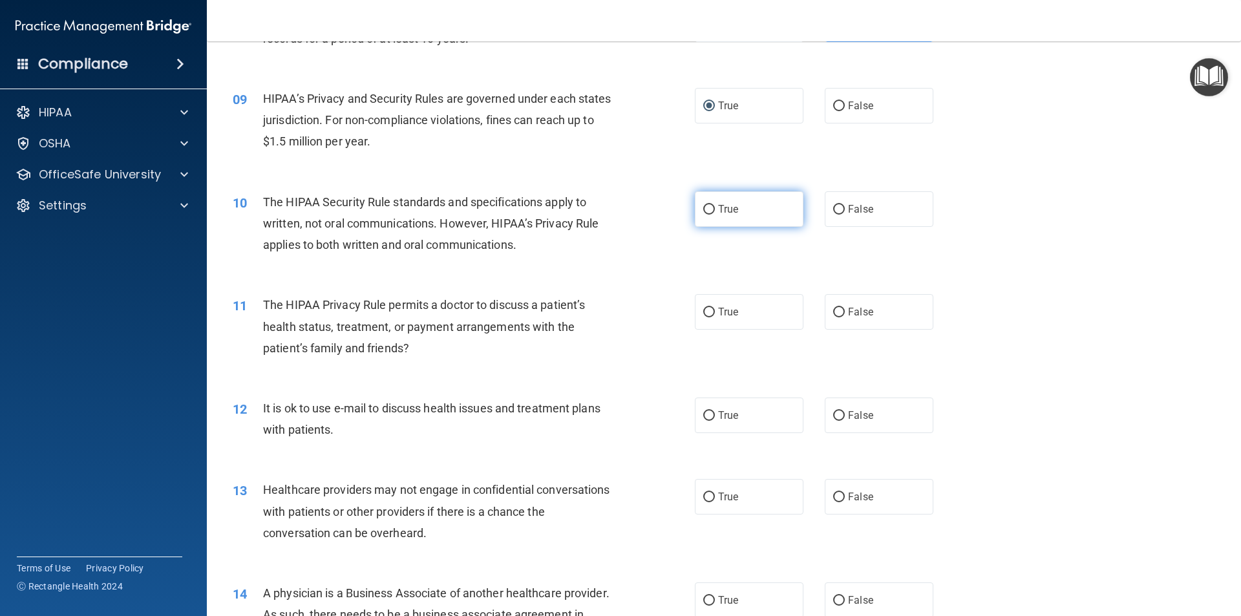
click at [706, 213] on input "True" at bounding box center [709, 210] width 12 height 10
radio input "true"
click at [848, 314] on span "False" at bounding box center [860, 312] width 25 height 12
click at [845, 314] on input "False" at bounding box center [839, 313] width 12 height 10
radio input "true"
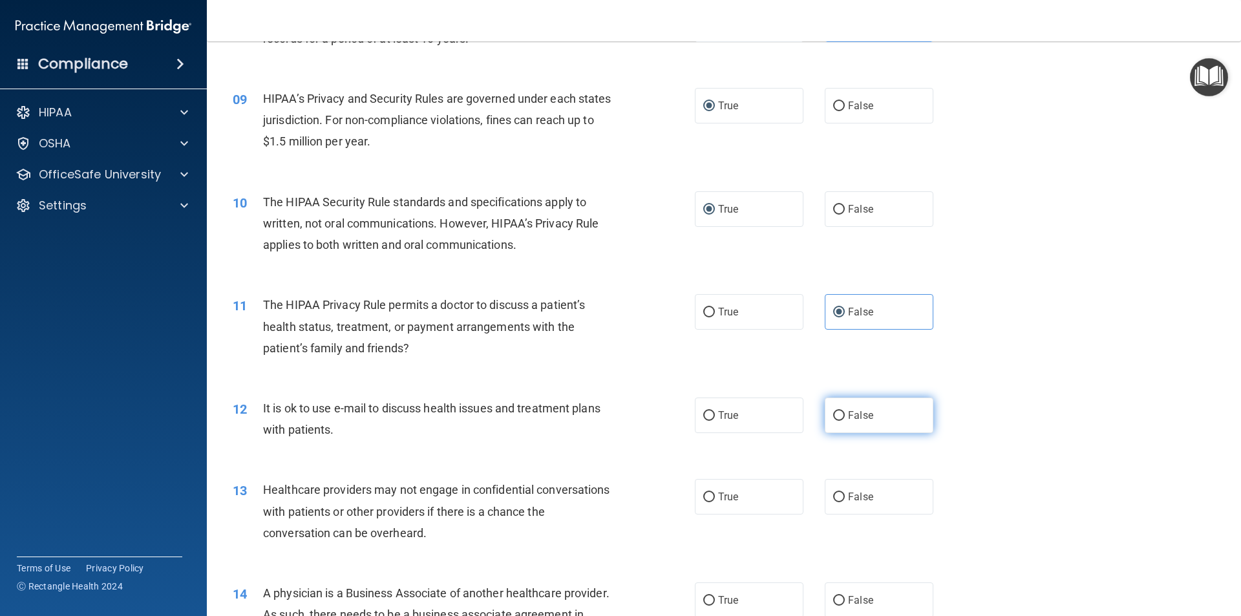
click at [833, 414] on input "False" at bounding box center [839, 416] width 12 height 10
radio input "true"
click at [703, 494] on input "True" at bounding box center [709, 498] width 12 height 10
radio input "true"
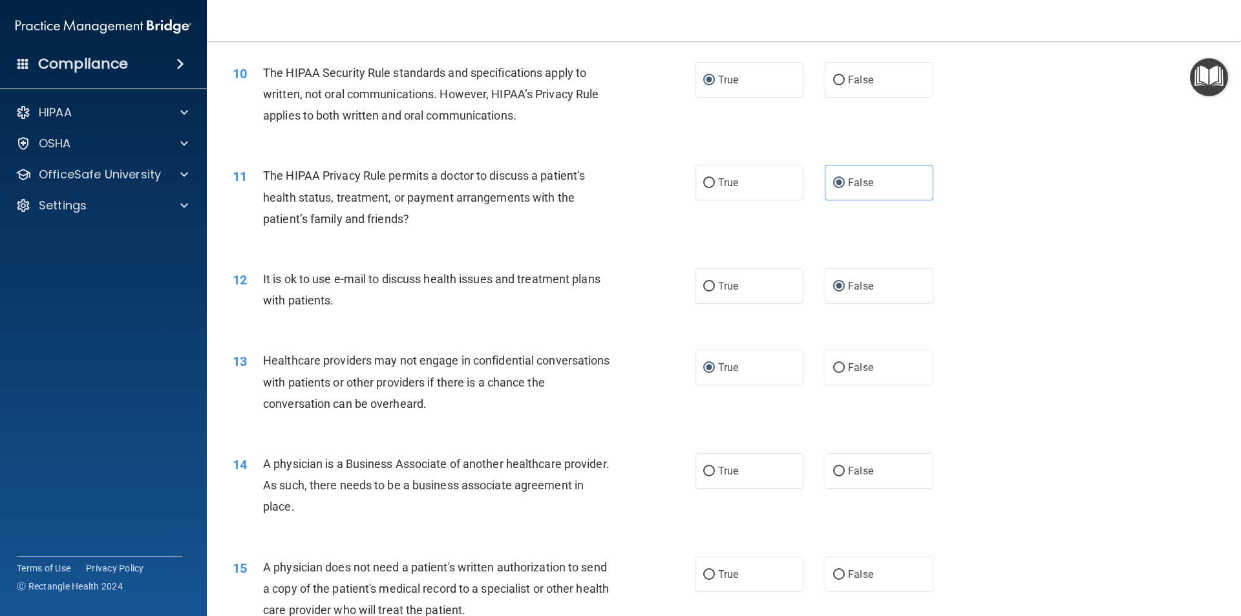
scroll to position [970, 0]
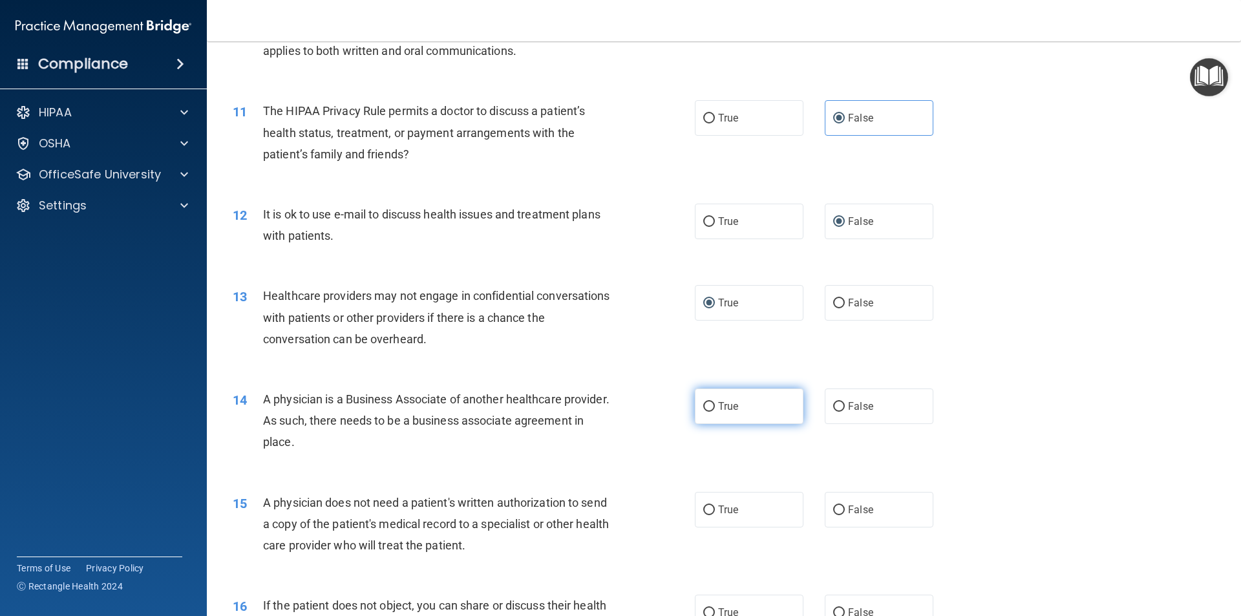
click at [699, 413] on label "True" at bounding box center [749, 407] width 109 height 36
click at [703, 412] on input "True" at bounding box center [709, 407] width 12 height 10
radio input "true"
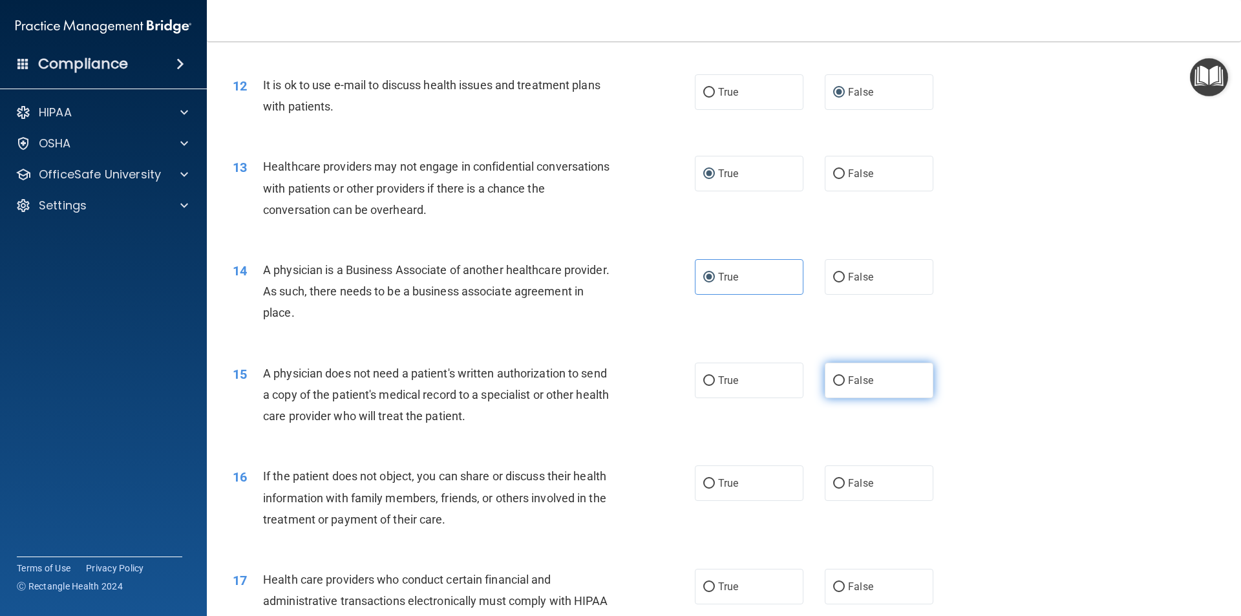
click at [833, 378] on input "False" at bounding box center [839, 381] width 12 height 10
radio input "true"
click at [703, 485] on input "True" at bounding box center [709, 484] width 12 height 10
radio input "true"
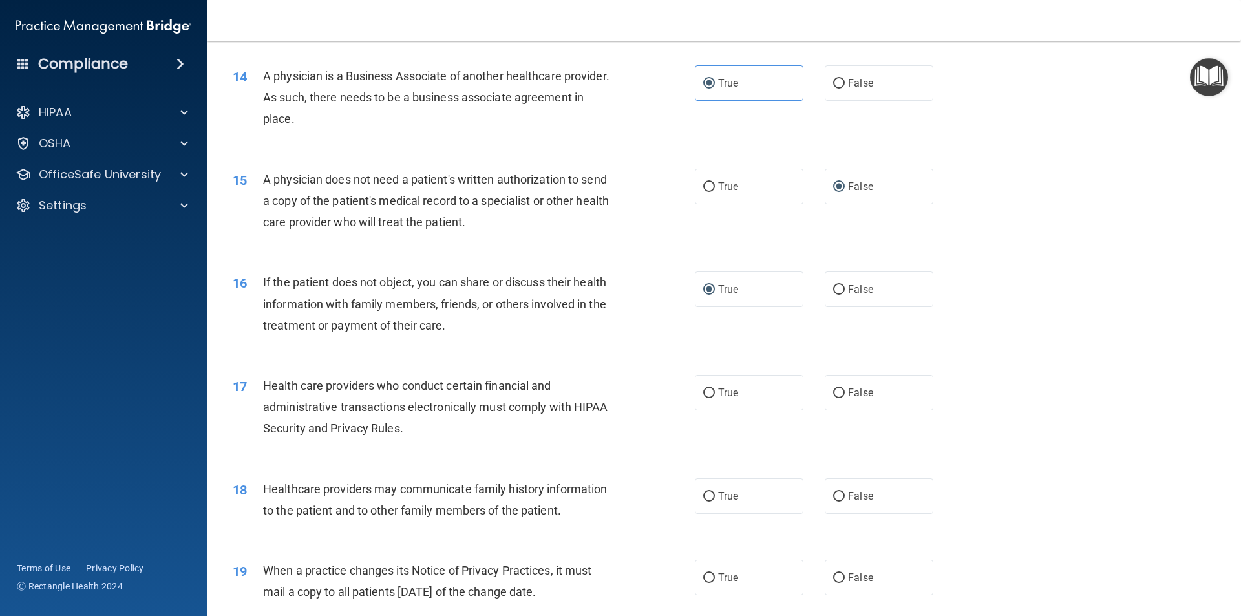
scroll to position [1358, 0]
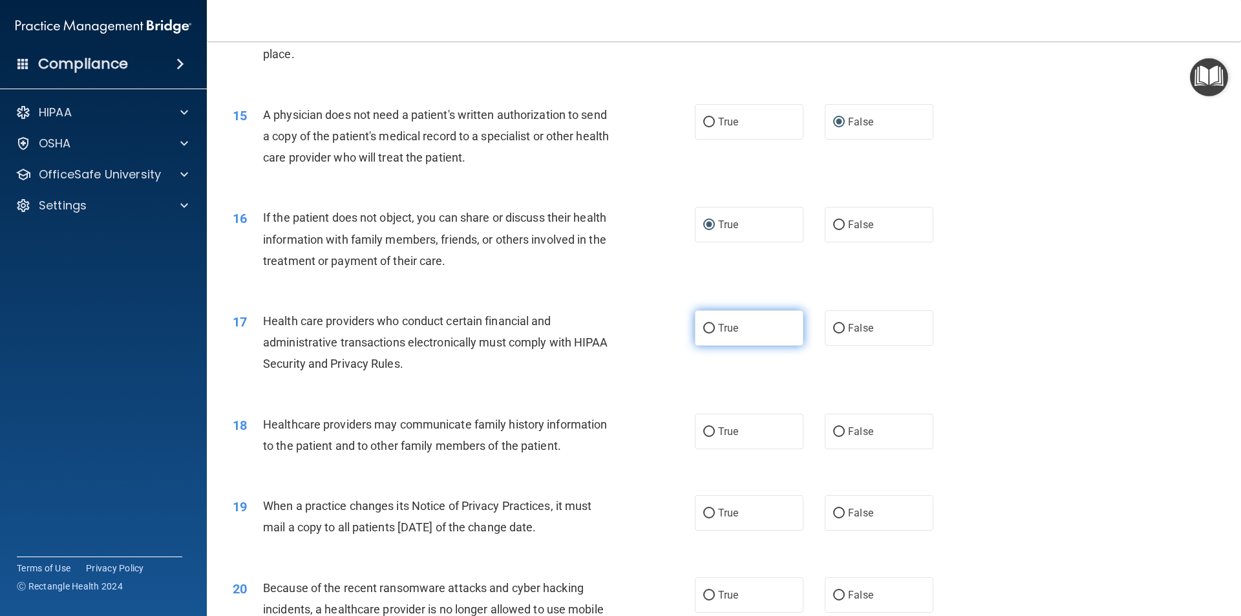
click at [718, 328] on span "True" at bounding box center [728, 328] width 20 height 12
click at [714, 328] on input "True" at bounding box center [709, 329] width 12 height 10
radio input "true"
click at [849, 439] on label "False" at bounding box center [879, 432] width 109 height 36
click at [845, 437] on input "False" at bounding box center [839, 432] width 12 height 10
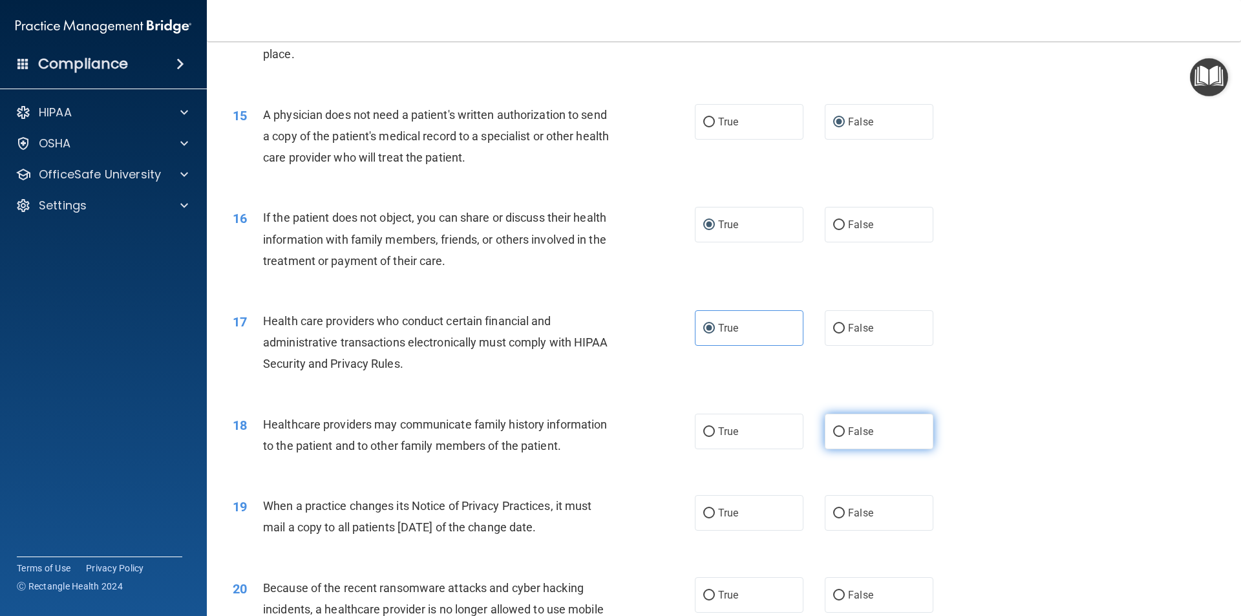
radio input "true"
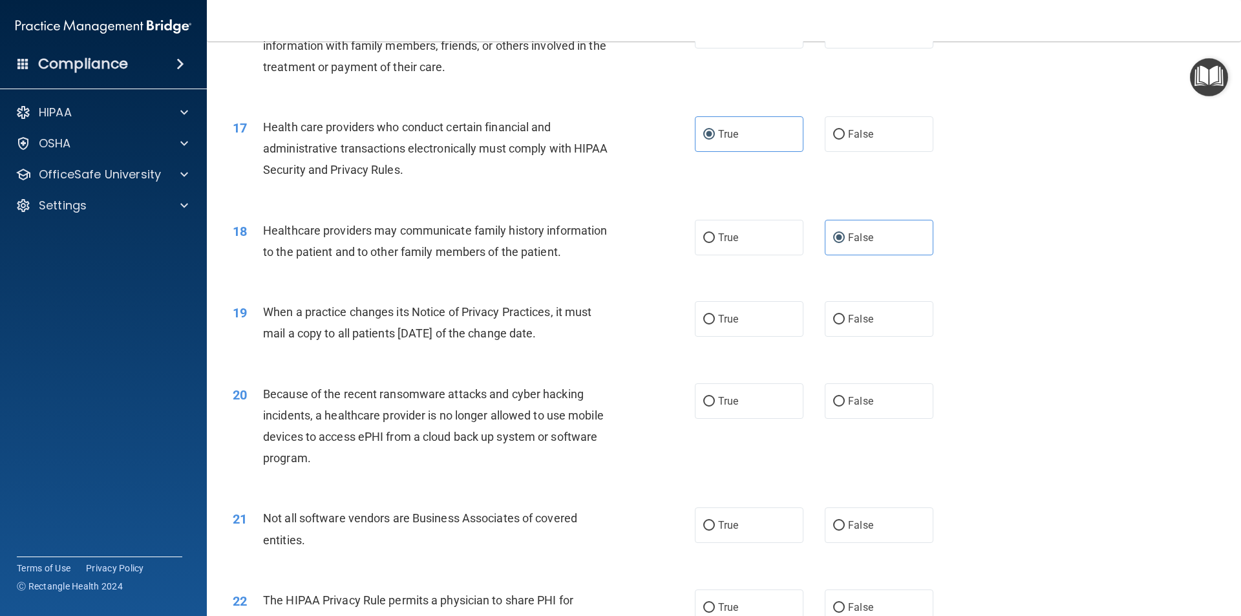
scroll to position [1745, 0]
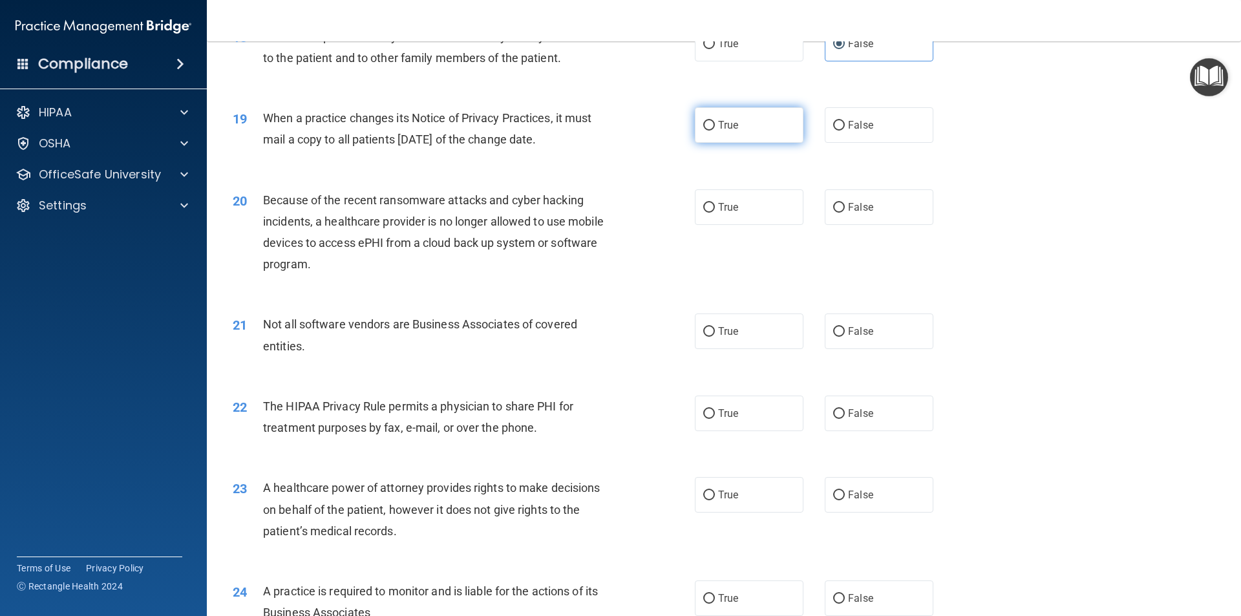
click at [703, 123] on input "True" at bounding box center [709, 126] width 12 height 10
radio input "true"
click at [833, 207] on input "False" at bounding box center [839, 208] width 12 height 10
radio input "true"
click at [706, 211] on input "True" at bounding box center [709, 208] width 12 height 10
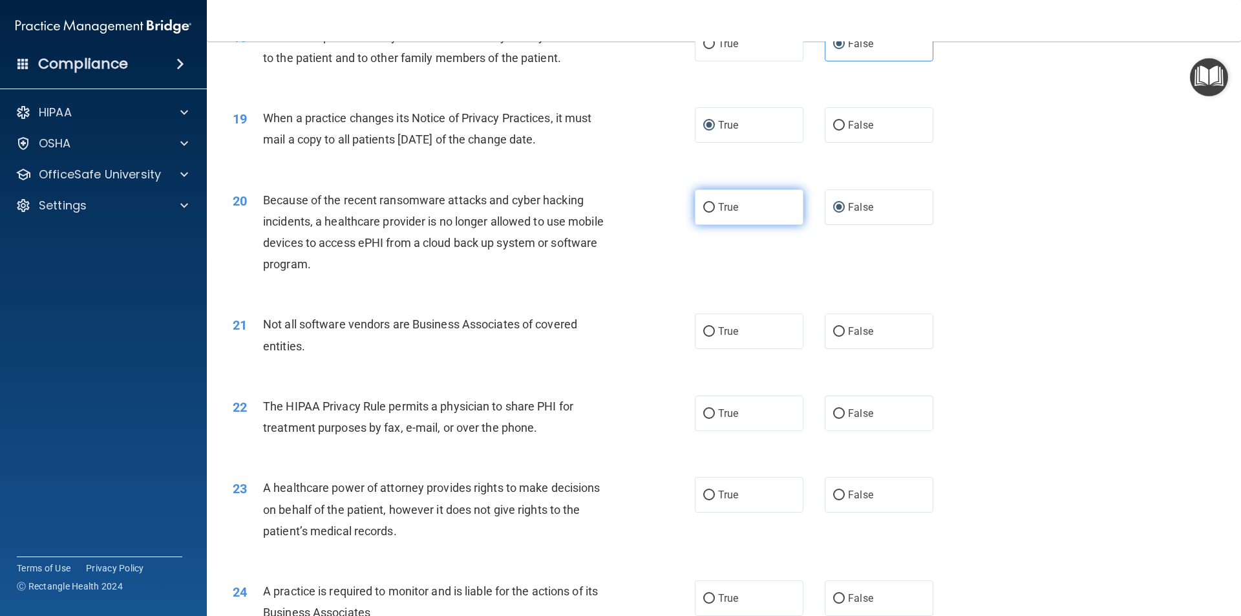
radio input "true"
radio input "false"
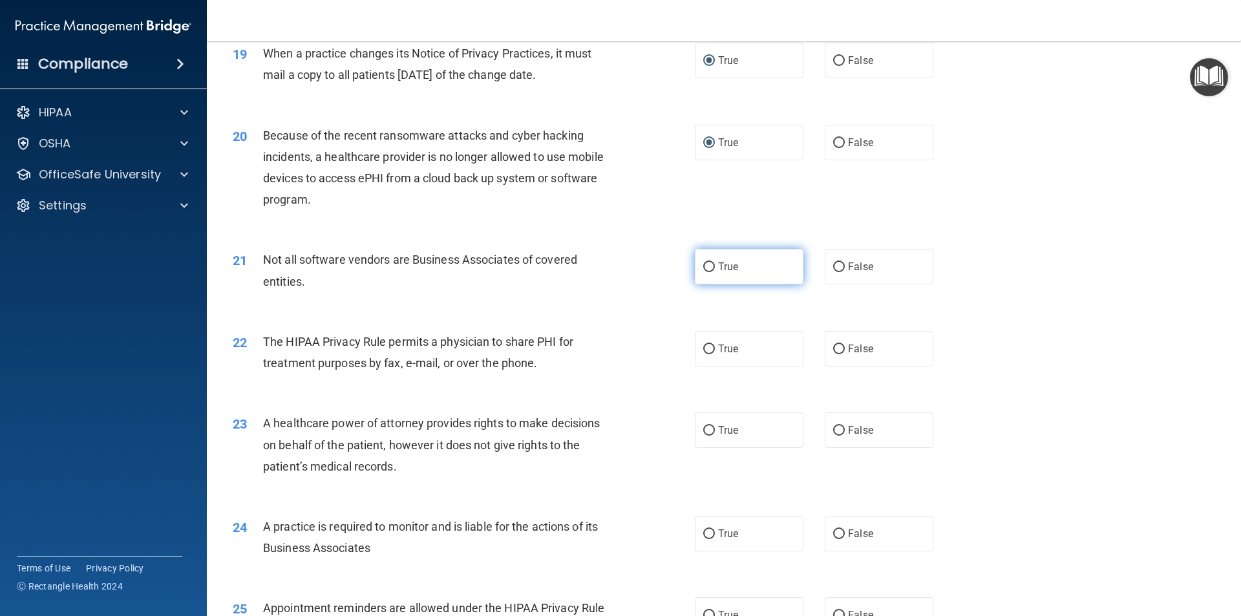
click at [713, 273] on label "True" at bounding box center [749, 267] width 109 height 36
click at [713, 272] on input "True" at bounding box center [709, 267] width 12 height 10
radio input "true"
click at [718, 347] on span "True" at bounding box center [728, 349] width 20 height 12
click at [714, 347] on input "True" at bounding box center [709, 350] width 12 height 10
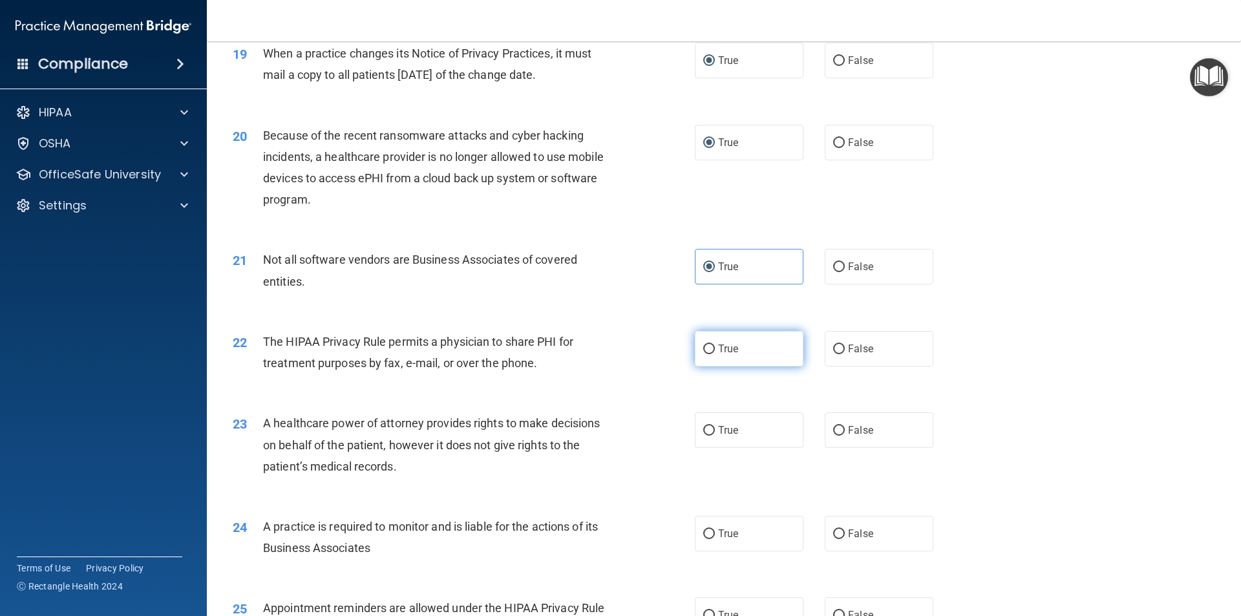
radio input "true"
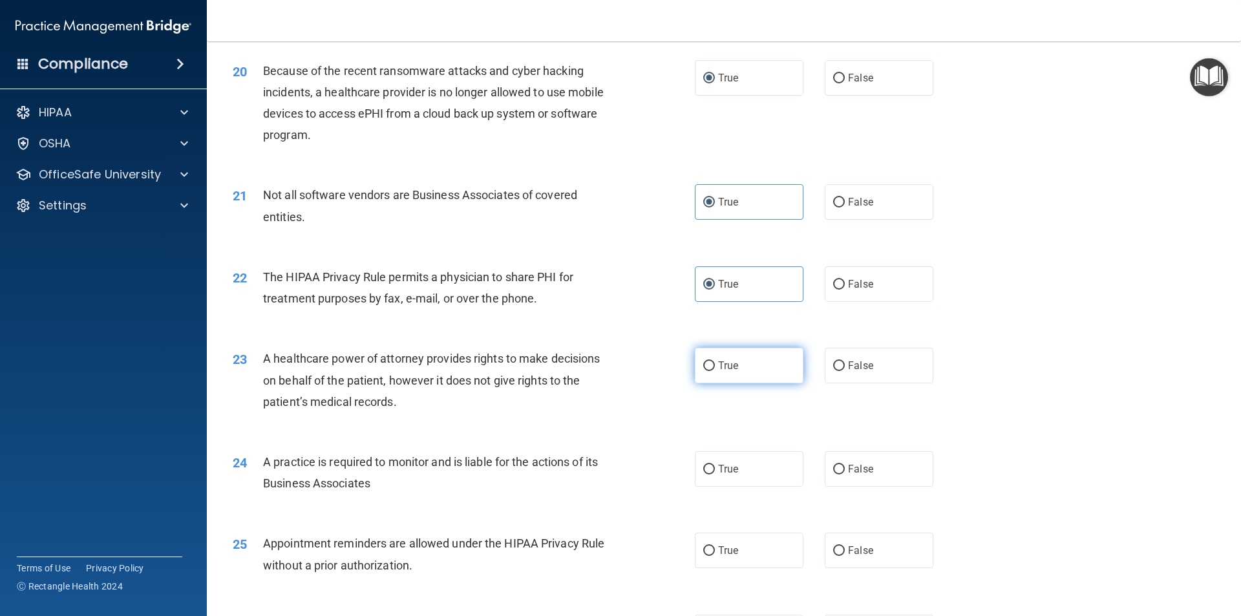
click at [705, 361] on input "True" at bounding box center [709, 366] width 12 height 10
radio input "true"
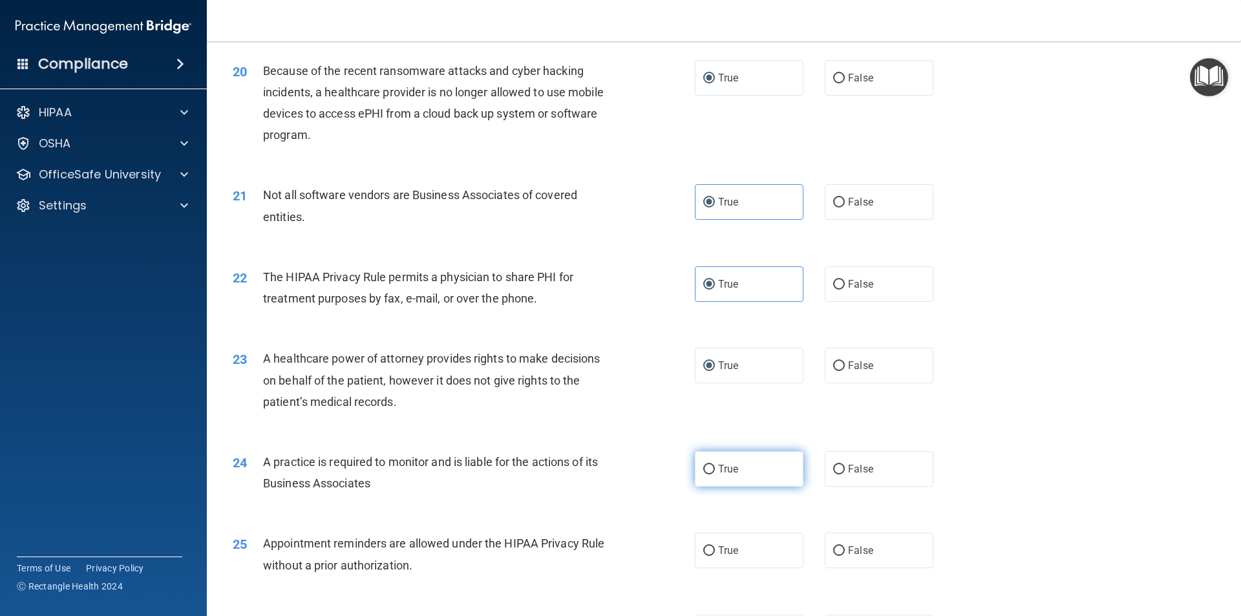
click at [705, 474] on label "True" at bounding box center [749, 469] width 109 height 36
click at [705, 474] on input "True" at bounding box center [709, 470] width 12 height 10
radio input "true"
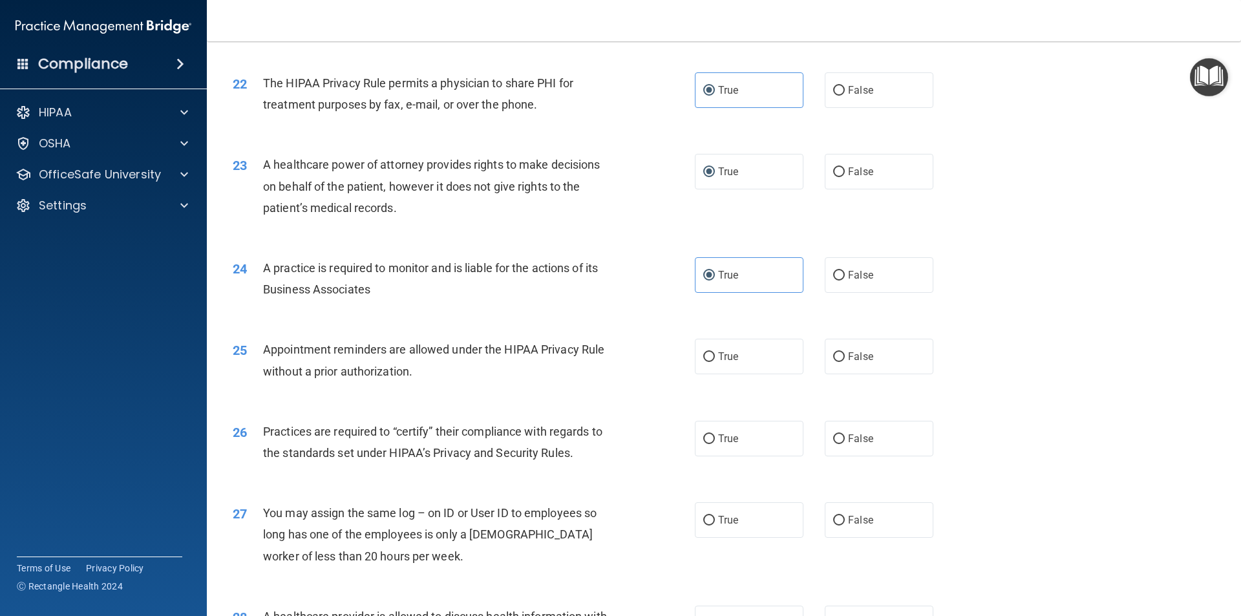
scroll to position [2133, 0]
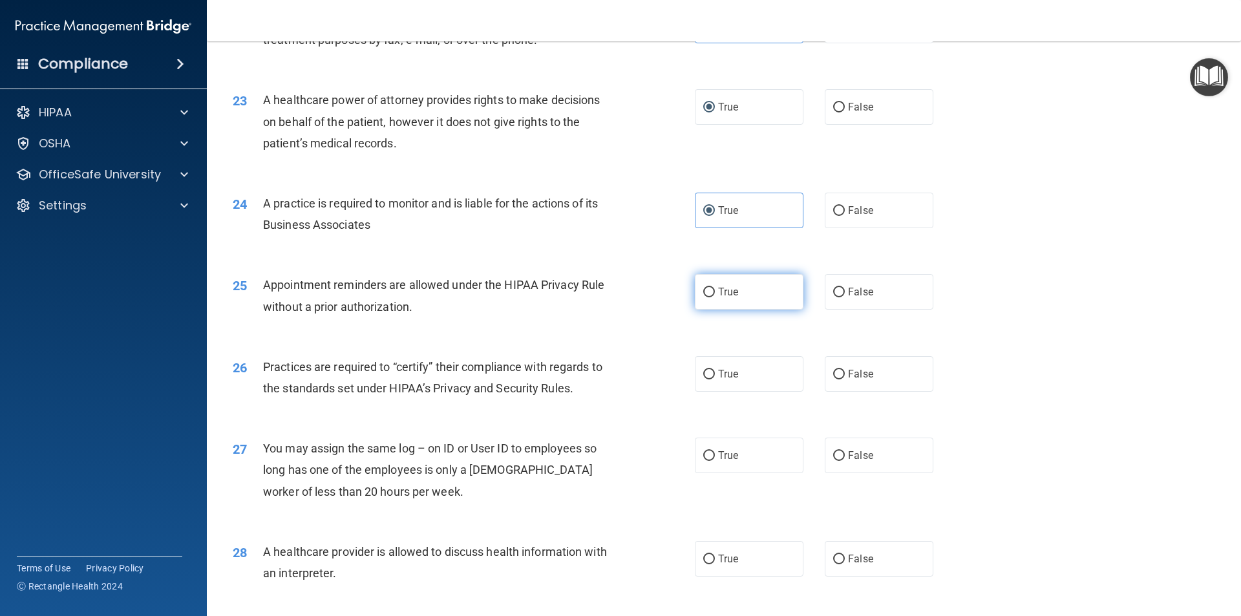
click at [711, 292] on label "True" at bounding box center [749, 292] width 109 height 36
click at [711, 292] on input "True" at bounding box center [709, 293] width 12 height 10
radio input "true"
click at [708, 375] on input "True" at bounding box center [709, 375] width 12 height 10
radio input "true"
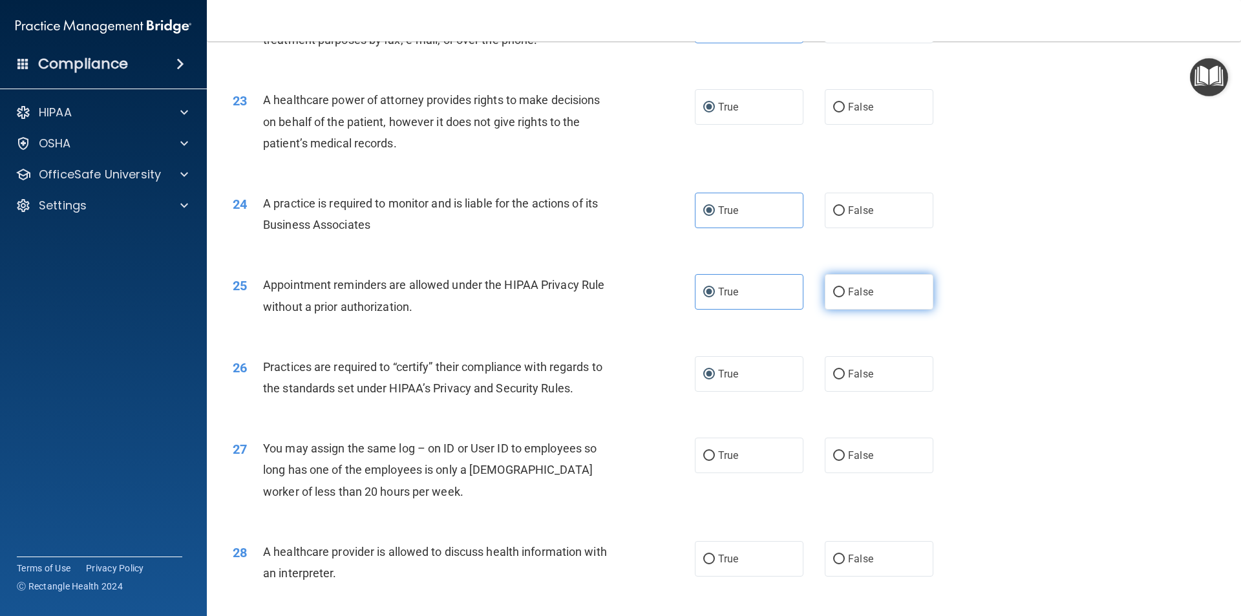
click at [838, 296] on input "False" at bounding box center [839, 293] width 12 height 10
radio input "true"
radio input "false"
click at [825, 288] on label "False" at bounding box center [879, 292] width 109 height 36
click at [833, 288] on input "False" at bounding box center [839, 293] width 12 height 10
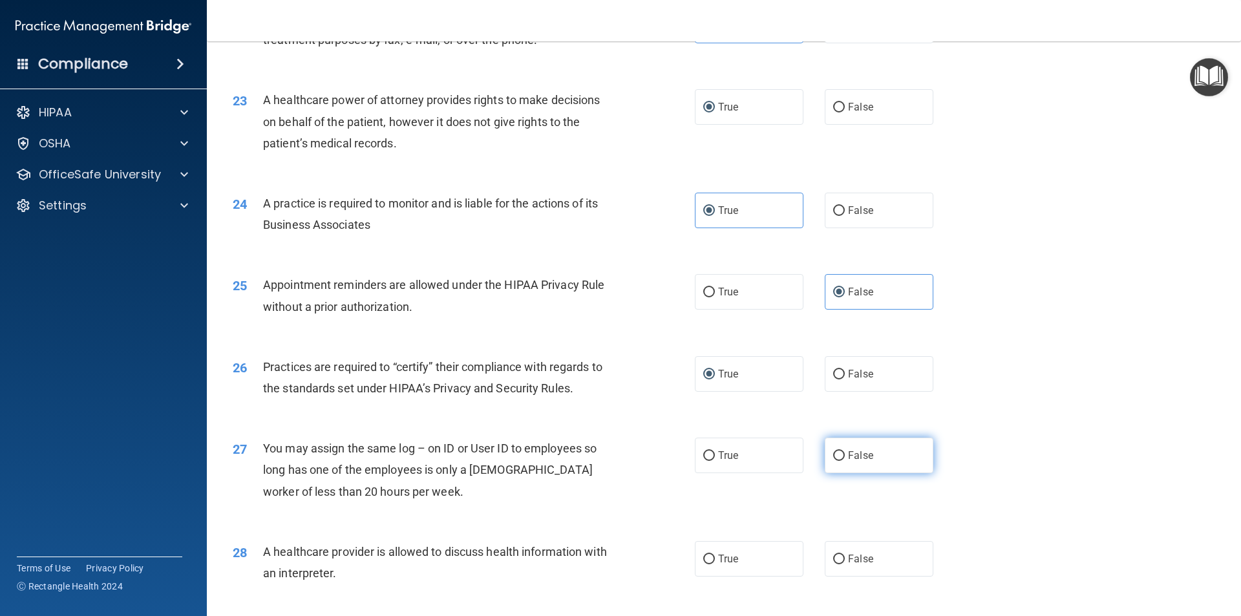
click at [833, 454] on input "False" at bounding box center [839, 456] width 12 height 10
radio input "true"
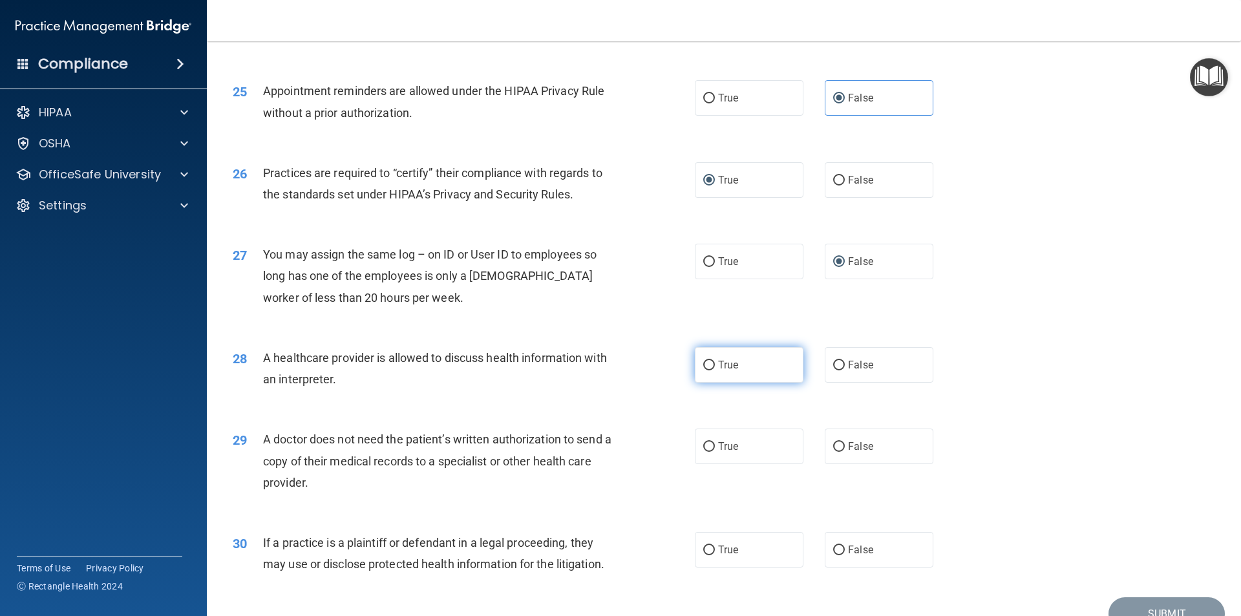
click at [714, 373] on label "True" at bounding box center [749, 365] width 109 height 36
click at [714, 370] on input "True" at bounding box center [709, 366] width 12 height 10
radio input "true"
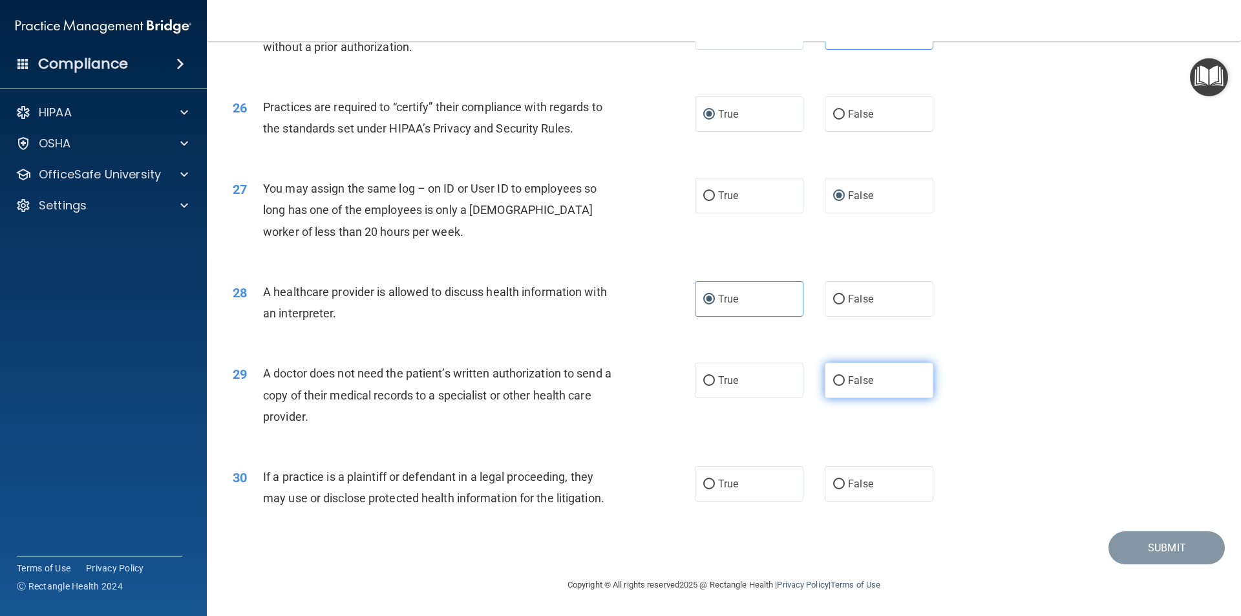
click at [837, 380] on input "False" at bounding box center [839, 381] width 12 height 10
radio input "true"
click at [840, 486] on label "False" at bounding box center [879, 484] width 109 height 36
click at [840, 486] on input "False" at bounding box center [839, 485] width 12 height 10
radio input "true"
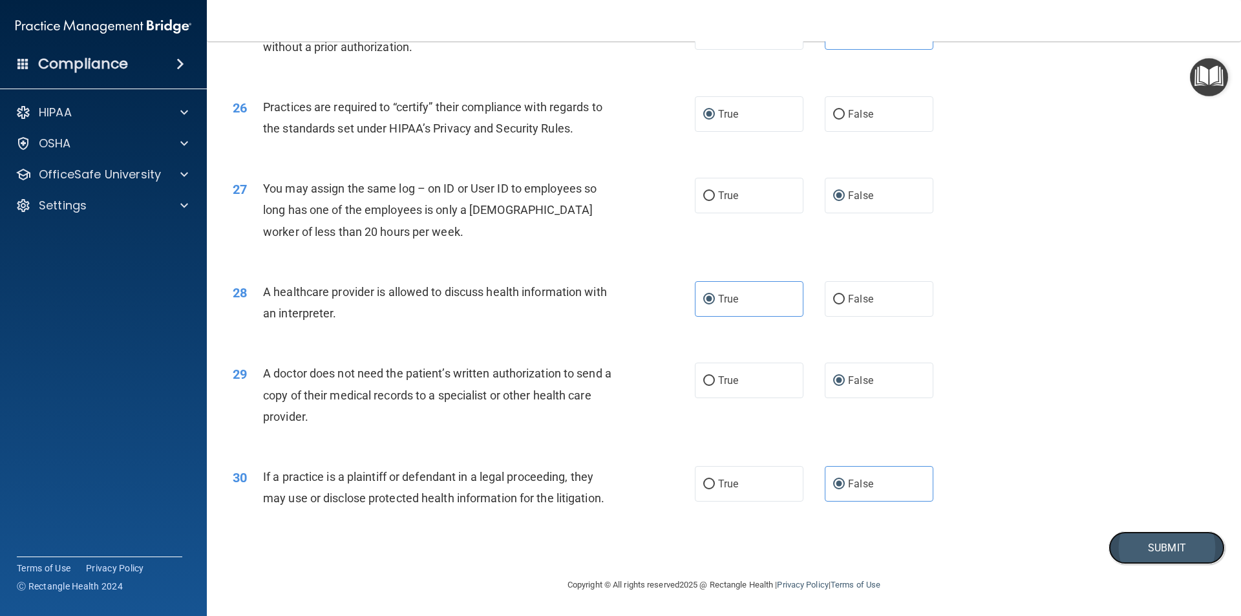
click at [1164, 550] on button "Submit" at bounding box center [1167, 547] width 116 height 33
